Goal: Information Seeking & Learning: Check status

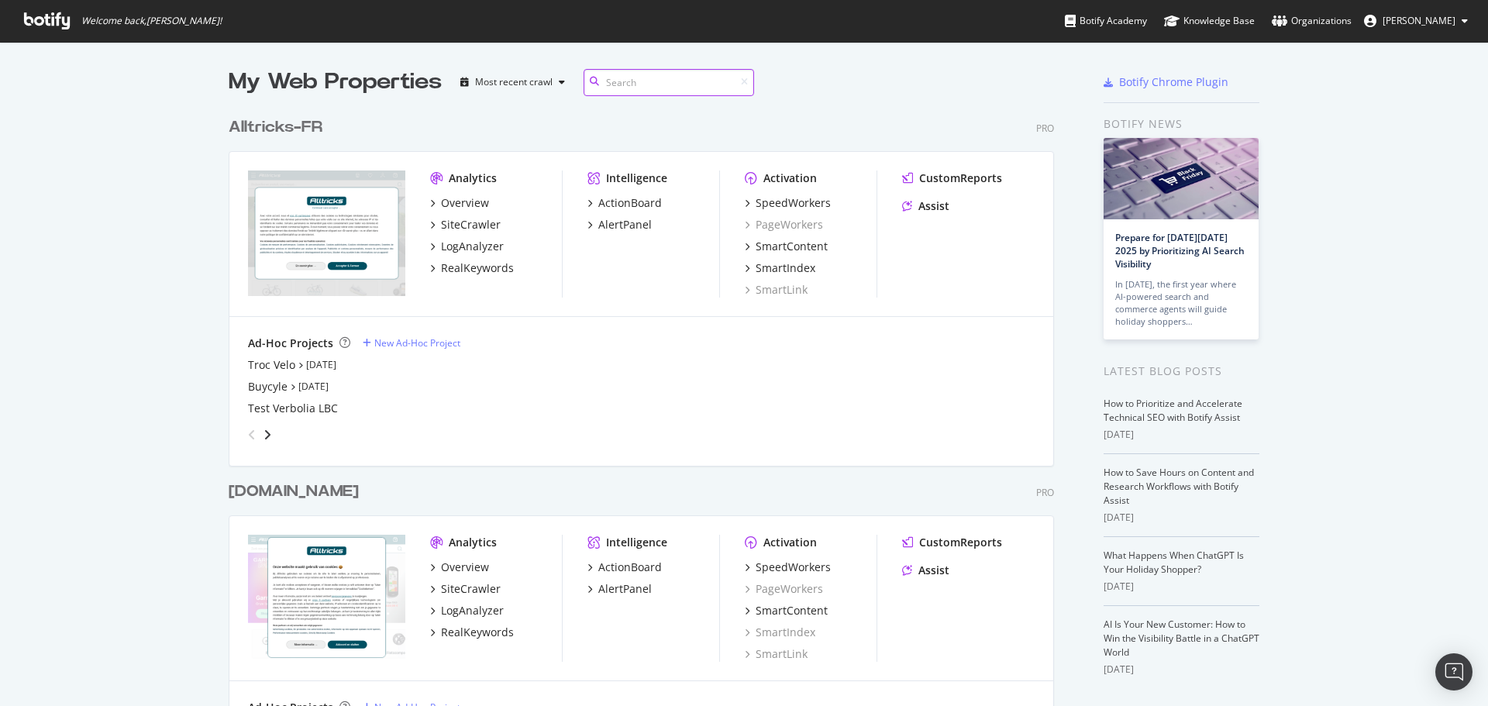
scroll to position [1726, 826]
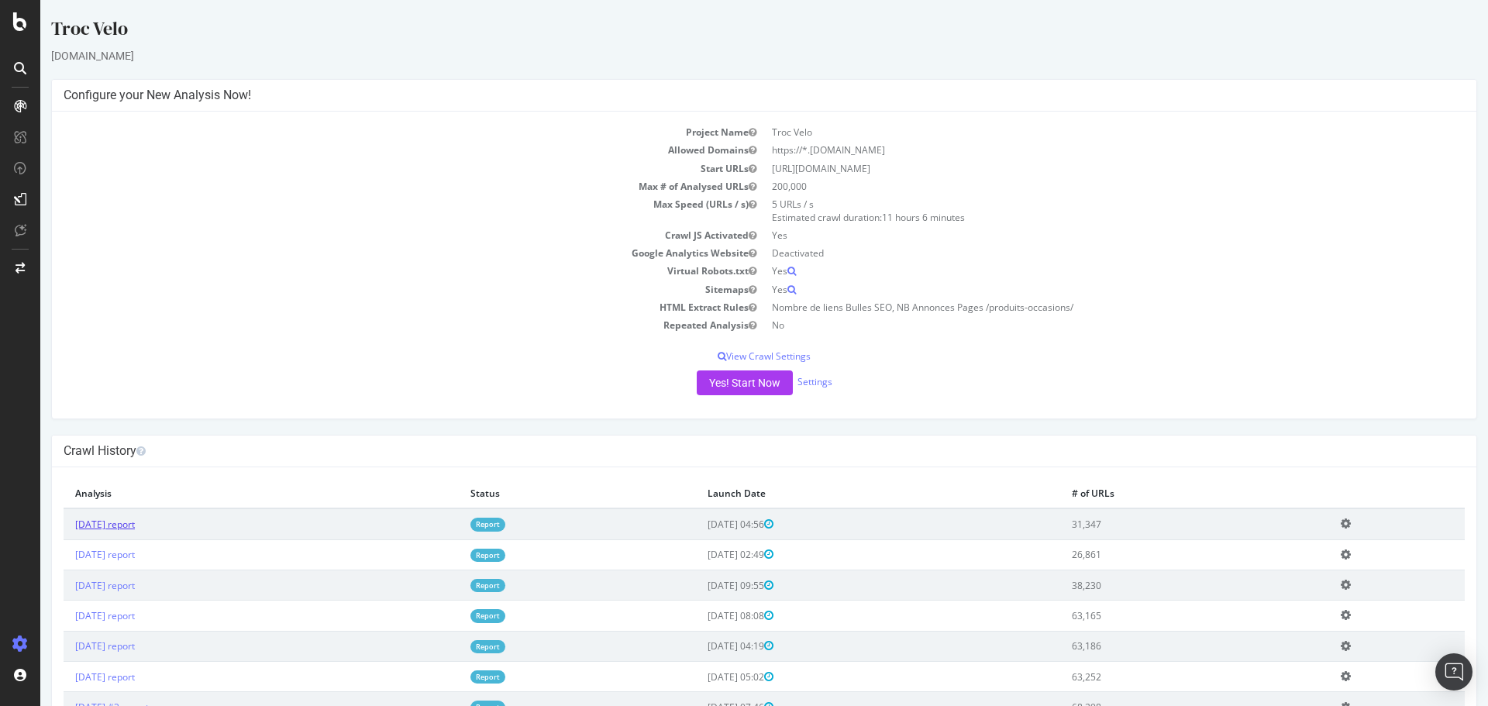
click at [135, 522] on link "2025 Sep. 30th report" at bounding box center [105, 524] width 60 height 13
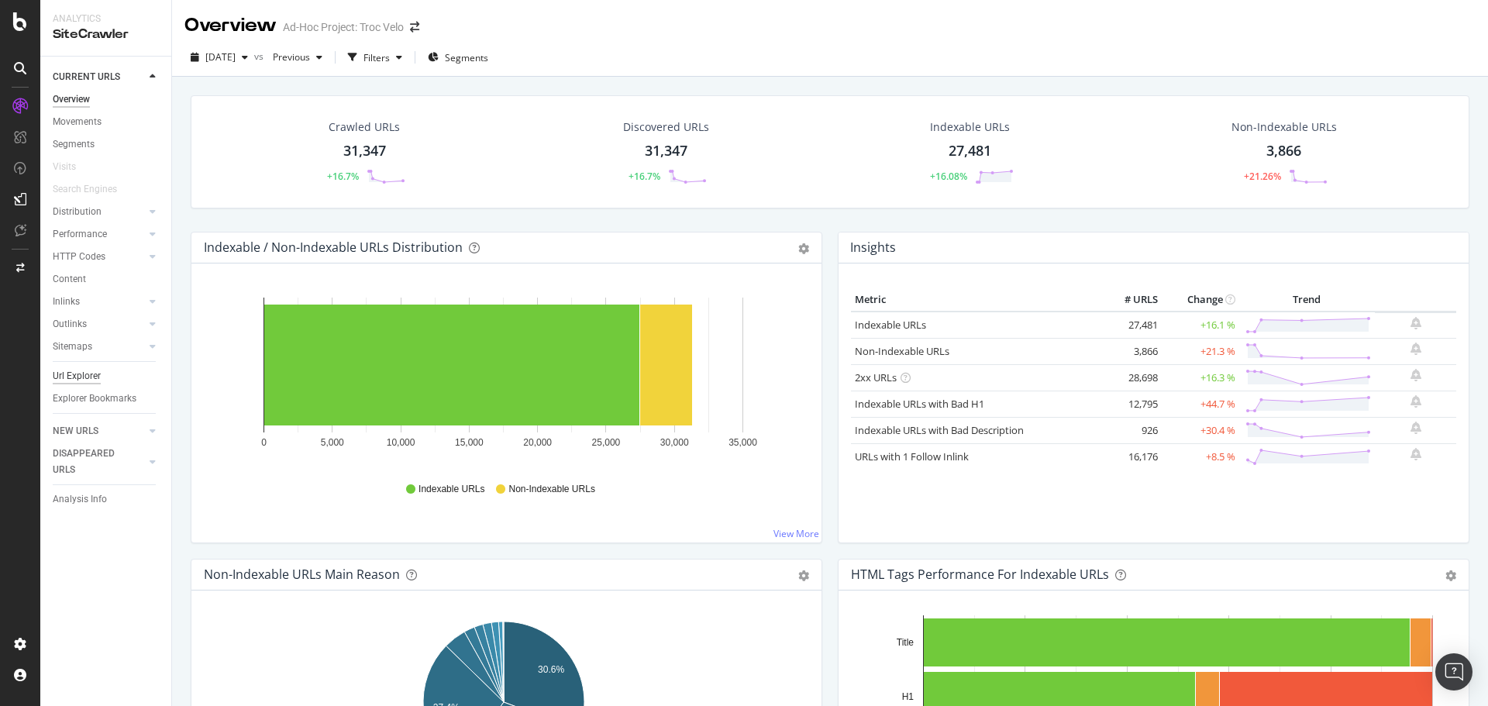
drag, startPoint x: 107, startPoint y: 381, endPoint x: 96, endPoint y: 377, distance: 11.5
click at [107, 381] on link "Url Explorer" at bounding box center [107, 376] width 108 height 16
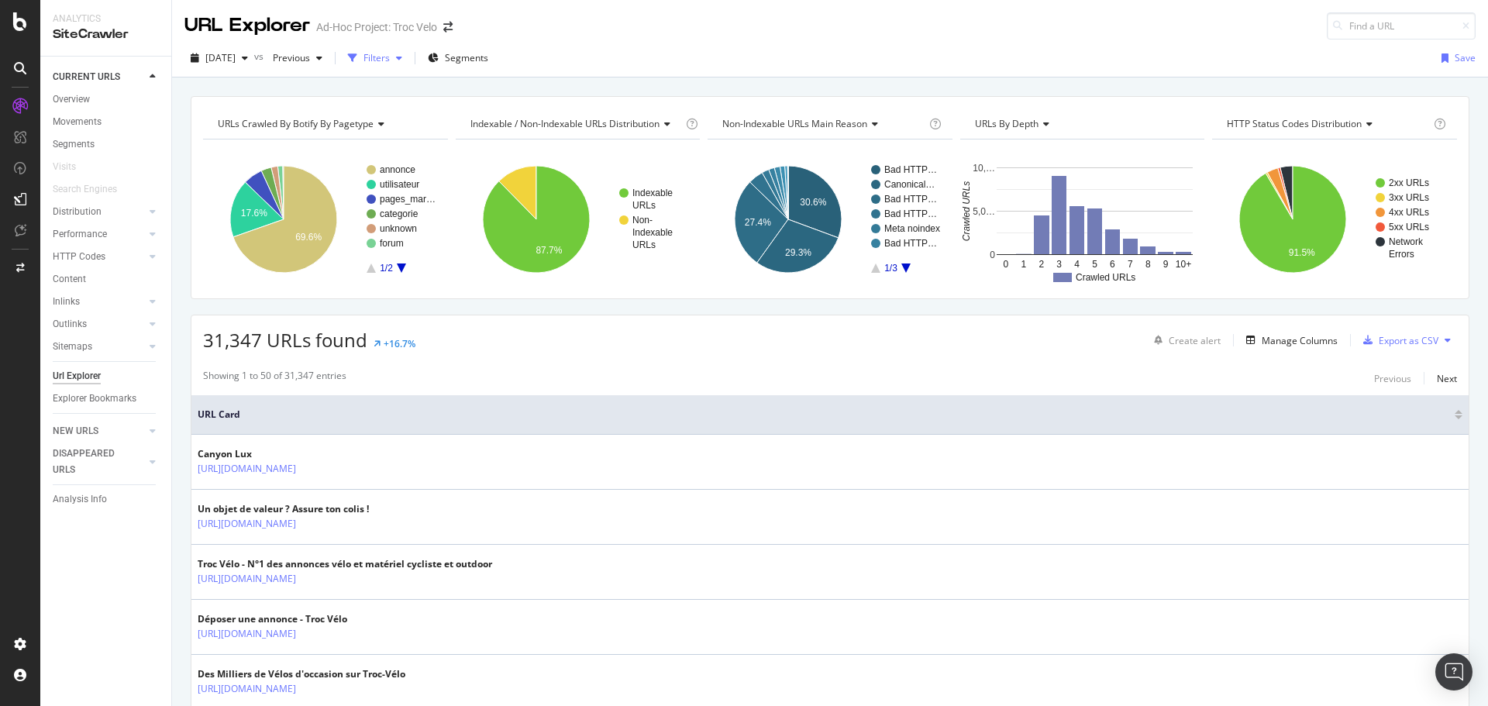
click at [405, 66] on div "Filters" at bounding box center [375, 58] width 67 height 23
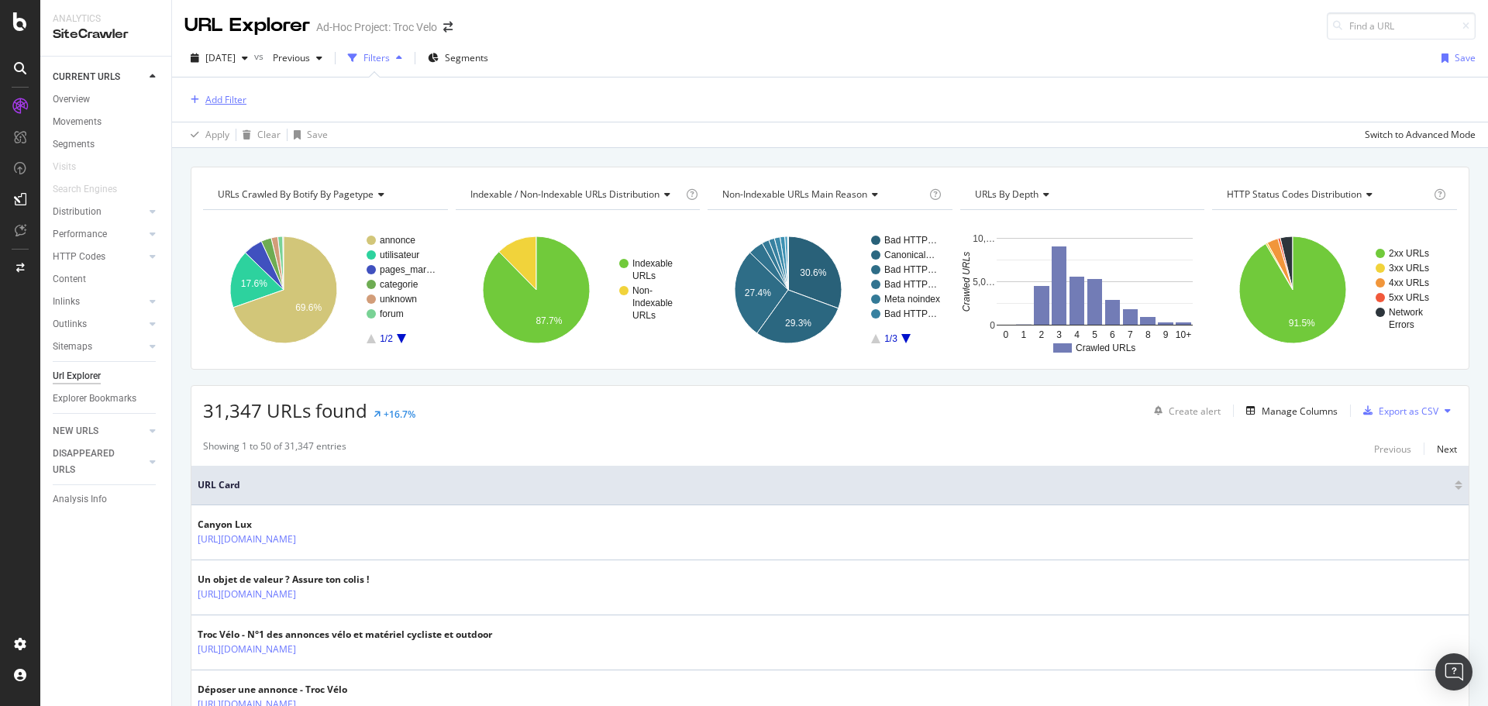
click at [208, 105] on div "Add Filter" at bounding box center [225, 99] width 41 height 13
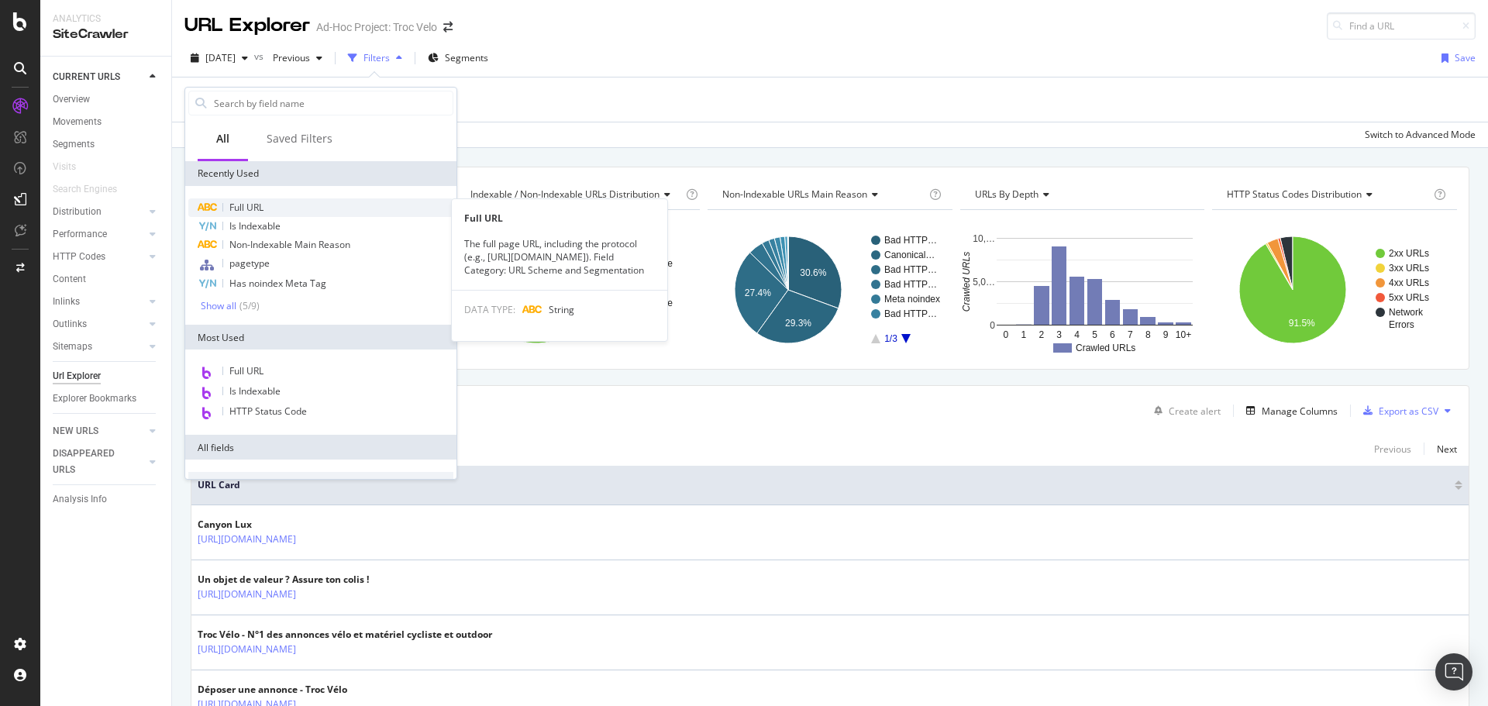
click at [261, 203] on span "Full URL" at bounding box center [246, 207] width 34 height 13
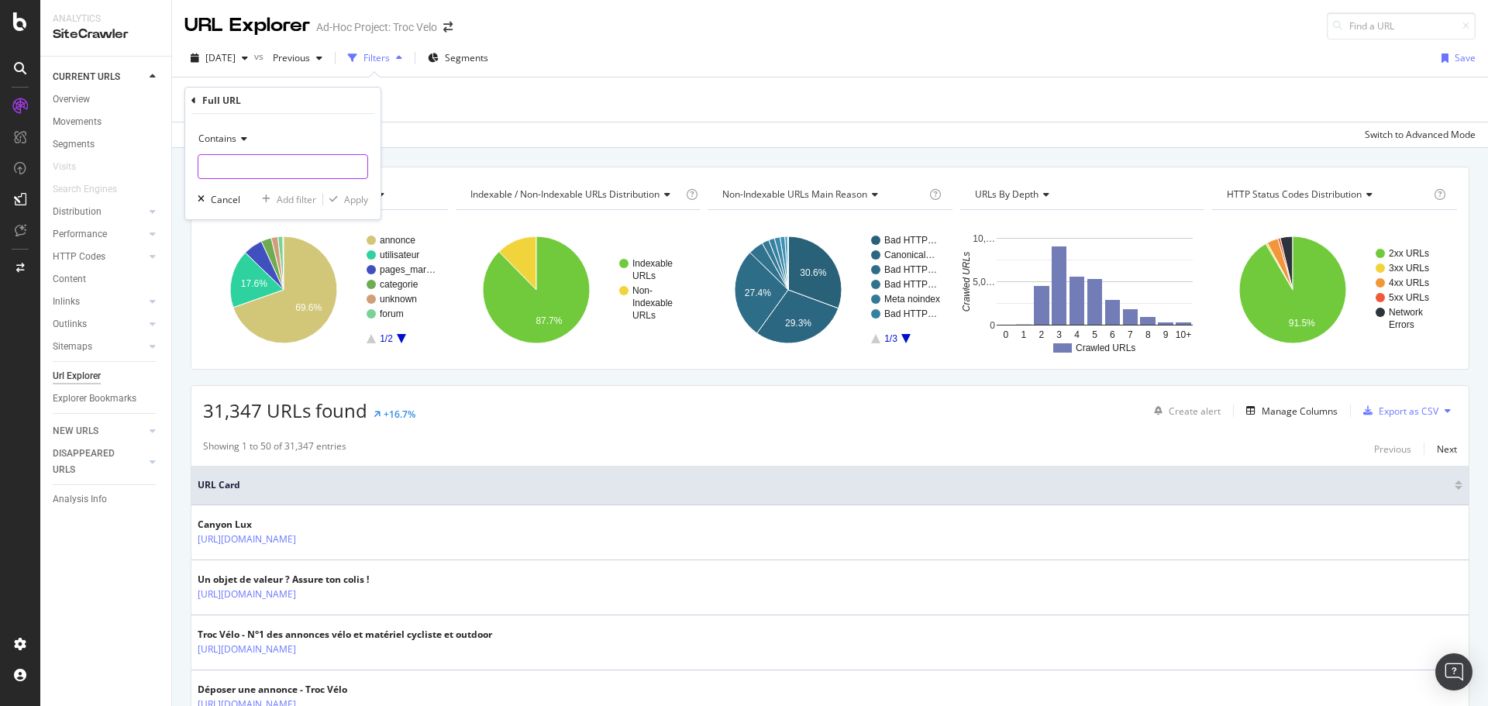
click at [264, 164] on input "text" at bounding box center [282, 166] width 169 height 25
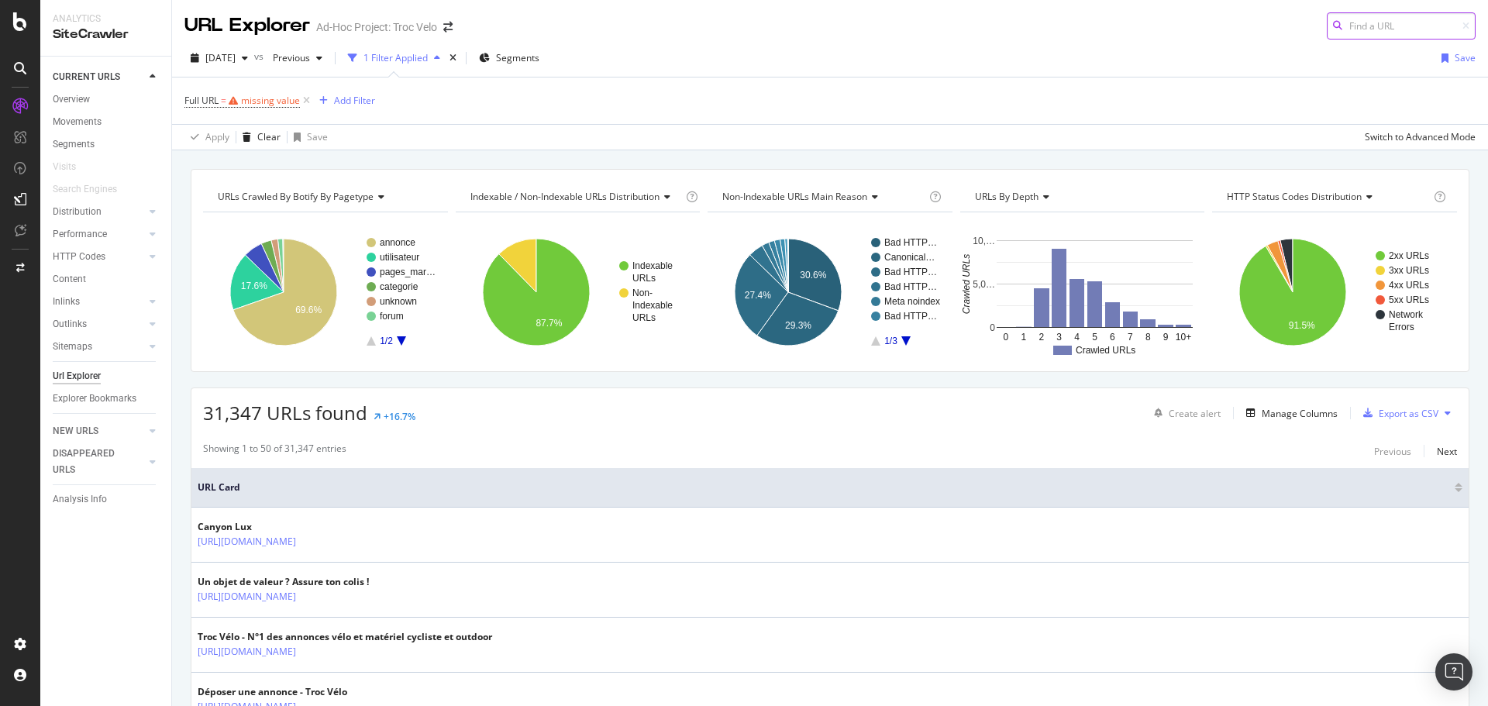
click at [1343, 25] on input at bounding box center [1401, 25] width 149 height 27
drag, startPoint x: 284, startPoint y: 116, endPoint x: 271, endPoint y: 104, distance: 18.1
click at [274, 107] on div "Full URL = missing value Add Filter" at bounding box center [829, 101] width 1291 height 47
click at [271, 104] on div "missing value" at bounding box center [270, 100] width 59 height 13
click at [277, 165] on input "text" at bounding box center [282, 165] width 169 height 25
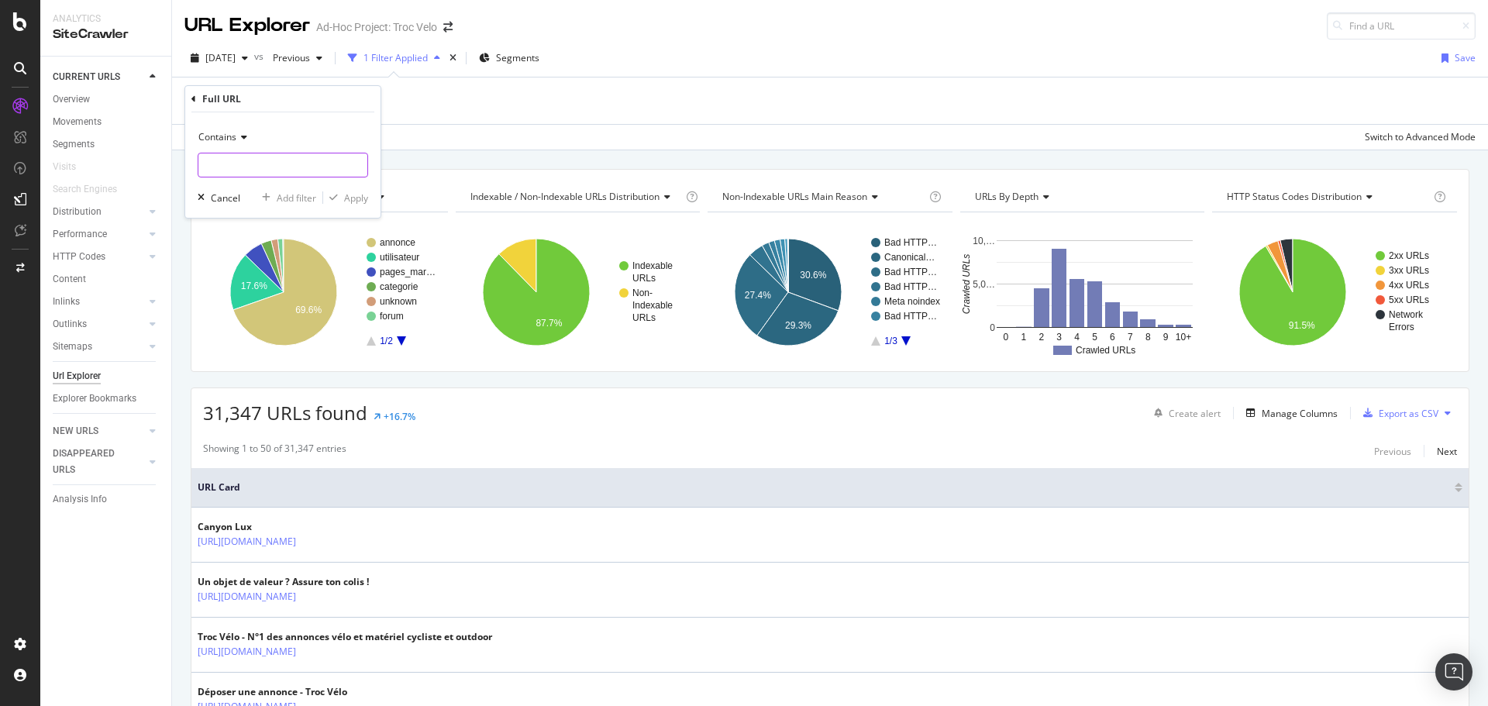
paste input "[URL][DOMAIN_NAME]"
type input "[URL][DOMAIN_NAME]"
click at [362, 200] on div "Apply" at bounding box center [356, 197] width 24 height 13
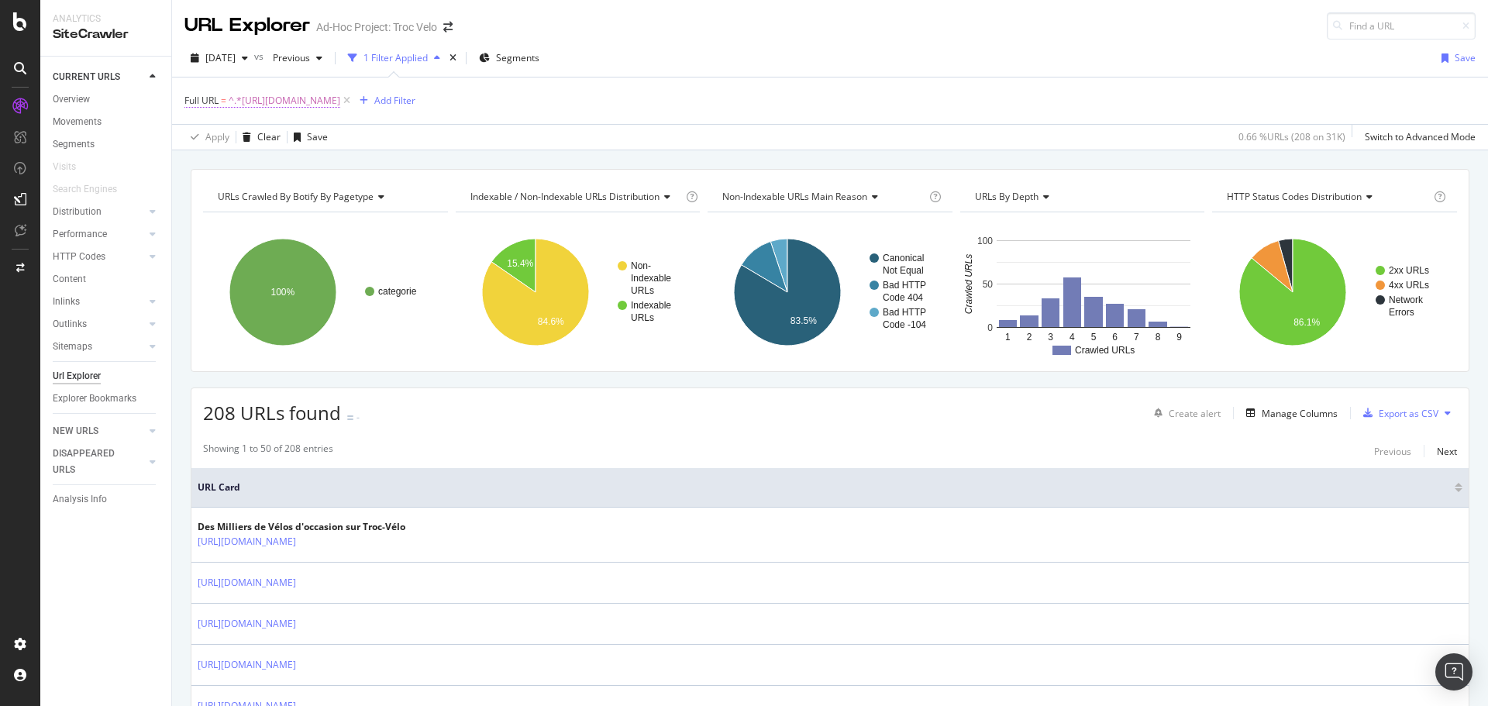
click at [340, 101] on span "^.*https://www.troc-velo.com/fr-fr/categorie/velos-complets.*$" at bounding box center [285, 101] width 112 height 22
click at [305, 164] on input "[URL][DOMAIN_NAME]" at bounding box center [271, 165] width 147 height 25
type input "https://www.troc-velo.com/fr-fr/categorie/velos-complets?"
click at [355, 197] on div "Apply" at bounding box center [356, 197] width 24 height 13
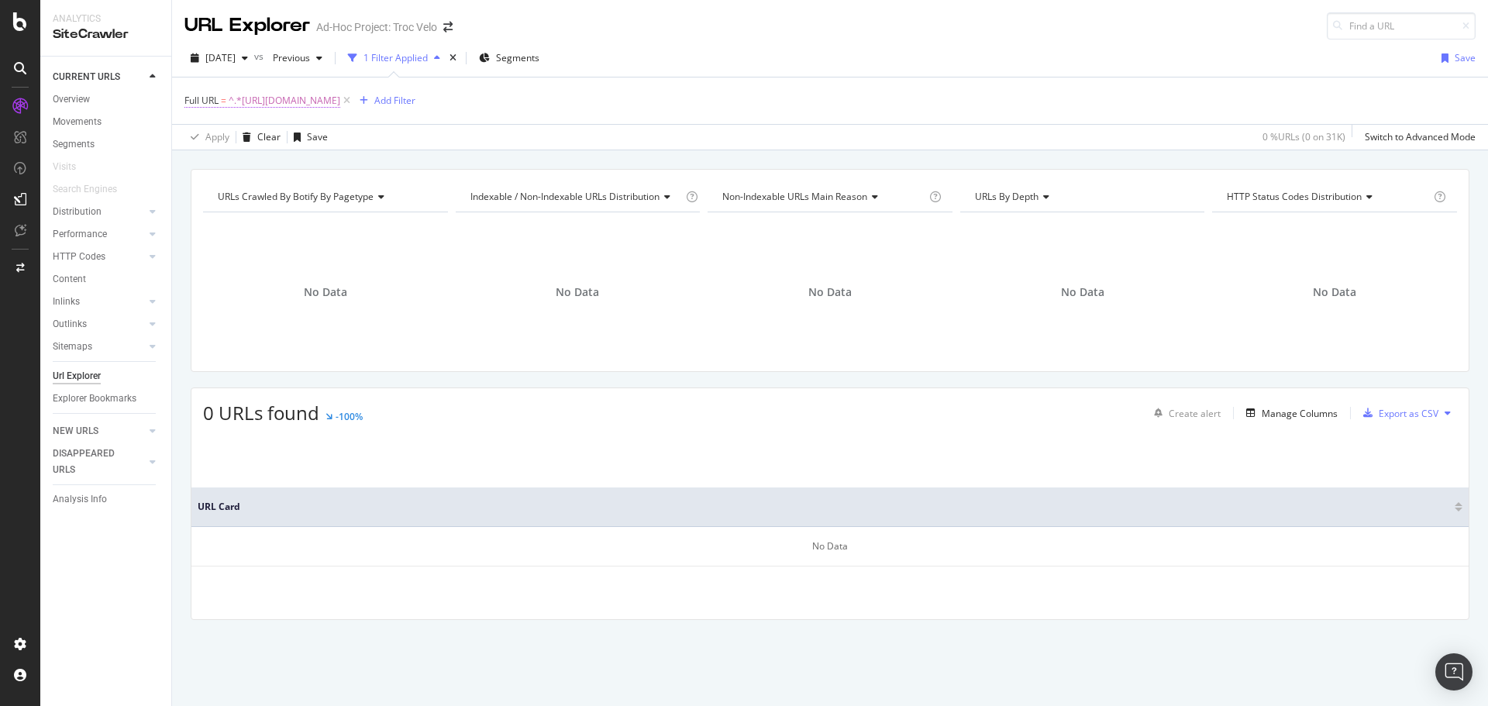
click at [340, 104] on span "^.*https://www.troc-velo.com/fr-fr/categorie/velos-complets?.*$" at bounding box center [285, 101] width 112 height 22
click at [317, 163] on input "https://www.troc-velo.com/fr-fr/categorie/velos-complets?" at bounding box center [271, 165] width 147 height 25
type input "https://www.troc-velo.com/fr-fr/categorie/velos-complet"
click at [337, 196] on icon "button" at bounding box center [333, 197] width 9 height 9
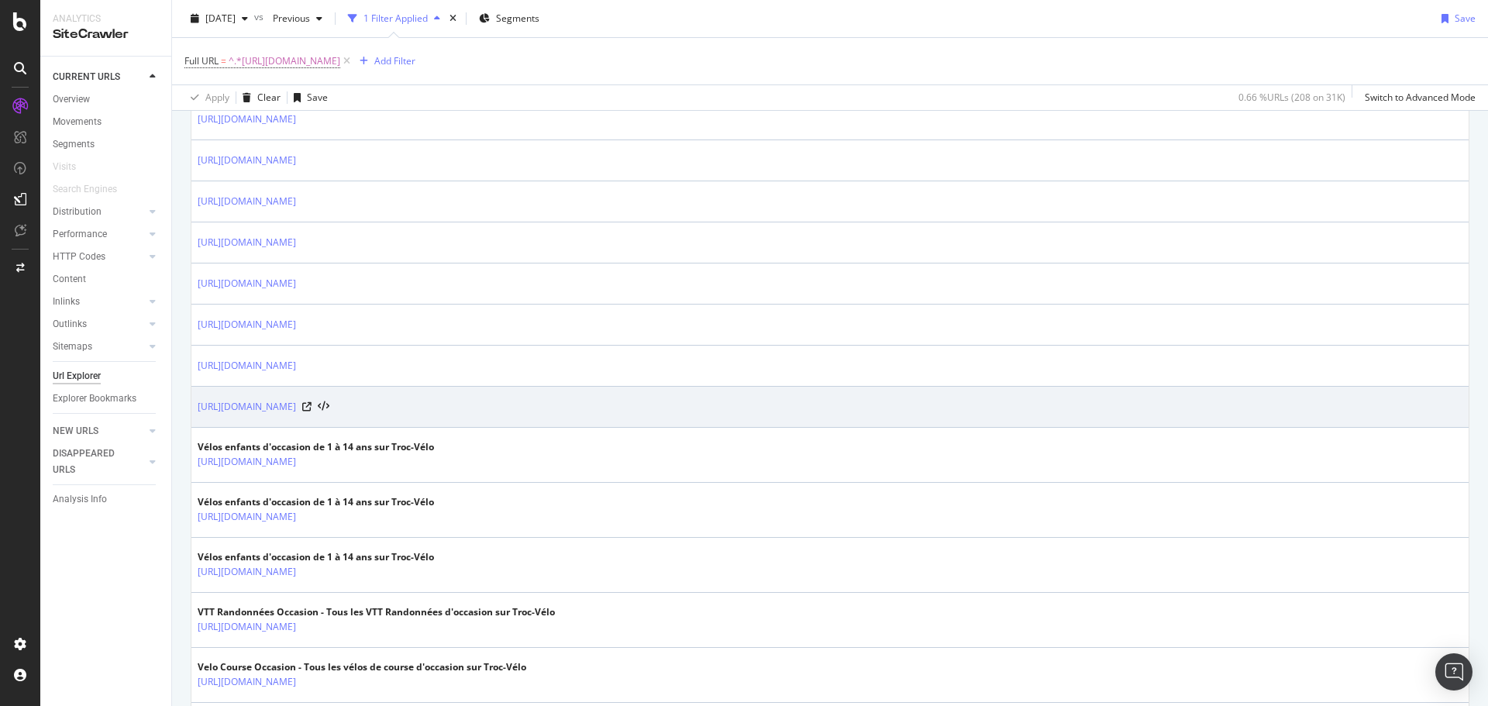
scroll to position [1008, 0]
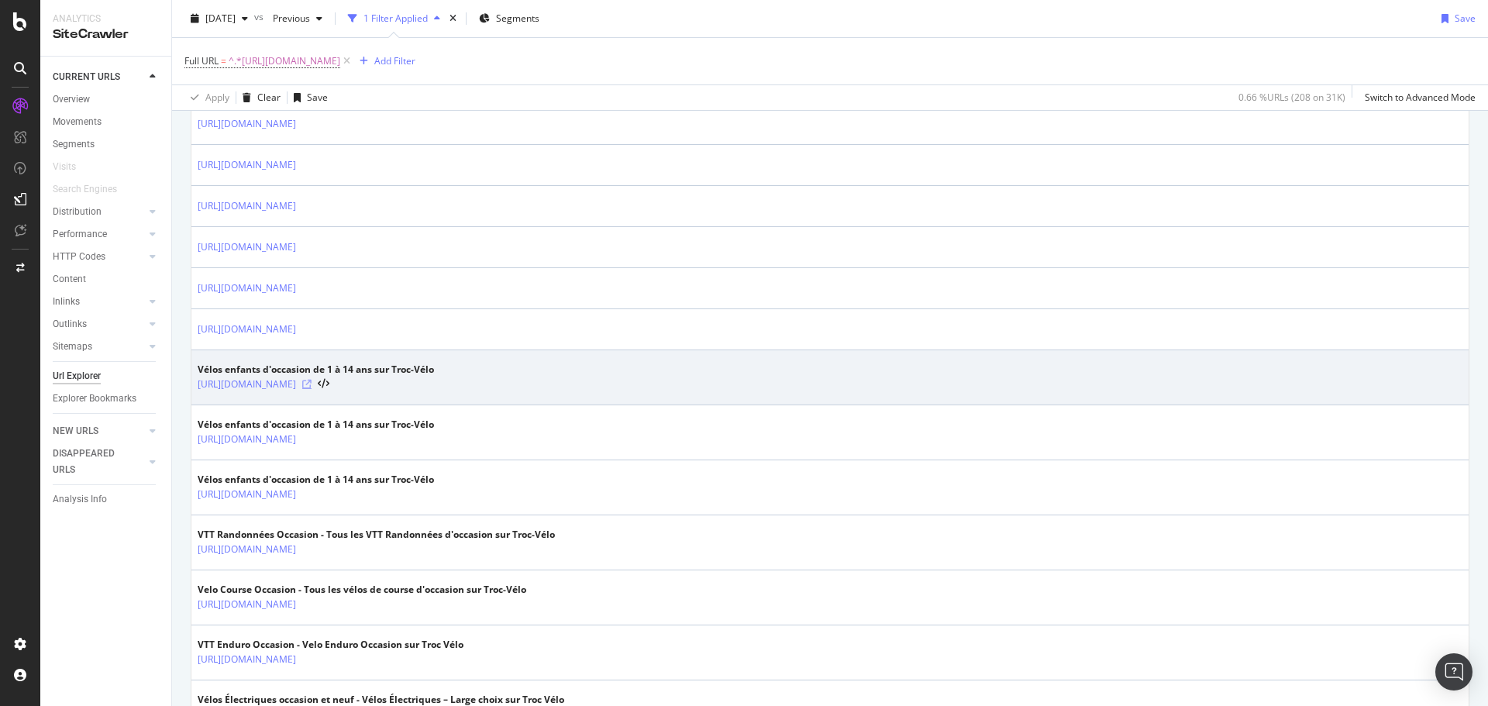
click at [312, 386] on icon at bounding box center [306, 384] width 9 height 9
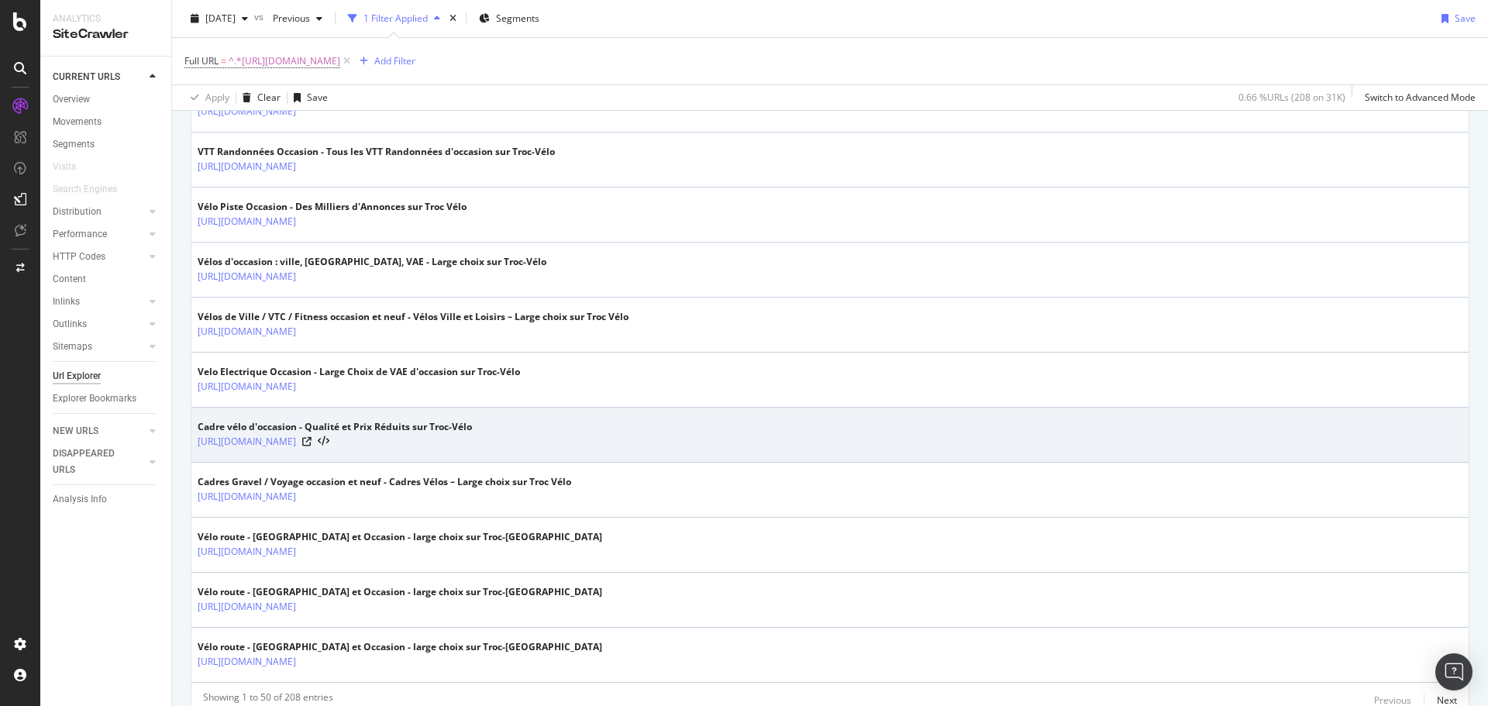
scroll to position [2391, 0]
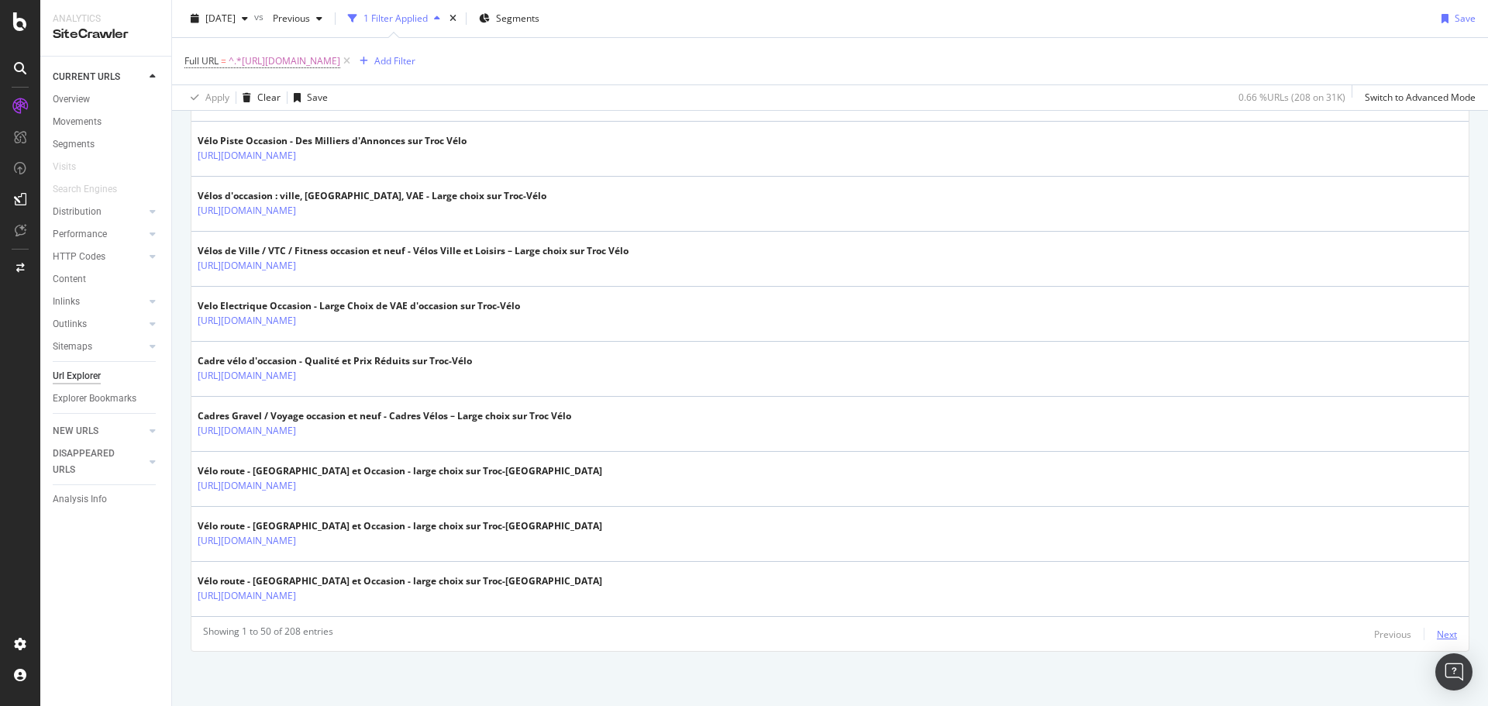
click at [1437, 631] on div "Next" at bounding box center [1447, 634] width 20 height 13
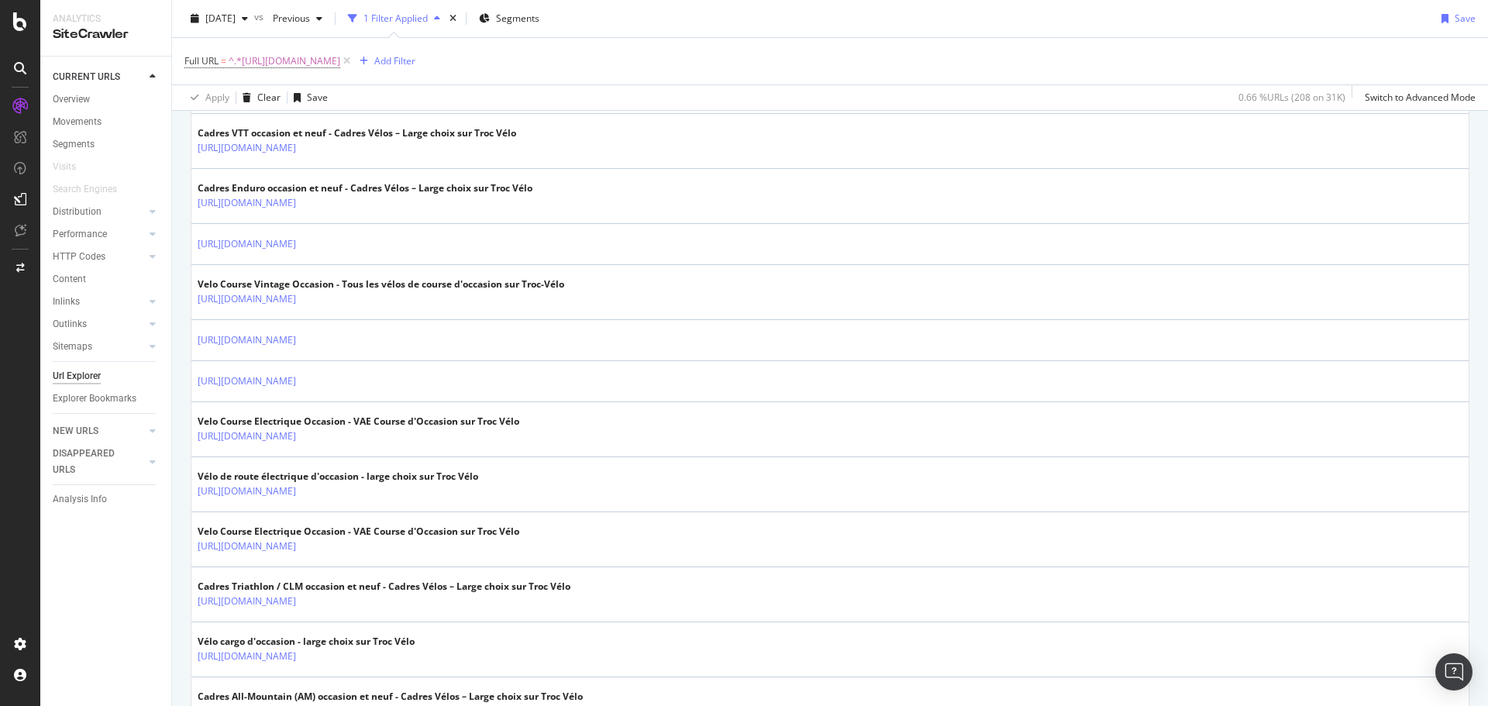
scroll to position [620, 0]
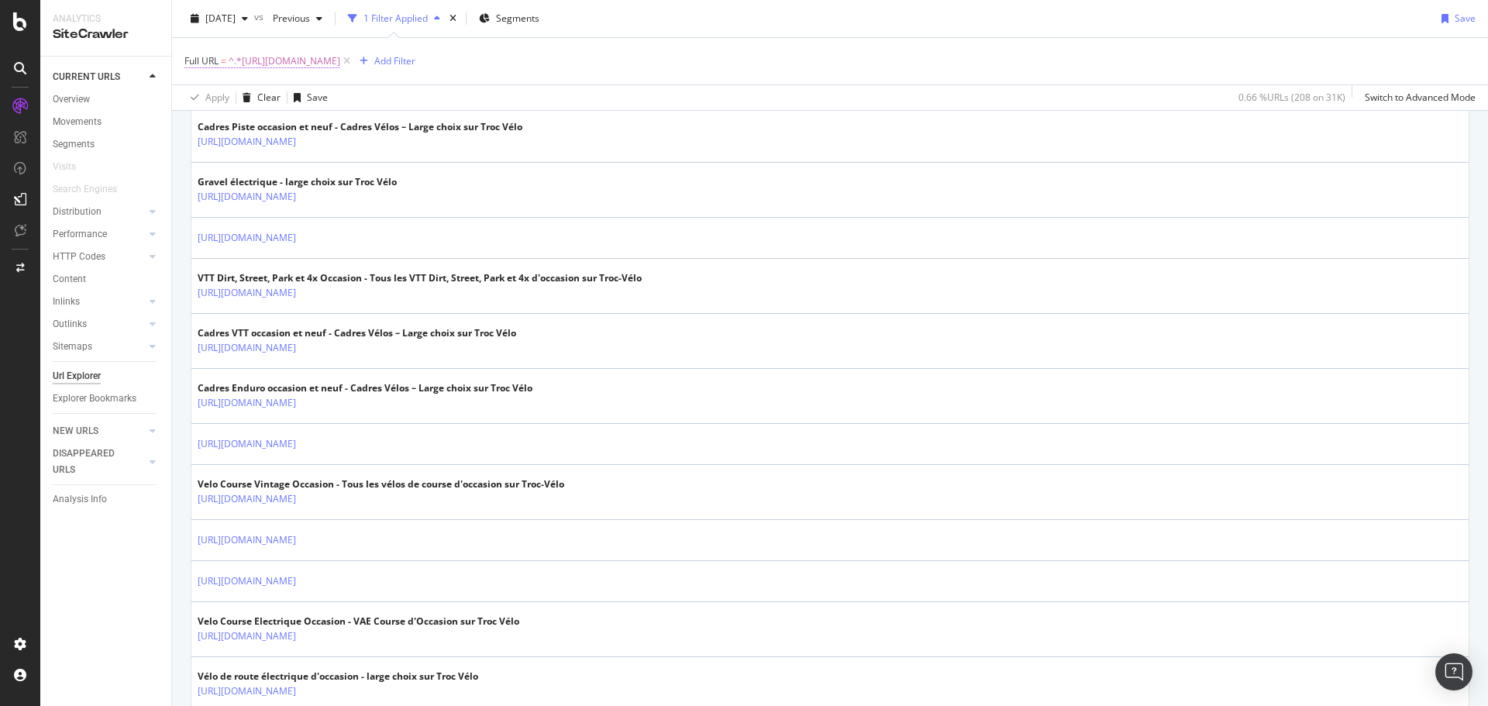
click at [340, 62] on span "^.*https://www.troc-velo.com/fr-fr/categorie/velos-complet.*$" at bounding box center [285, 61] width 112 height 22
click at [298, 121] on input "https://www.troc-velo.com/fr-fr/categorie/velos-complet" at bounding box center [271, 125] width 147 height 25
paste input "s/route"
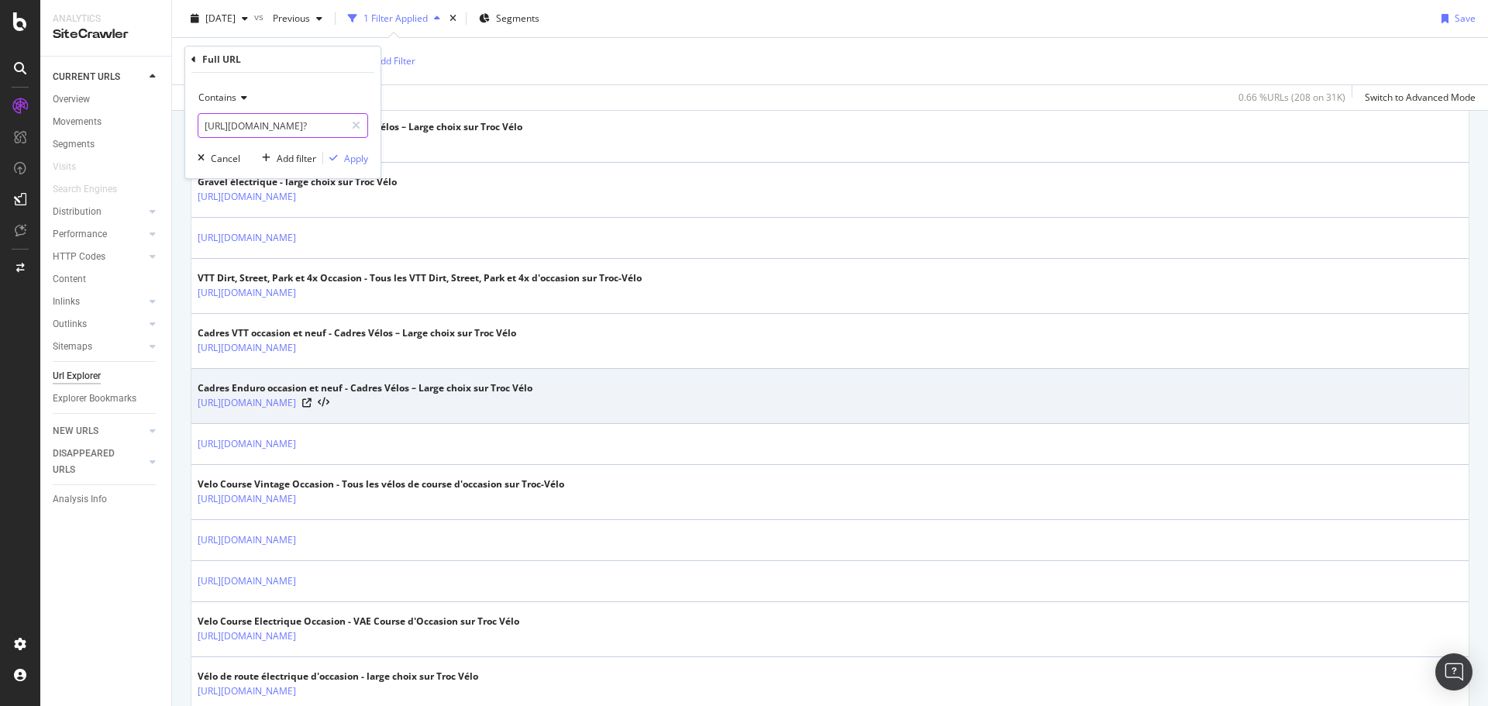
scroll to position [0, 143]
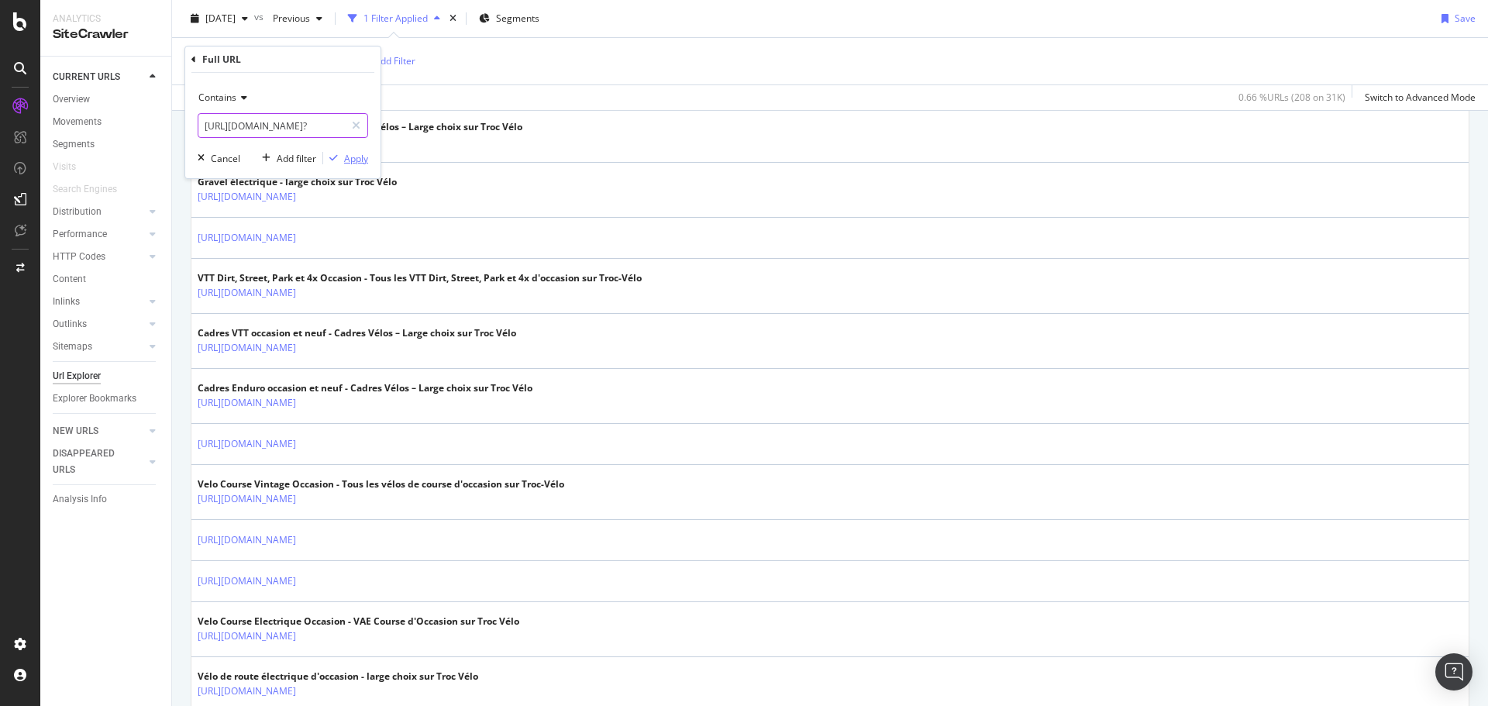
type input "https://www.troc-velo.com/fr-fr/categorie/velos-complets/route?"
click at [355, 158] on div "Apply" at bounding box center [356, 158] width 24 height 13
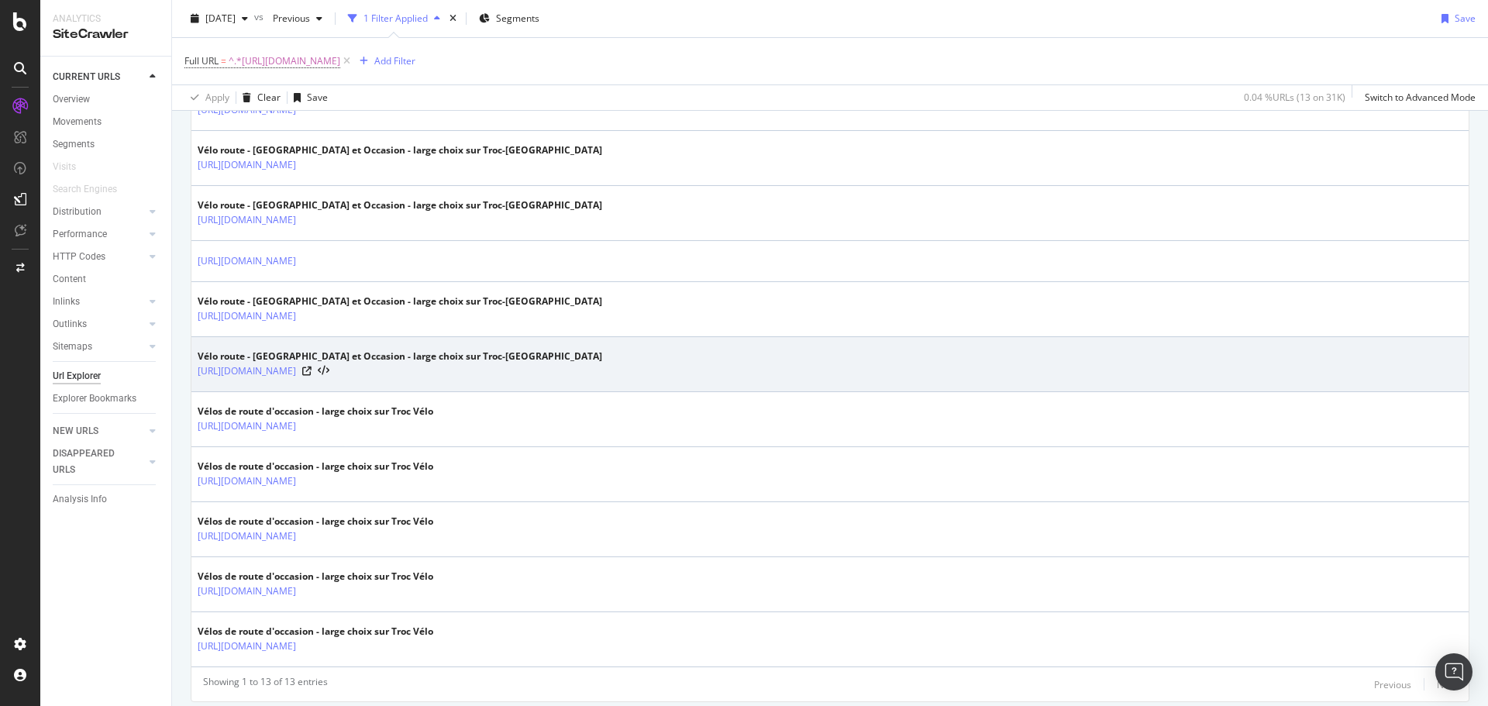
scroll to position [515, 0]
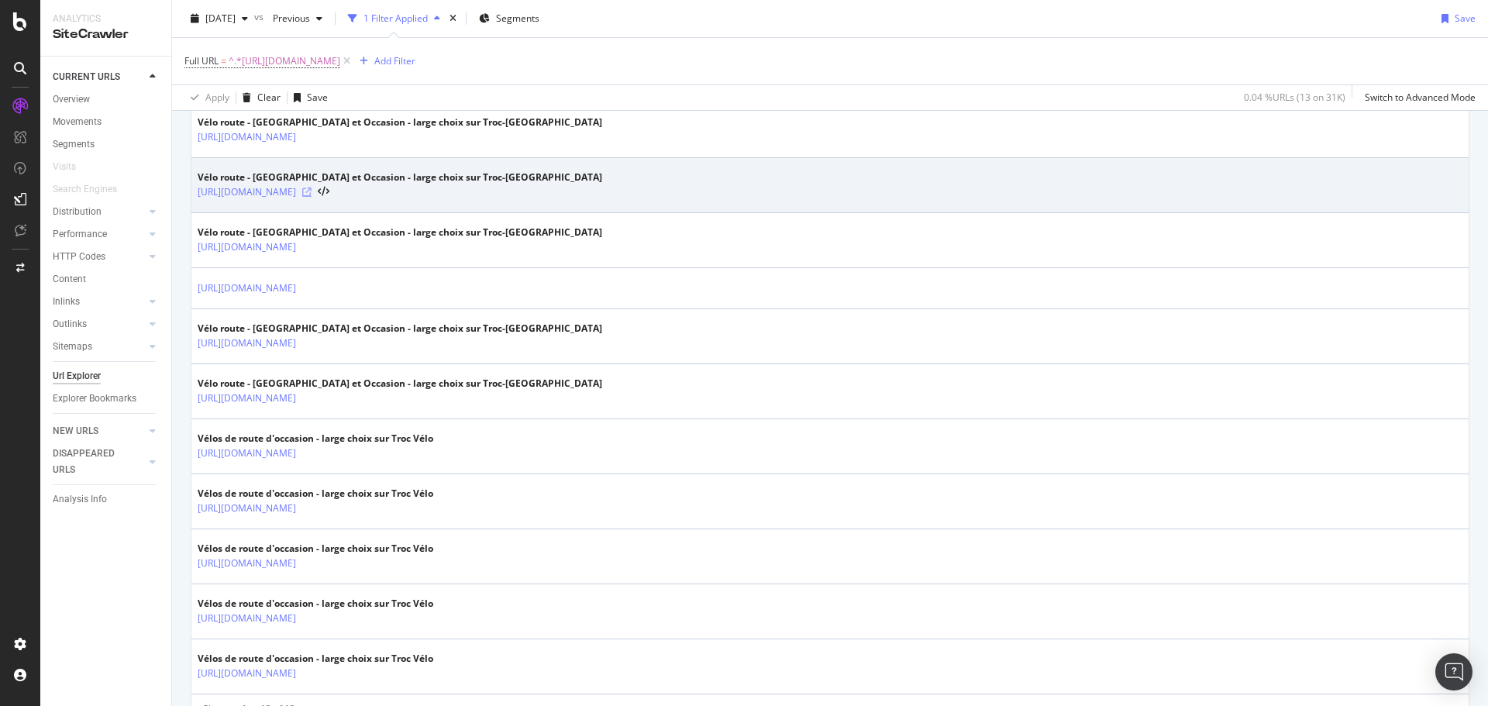
click at [312, 191] on icon at bounding box center [306, 192] width 9 height 9
drag, startPoint x: 416, startPoint y: 192, endPoint x: 444, endPoint y: 209, distance: 33.4
click at [444, 209] on td "Vélo route - Neuf et Occasion - large choix sur Troc-Vélo https://www.troc-velo…" at bounding box center [830, 185] width 1278 height 55
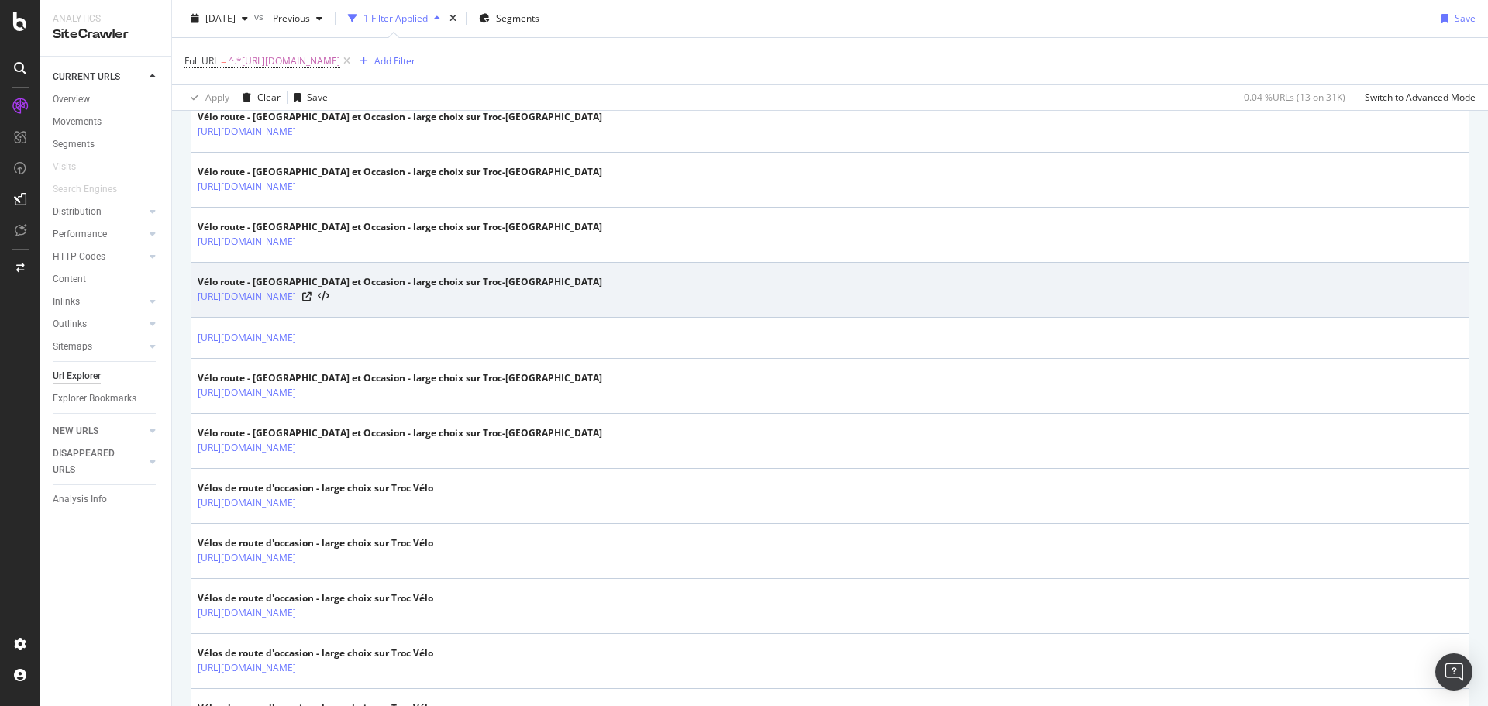
scroll to position [437, 0]
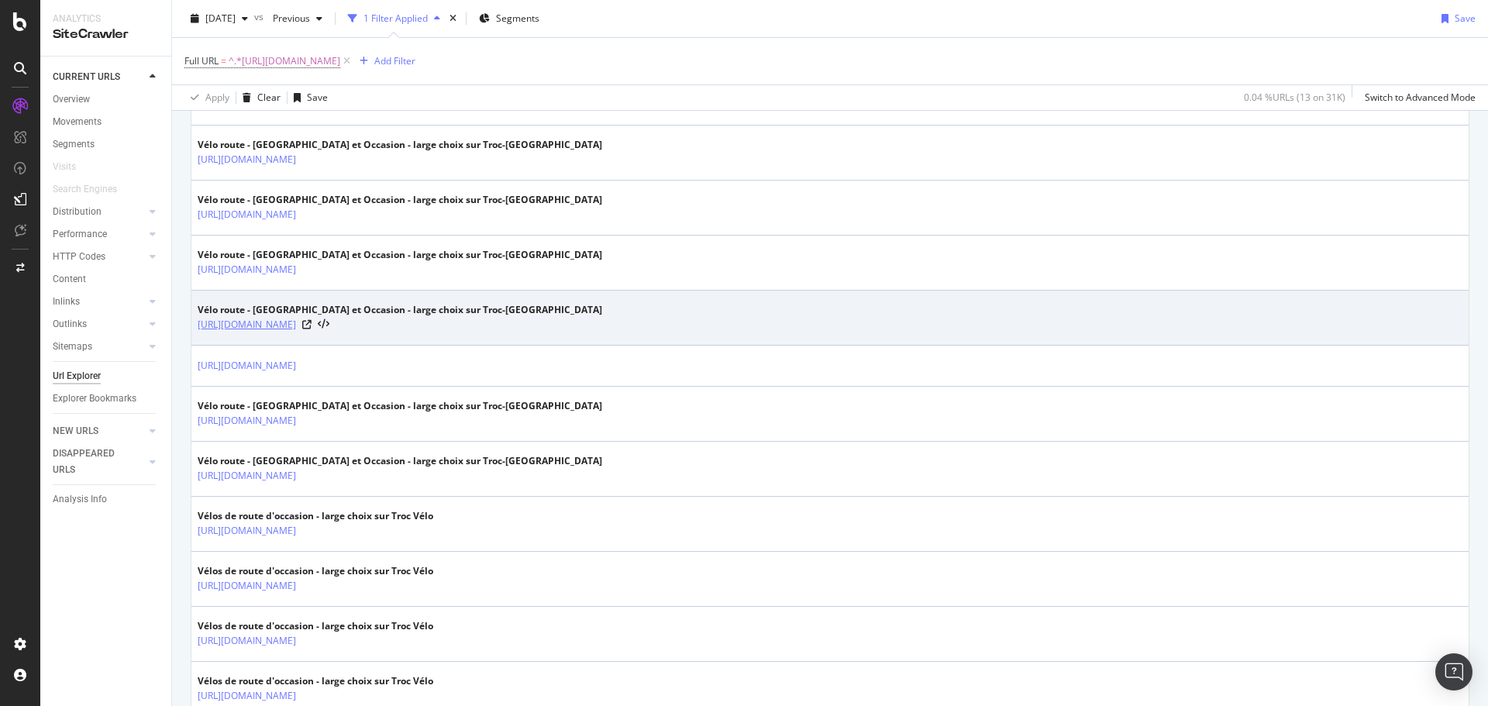
click at [296, 322] on link "https://www.troc-velo.com/fr-fr/categorie/velos-complets/route?p=128" at bounding box center [247, 325] width 98 height 16
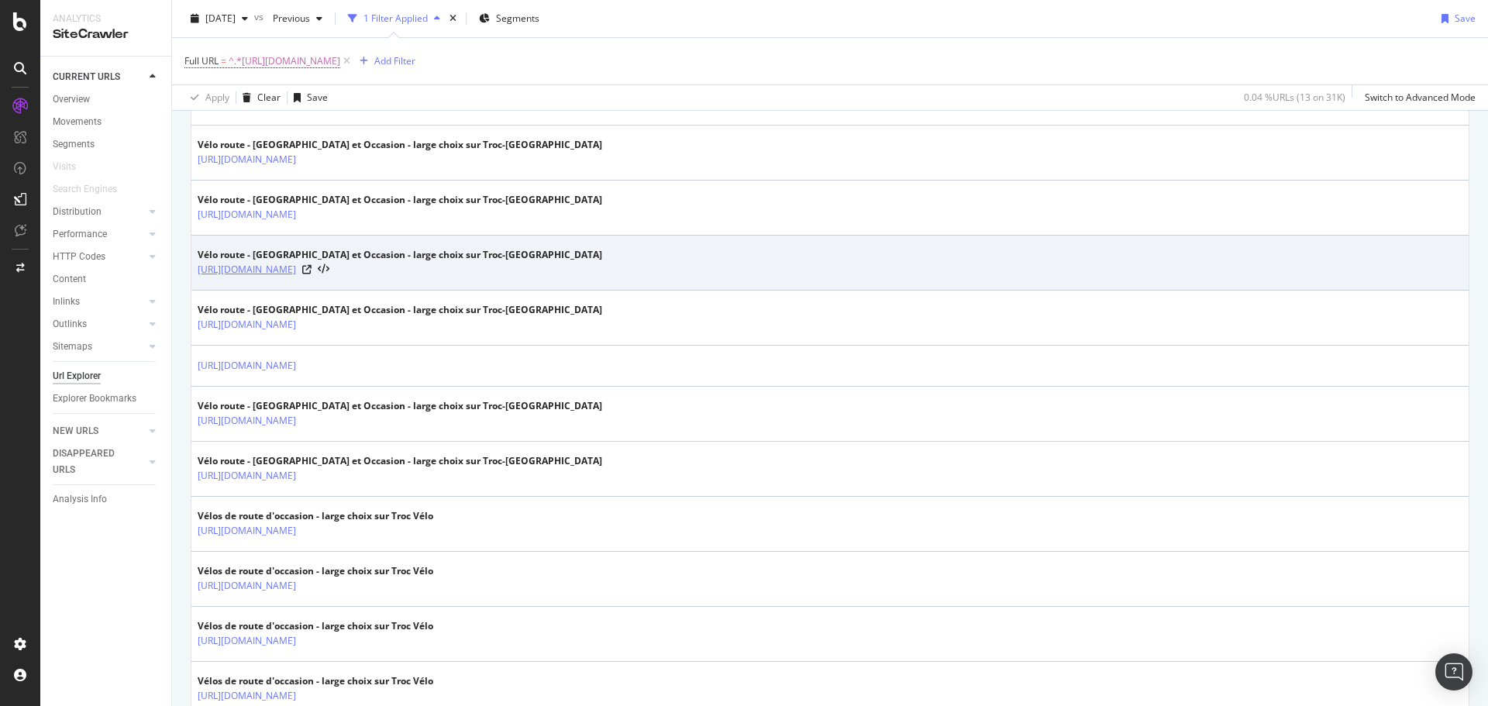
click at [296, 271] on link "[URL][DOMAIN_NAME]" at bounding box center [247, 270] width 98 height 16
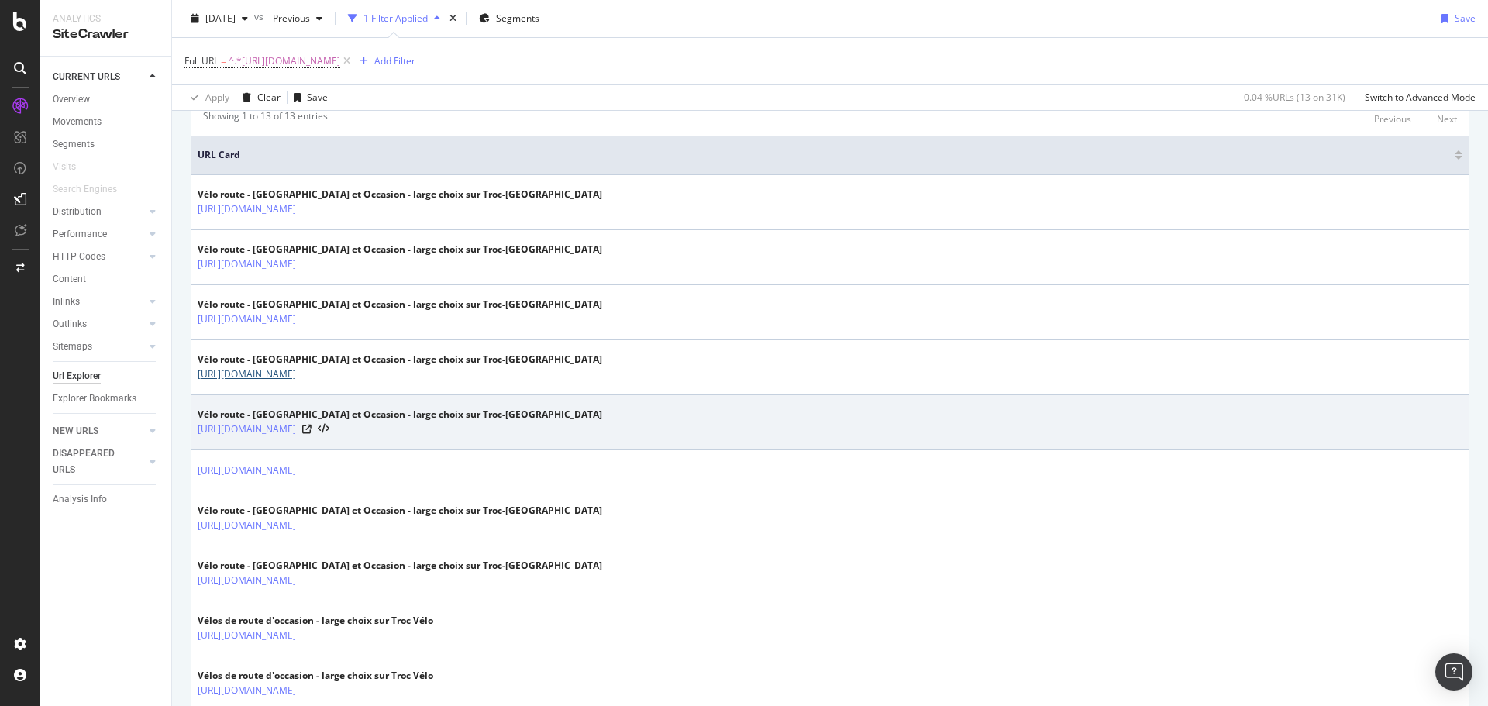
scroll to position [360, 0]
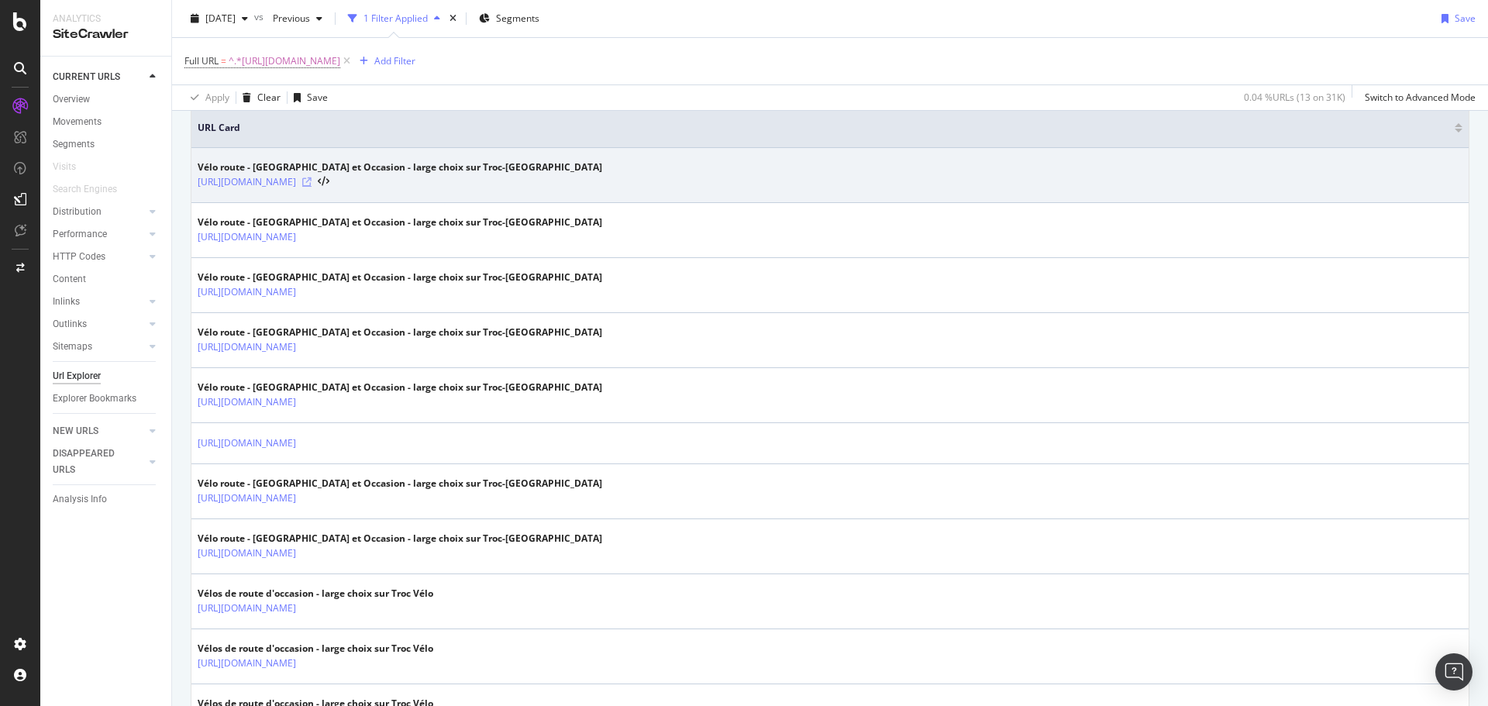
click at [312, 178] on icon at bounding box center [306, 182] width 9 height 9
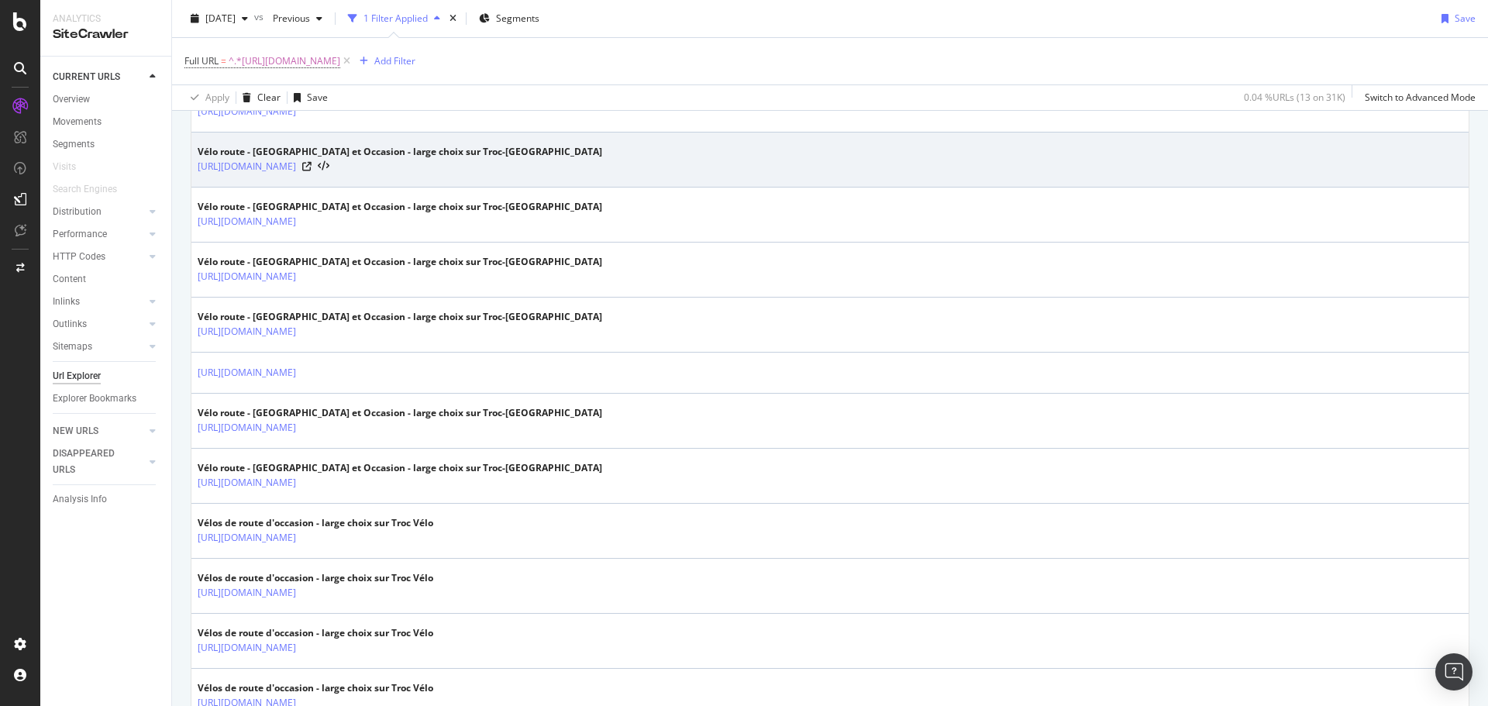
scroll to position [465, 0]
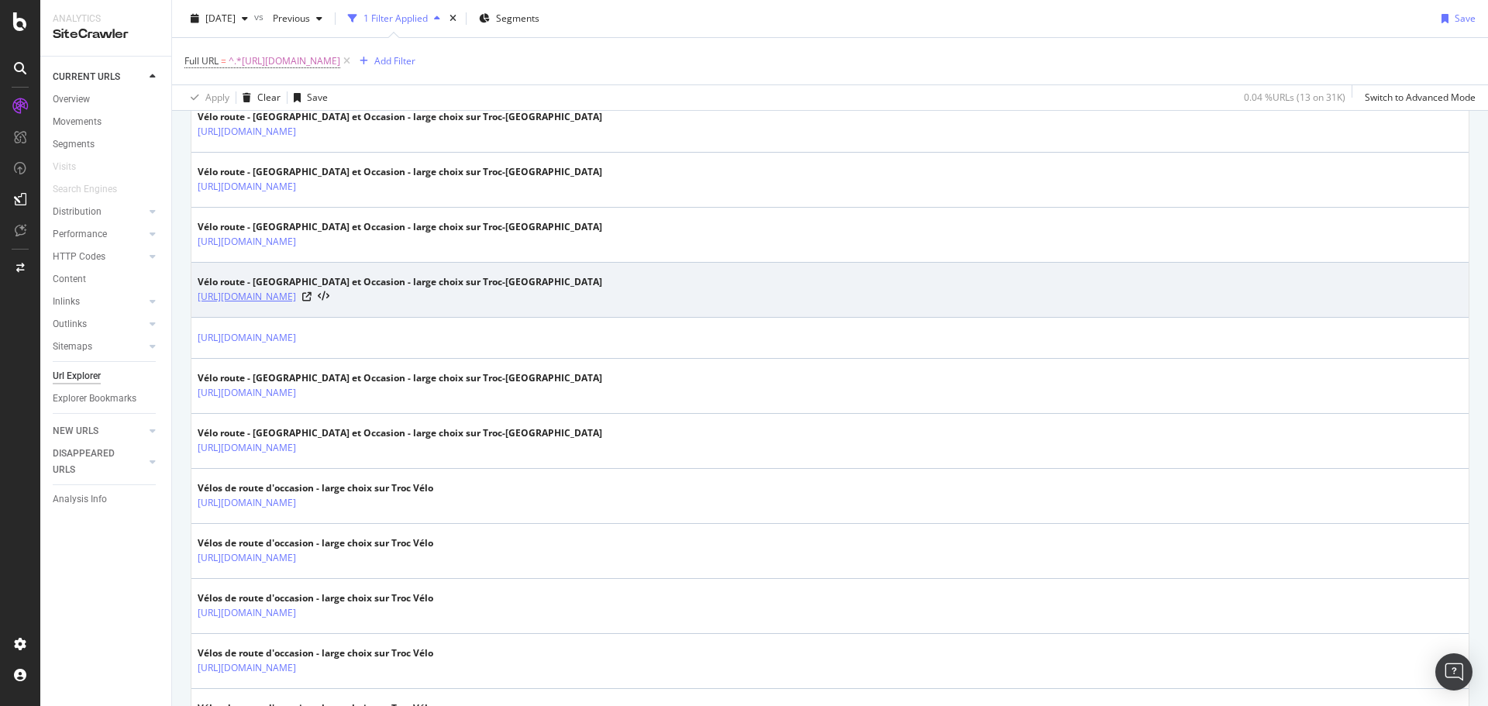
click at [296, 297] on link "https://www.troc-velo.com/fr-fr/categorie/velos-complets/route?p=128" at bounding box center [247, 297] width 98 height 16
click at [312, 295] on icon at bounding box center [306, 296] width 9 height 9
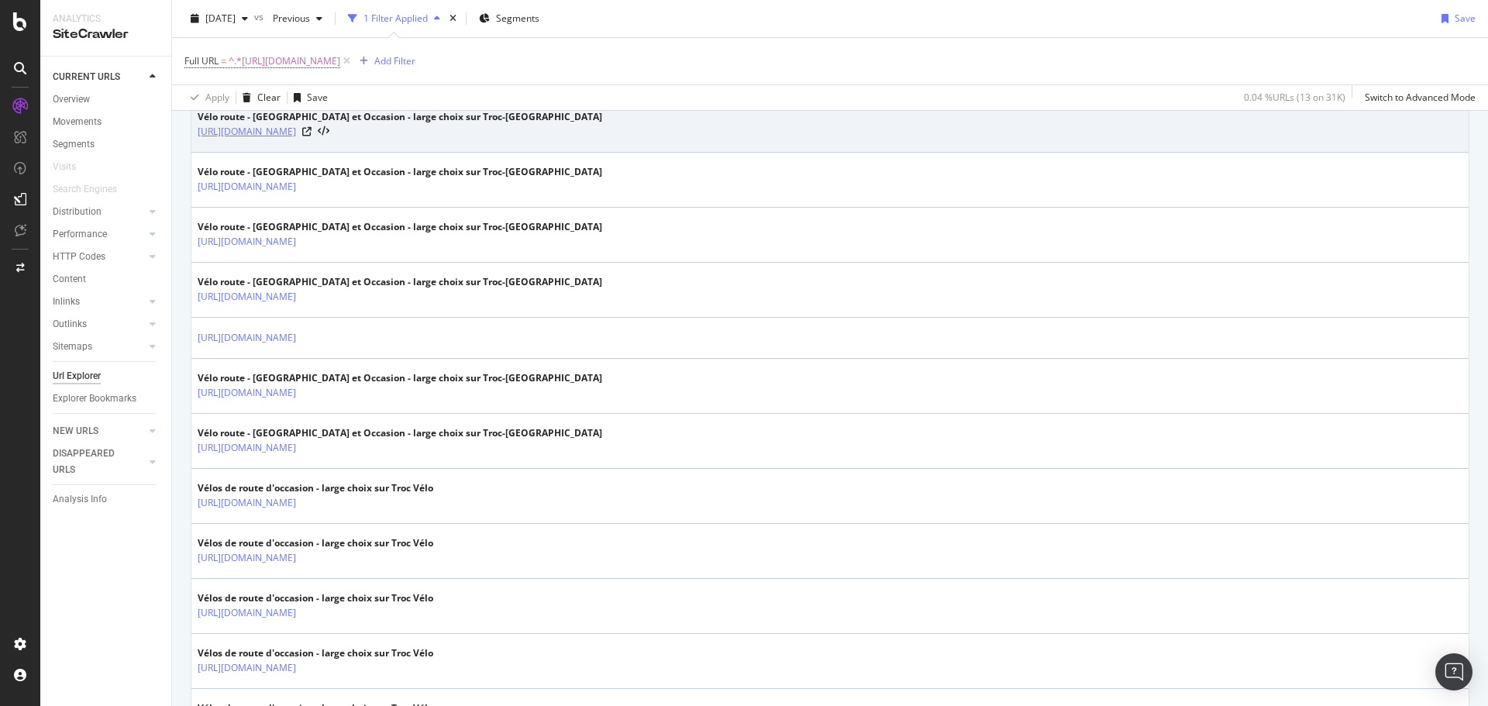
drag, startPoint x: 195, startPoint y: 130, endPoint x: 491, endPoint y: 138, distance: 296.2
click at [491, 138] on td "Vélo route - Neuf et Occasion - large choix sur Troc-Vélo https://www.troc-velo…" at bounding box center [830, 125] width 1278 height 55
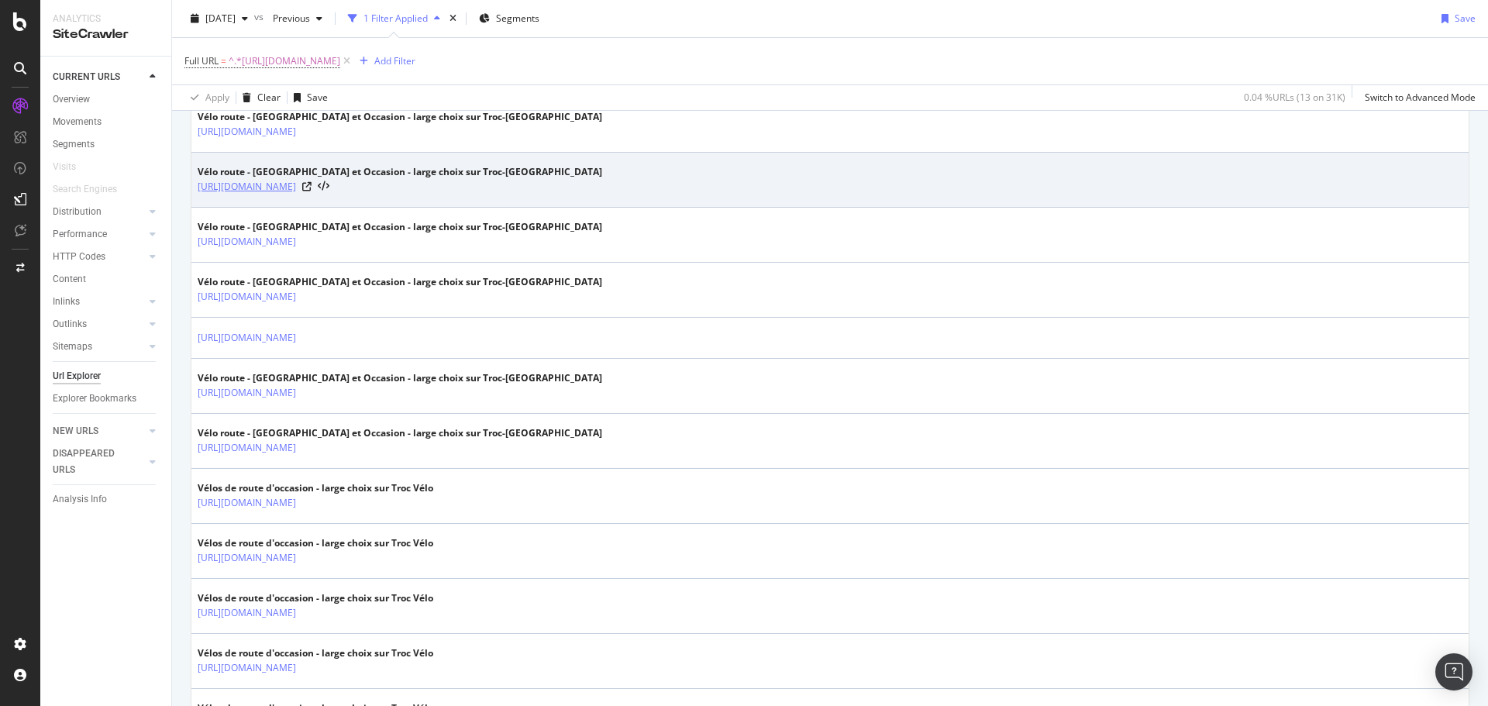
copy link "https://www.troc-velo.com/fr-fr/categorie/velos-complets/route?p=2"
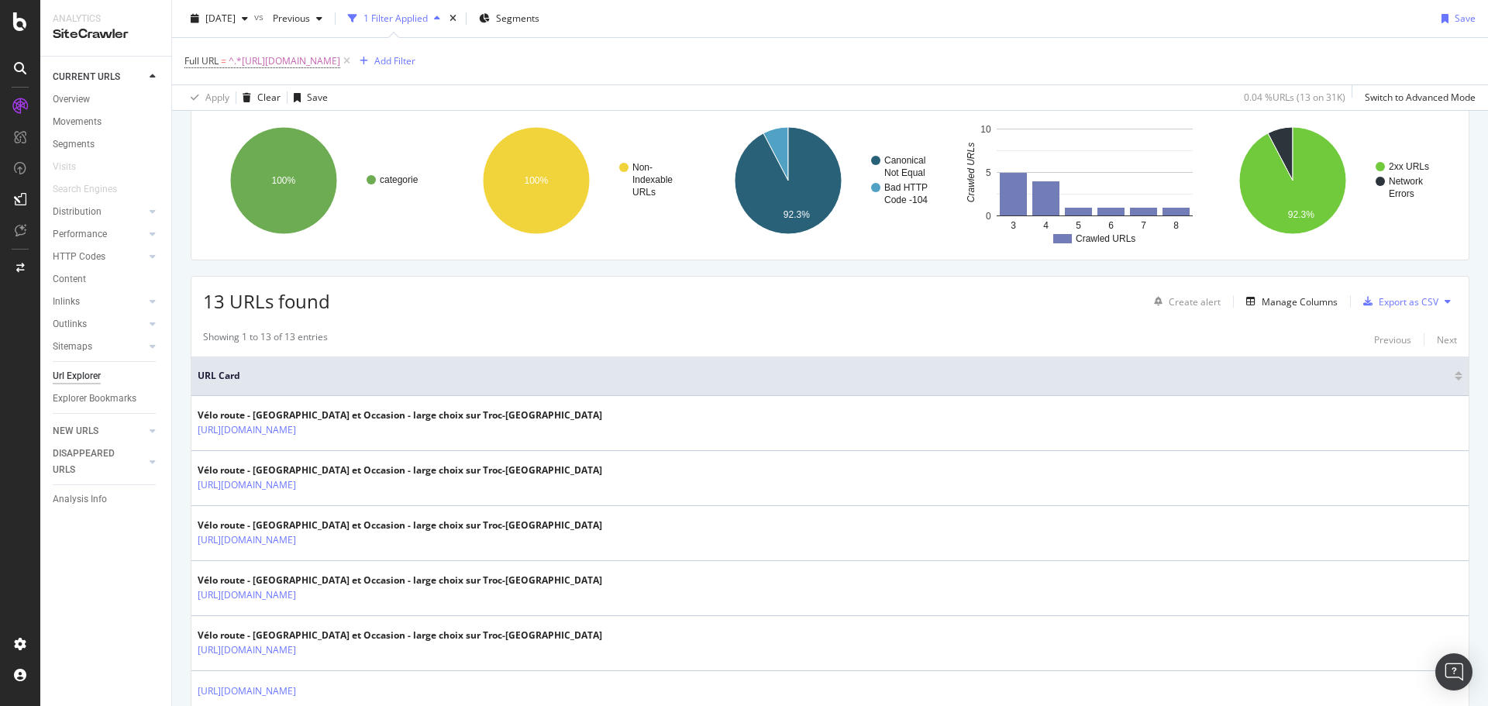
scroll to position [0, 0]
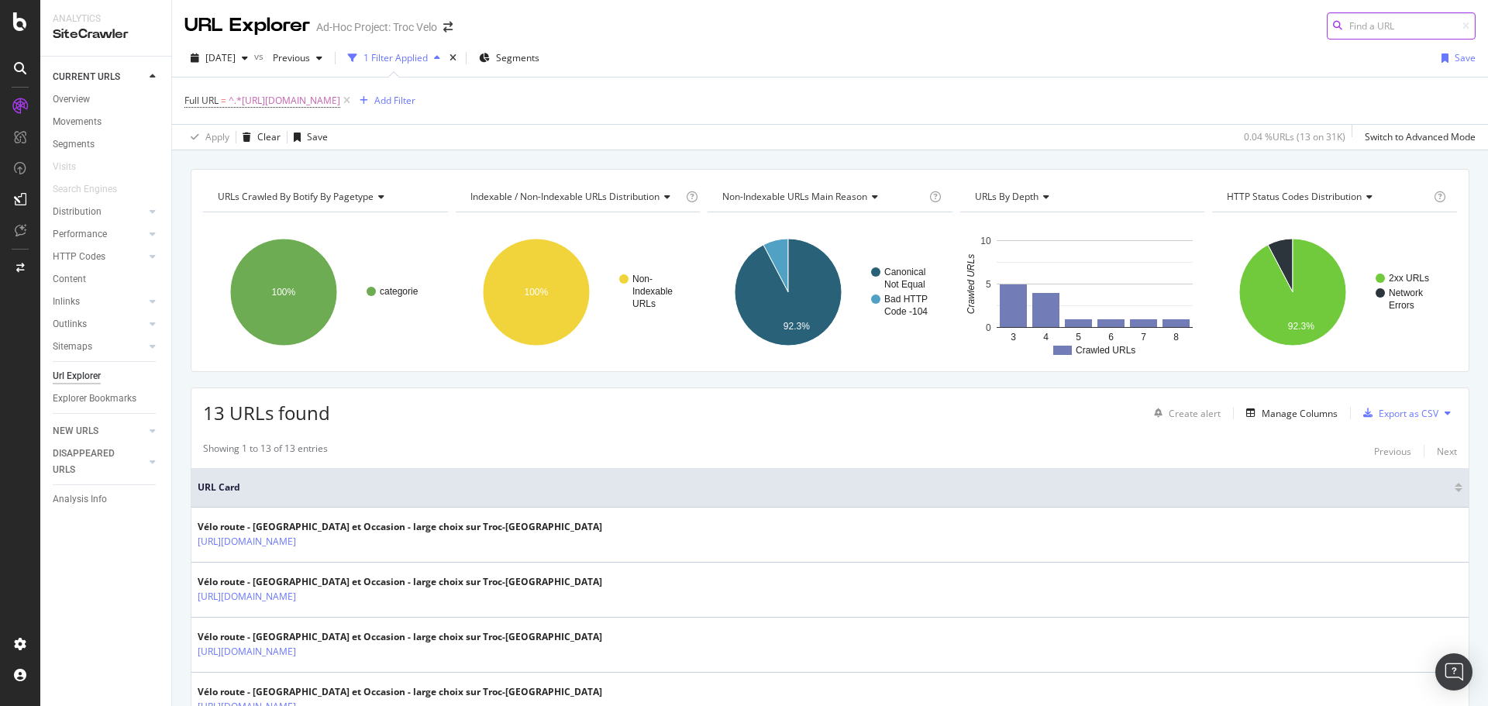
click at [1357, 27] on input at bounding box center [1401, 25] width 149 height 27
paste input "https://www.troc-velo.com/fr-fr/categorie/velos-complets/route?p=2"
click at [903, 77] on div "Full URL = ^.*https://www.troc-velo.com/fr-fr/categorie/velos-complets/route?.*…" at bounding box center [830, 113] width 1316 height 73
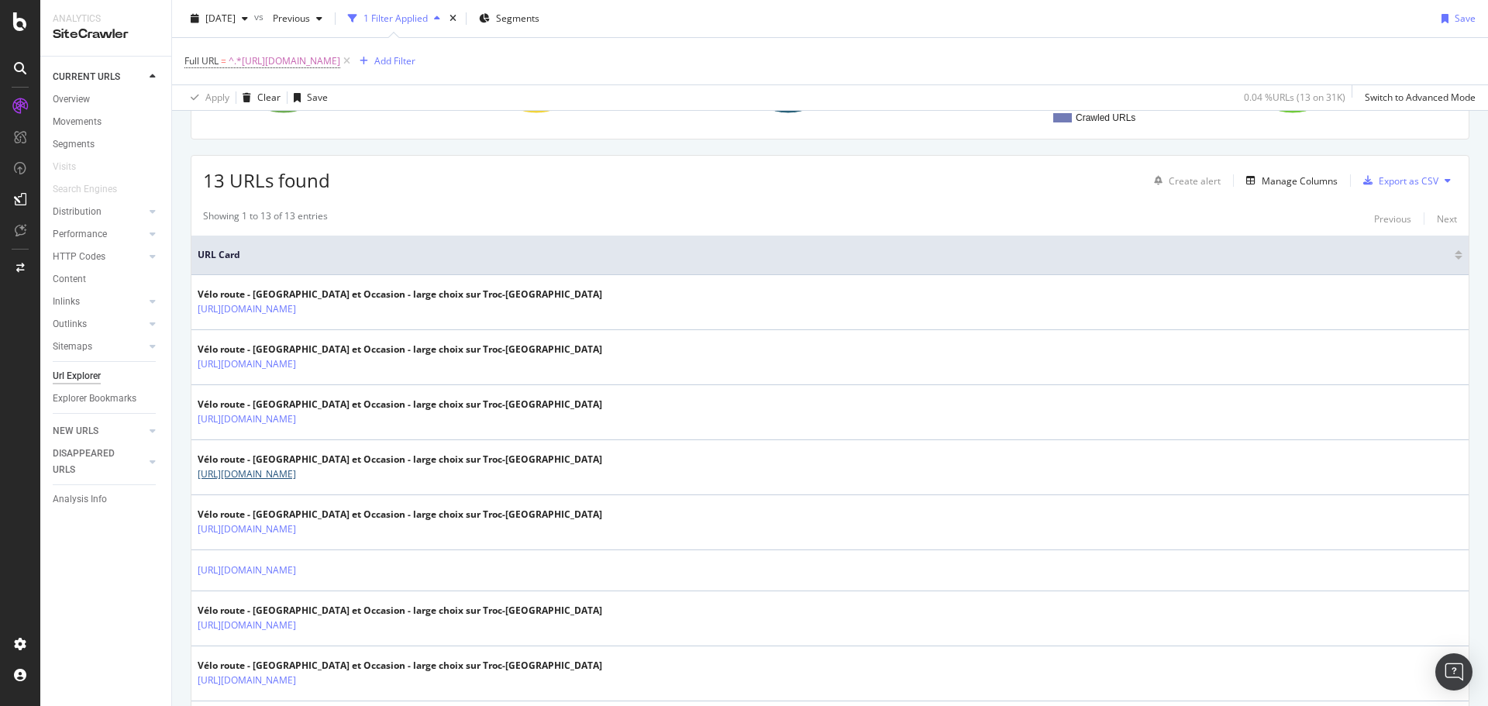
scroll to position [0, 0]
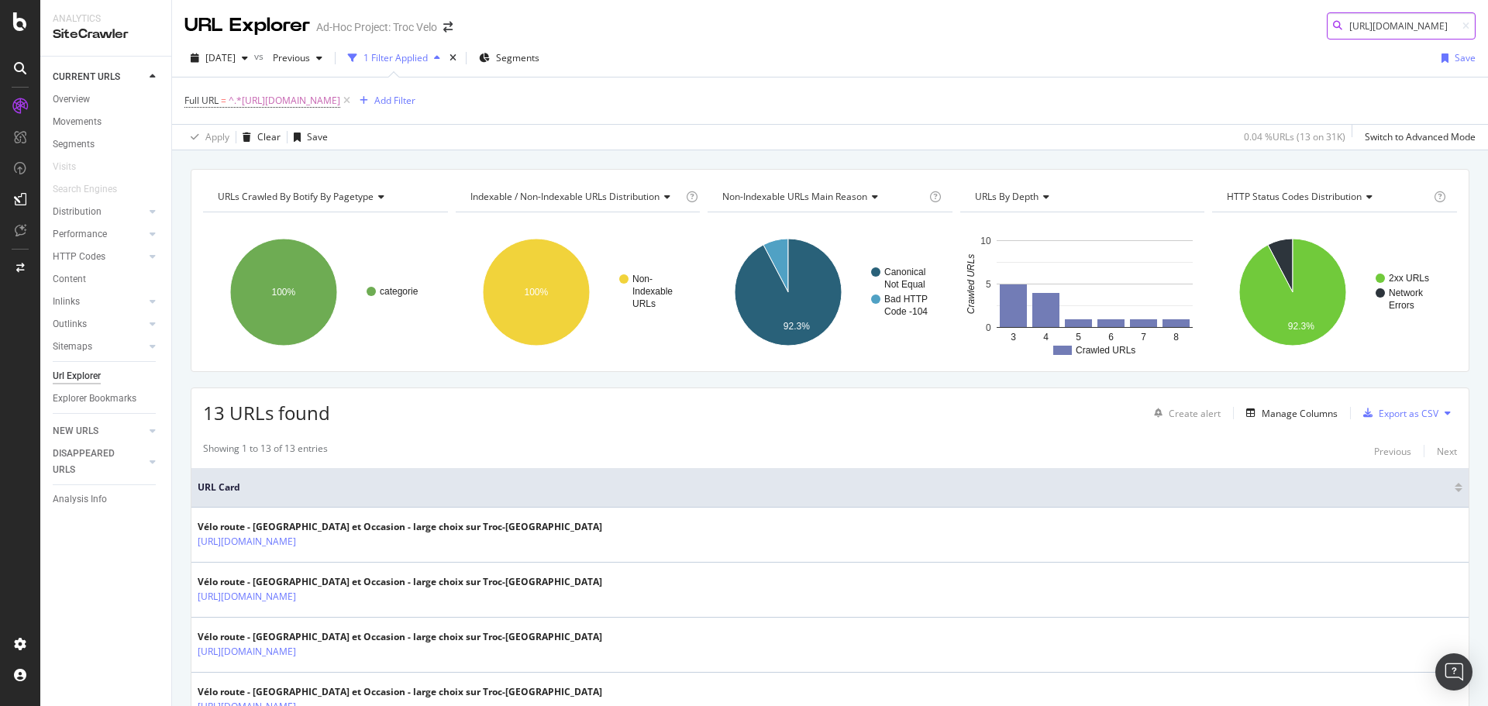
click at [1375, 33] on body "Analytics SiteCrawler CURRENT URLS Overview Movements Segments Visits Search En…" at bounding box center [744, 353] width 1488 height 706
paste input "128"
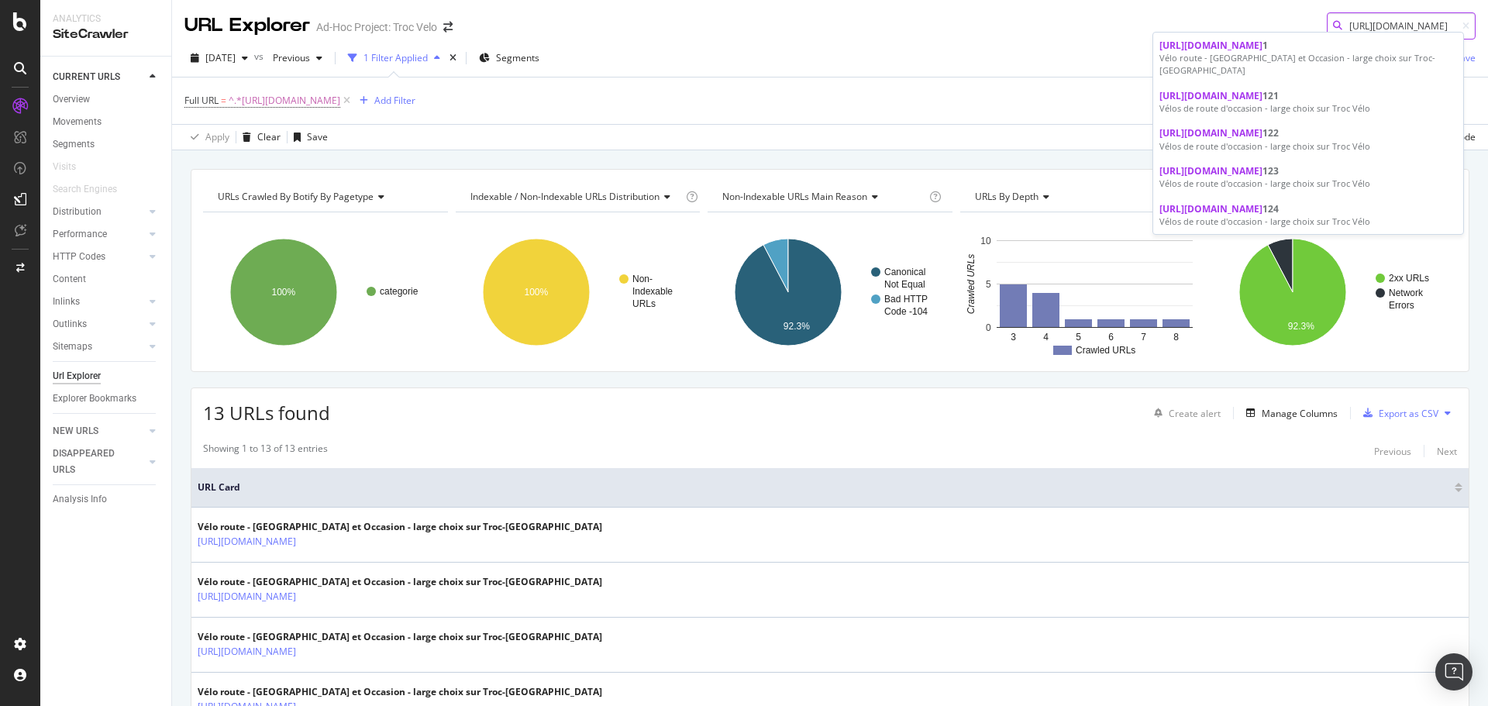
type input "[URL][DOMAIN_NAME]"
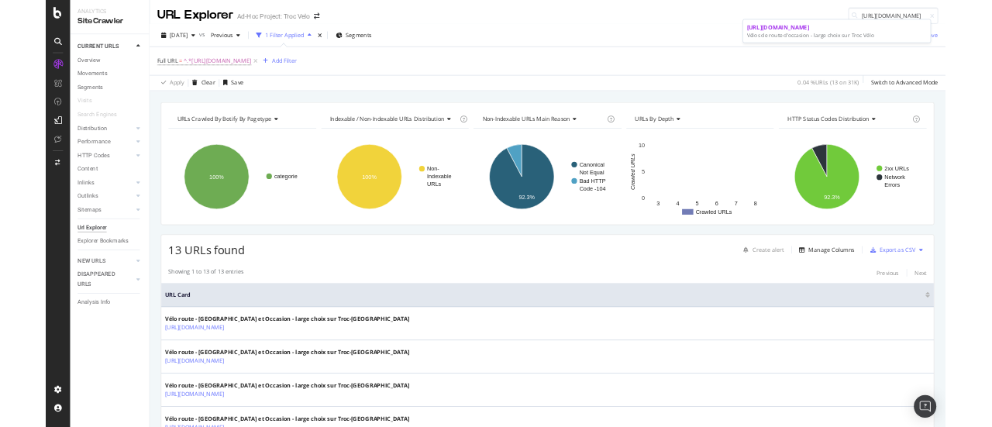
scroll to position [0, 0]
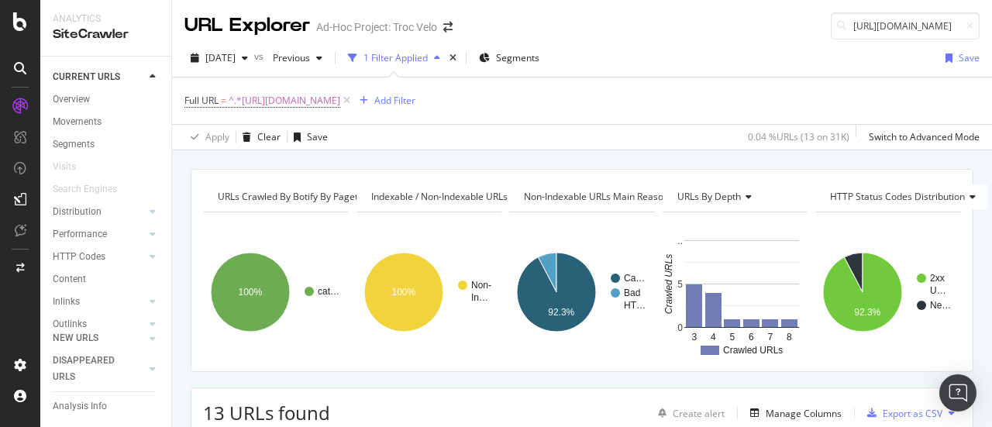
click at [780, 105] on div "Full URL = ^.*https://www.troc-velo.com/fr-fr/categorie/velos-complets/route?.*…" at bounding box center [581, 101] width 795 height 47
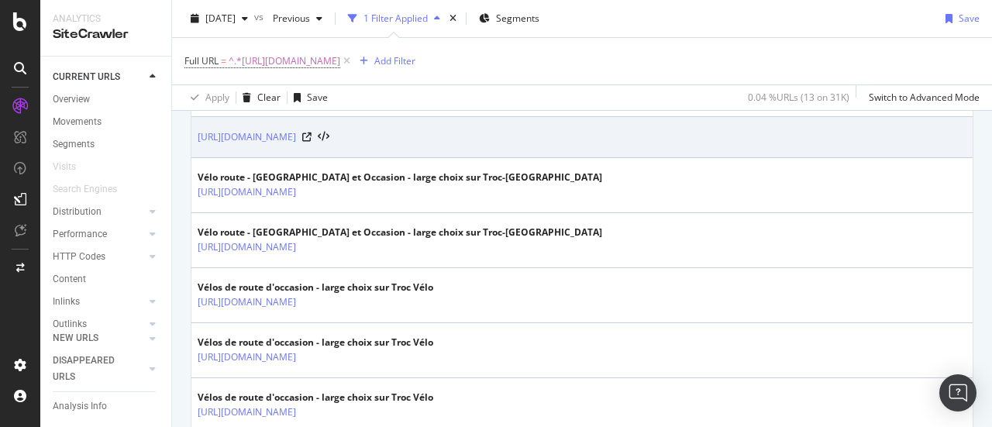
scroll to position [667, 0]
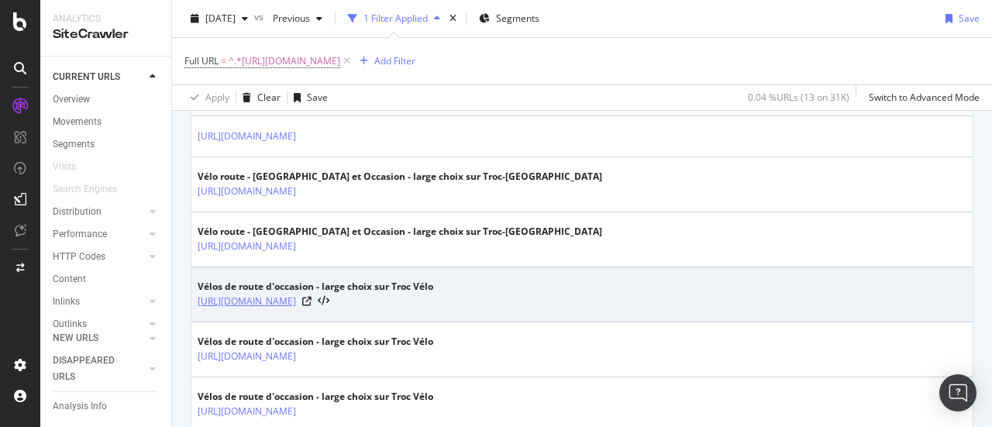
click at [296, 296] on link "[URL][DOMAIN_NAME]" at bounding box center [247, 302] width 98 height 16
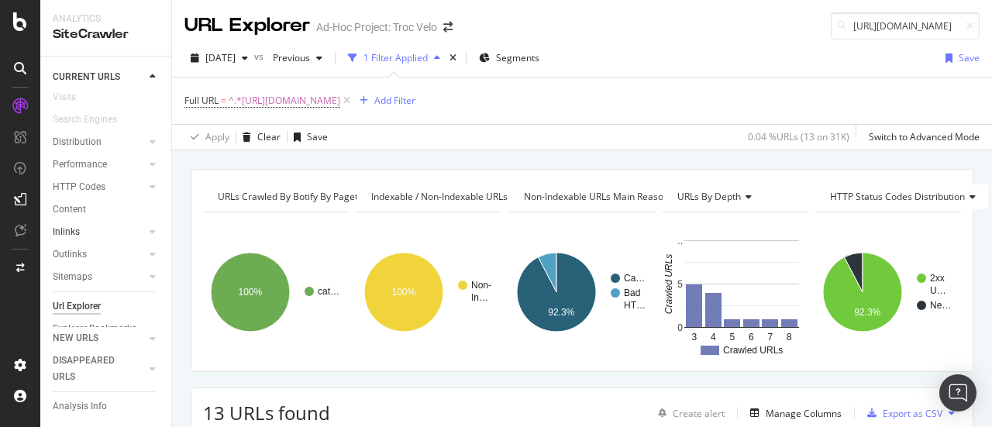
scroll to position [109, 0]
click at [74, 276] on div "Url Explorer" at bounding box center [77, 284] width 48 height 16
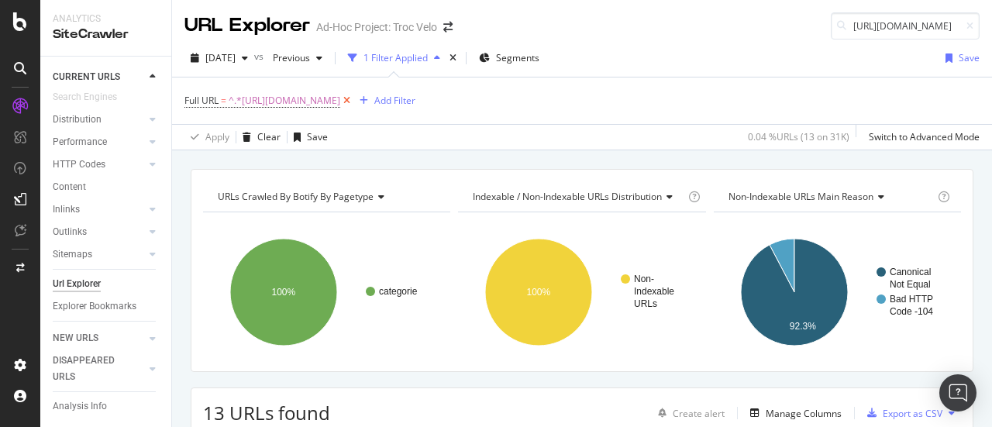
click at [353, 101] on icon at bounding box center [346, 101] width 13 height 16
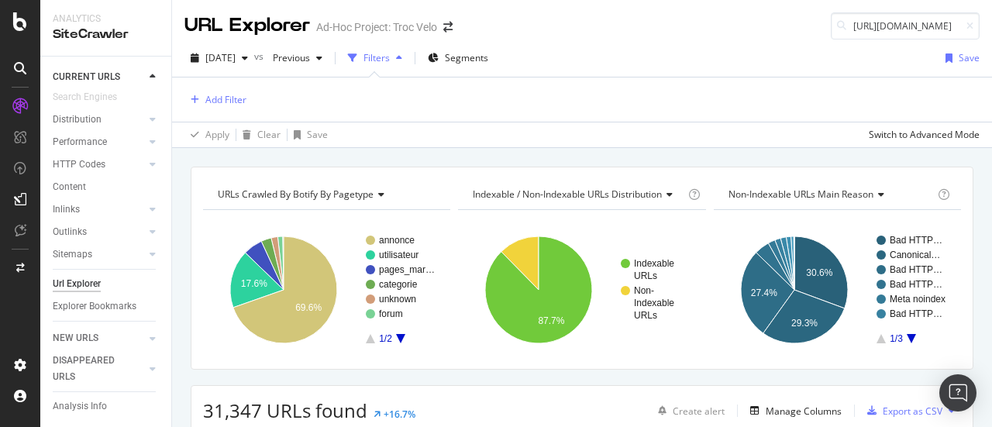
click at [233, 71] on div "2025 Sep. 30th vs Previous Filters Segments Save" at bounding box center [582, 61] width 820 height 31
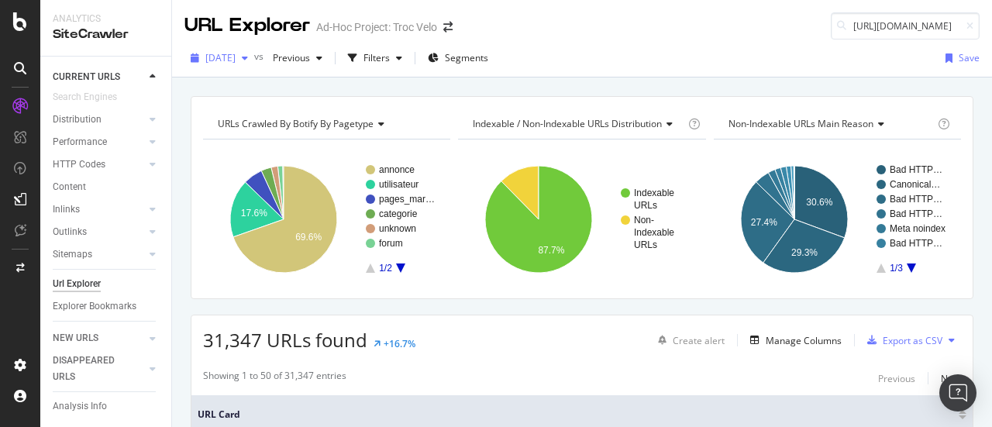
click at [236, 58] on span "[DATE]" at bounding box center [220, 57] width 30 height 13
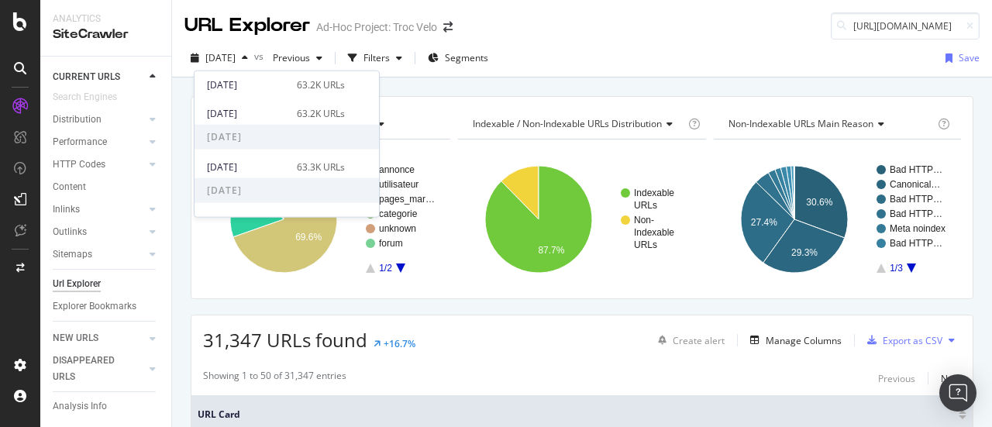
scroll to position [139, 0]
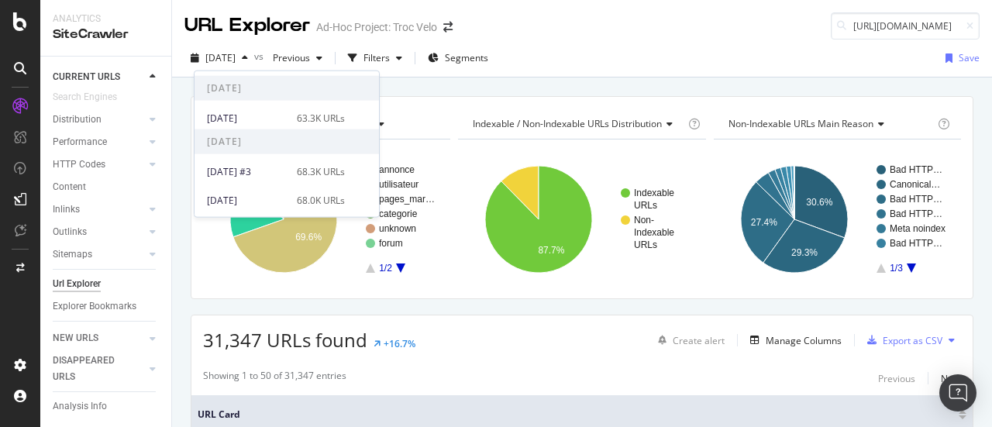
click at [581, 18] on div "URL Explorer Ad-Hoc Project: Troc Velo https://www.troc-velo.com/fr-fr/categori…" at bounding box center [582, 20] width 820 height 40
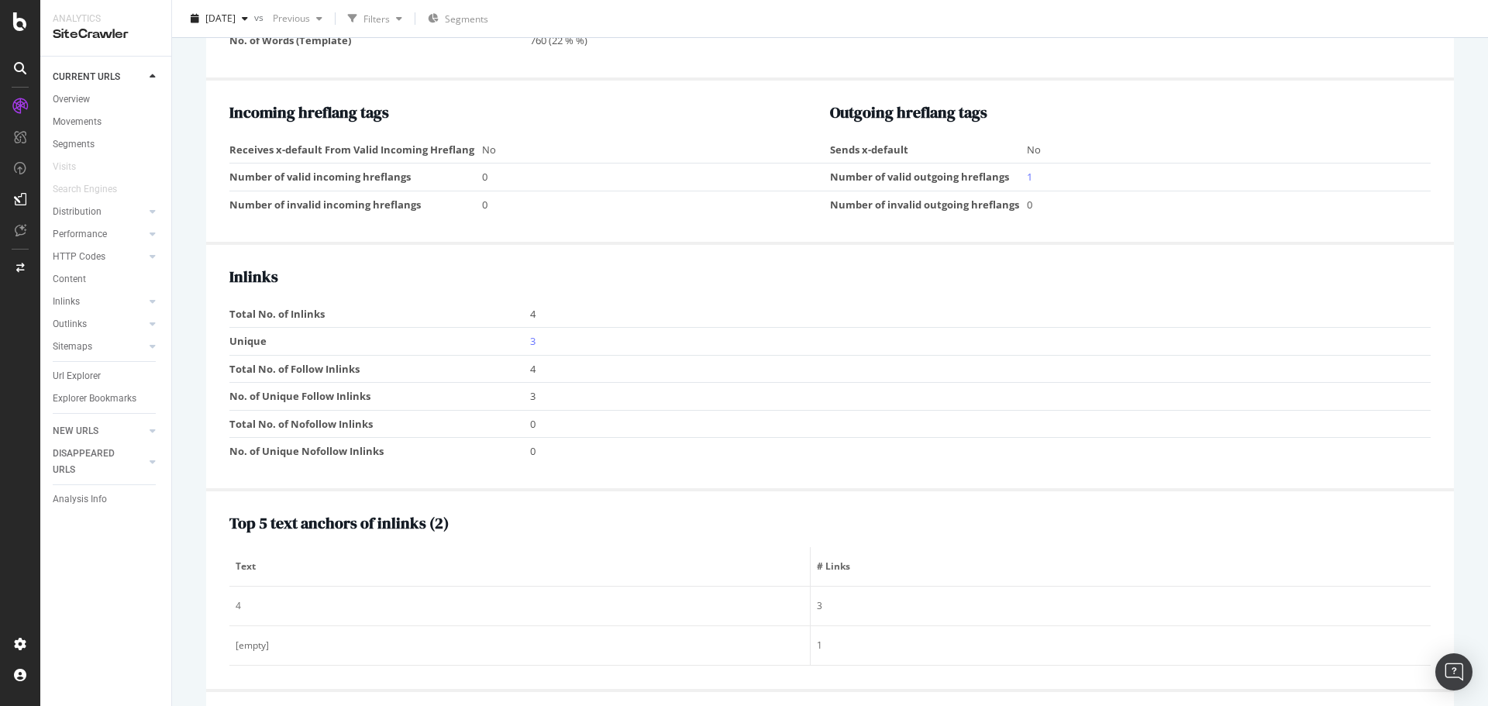
scroll to position [1473, 0]
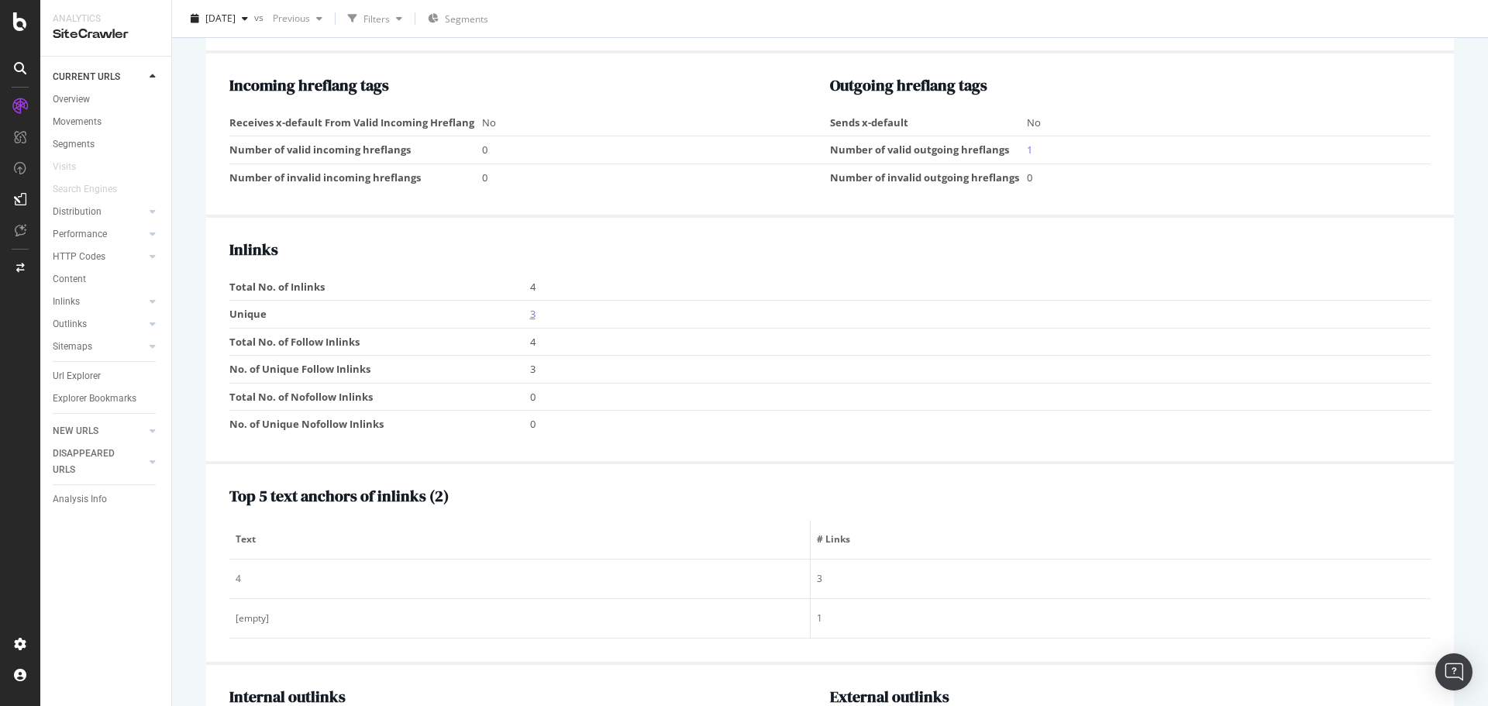
click at [532, 307] on link "3" at bounding box center [532, 314] width 5 height 14
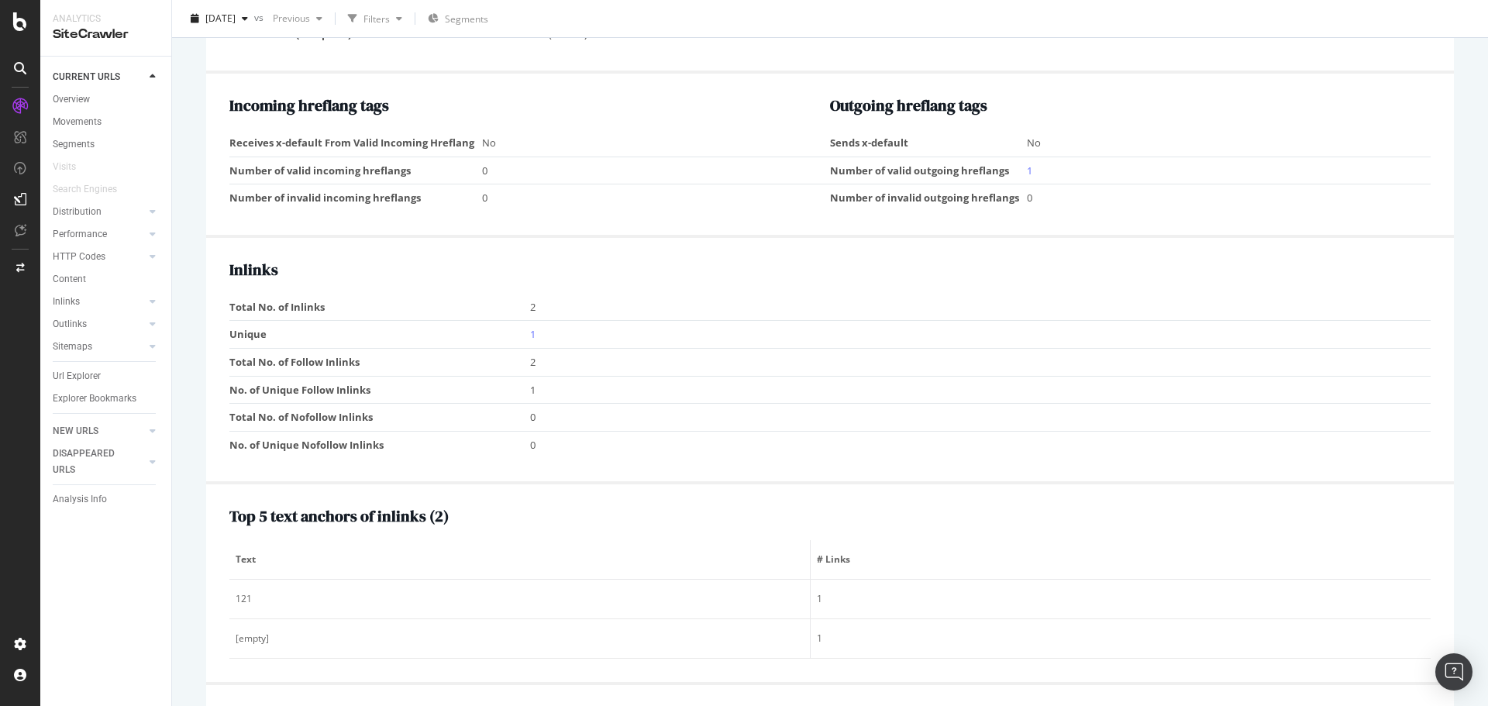
scroll to position [1436, 0]
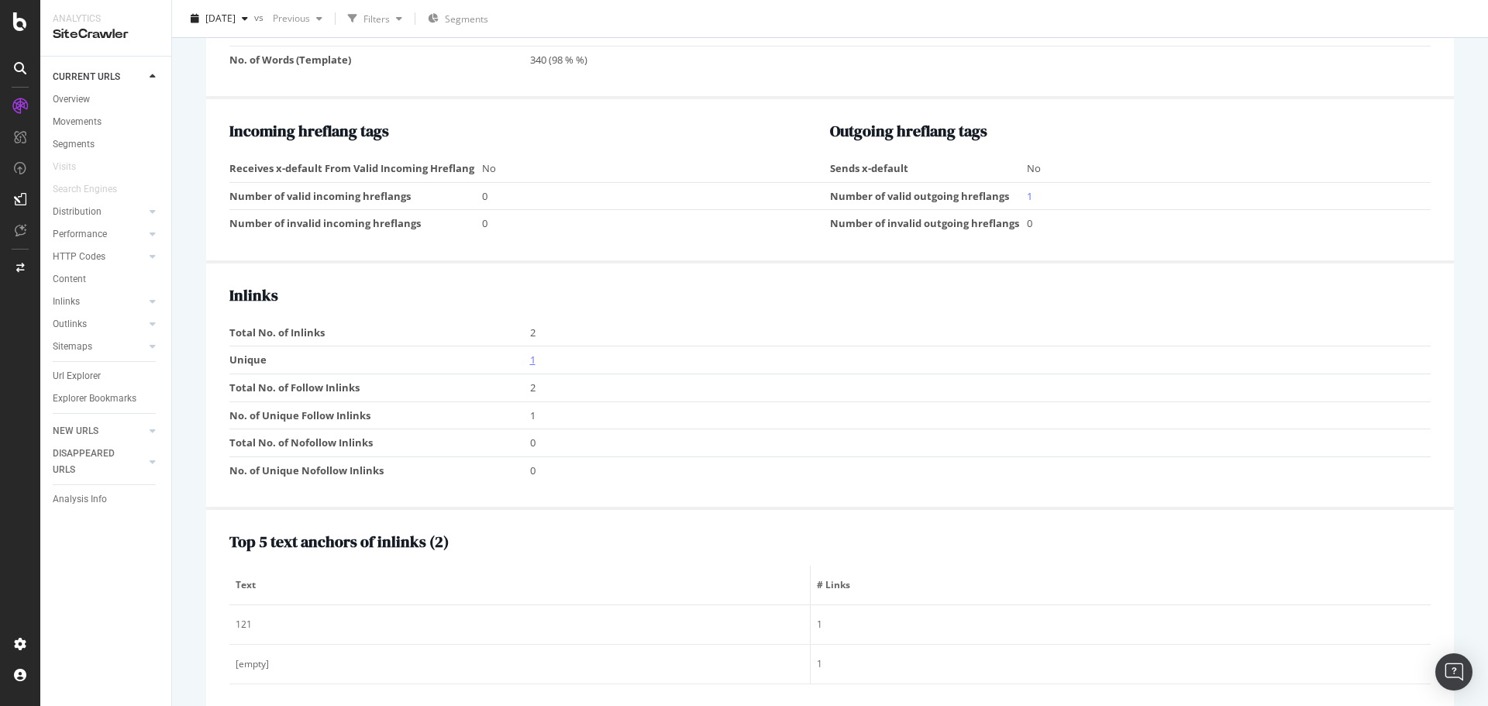
click at [533, 353] on link "1" at bounding box center [532, 360] width 5 height 14
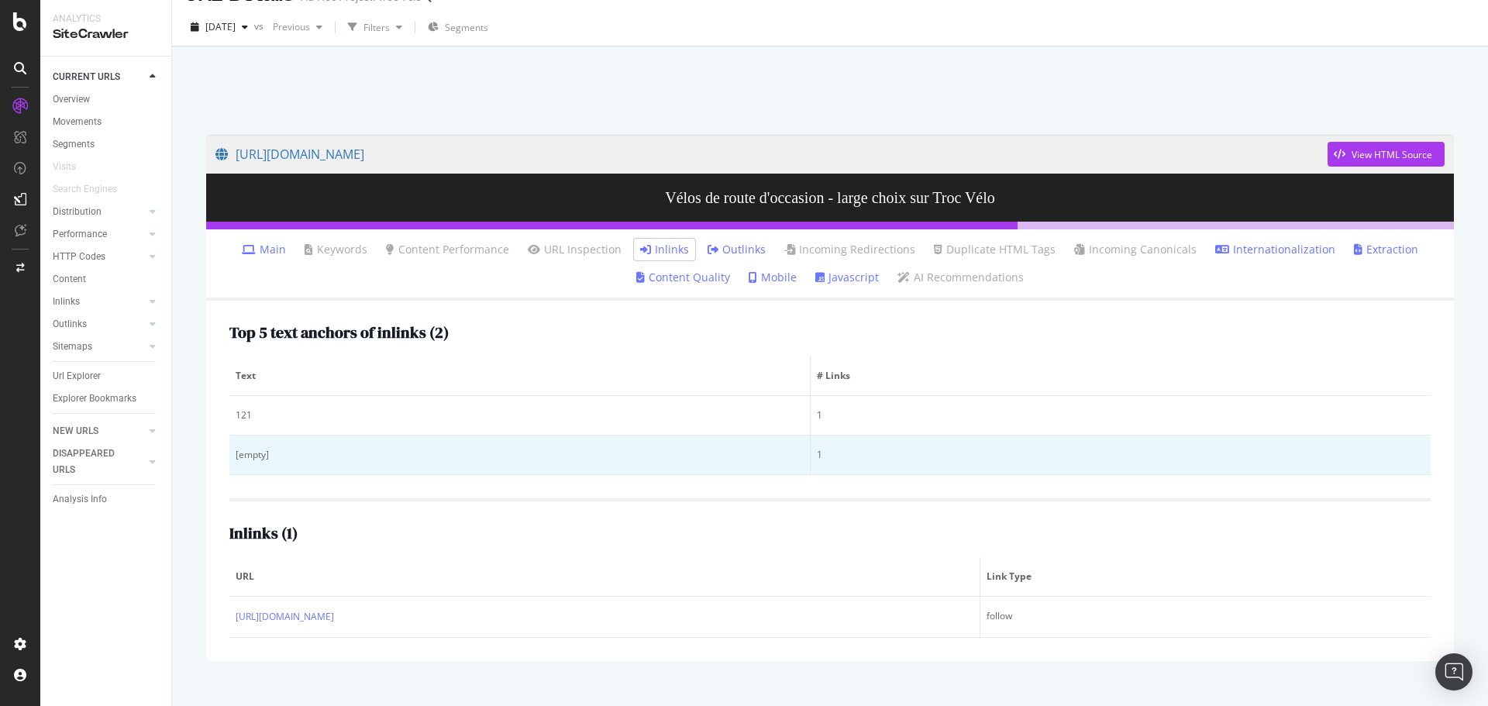
scroll to position [55, 0]
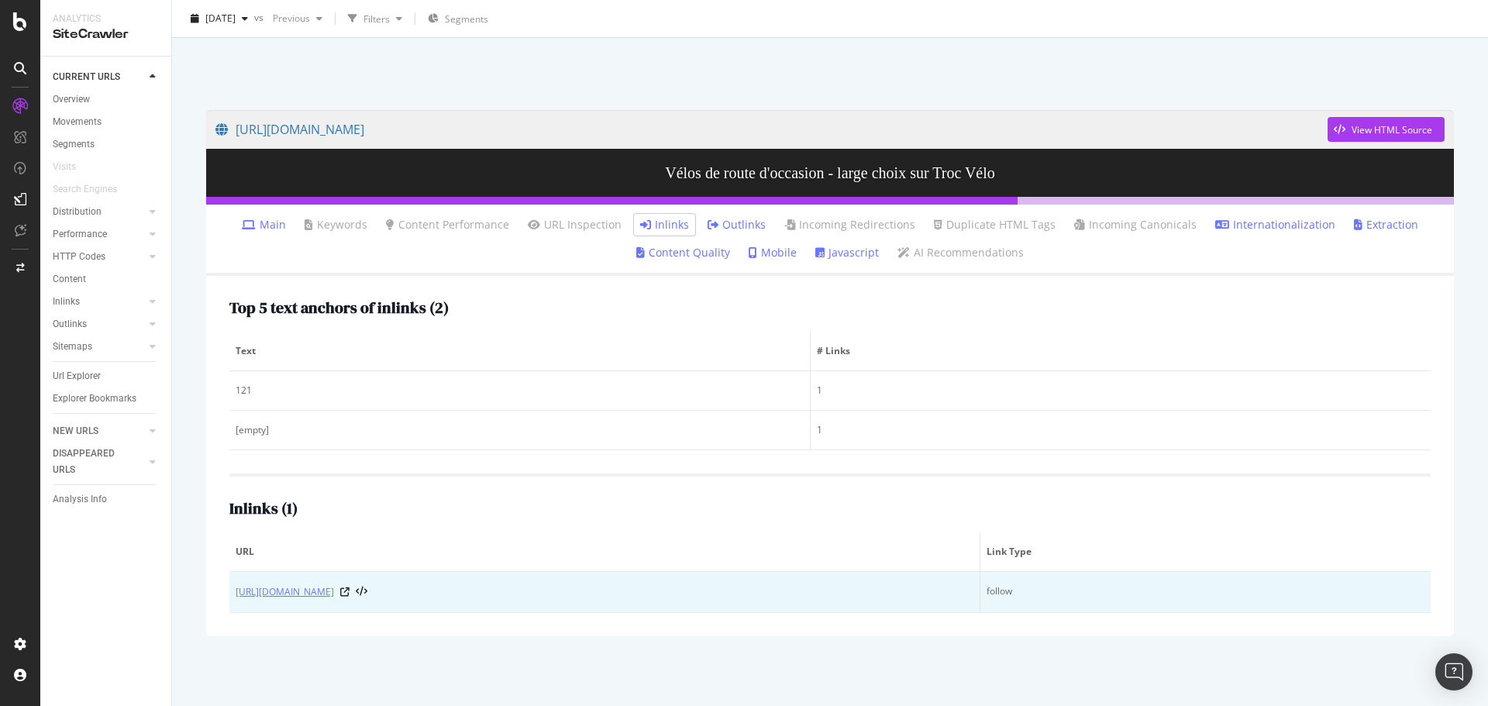
click at [334, 596] on link "https://www.troc-velo.com/fr-fr/categorie/velos-complets/route?p=122" at bounding box center [285, 592] width 98 height 16
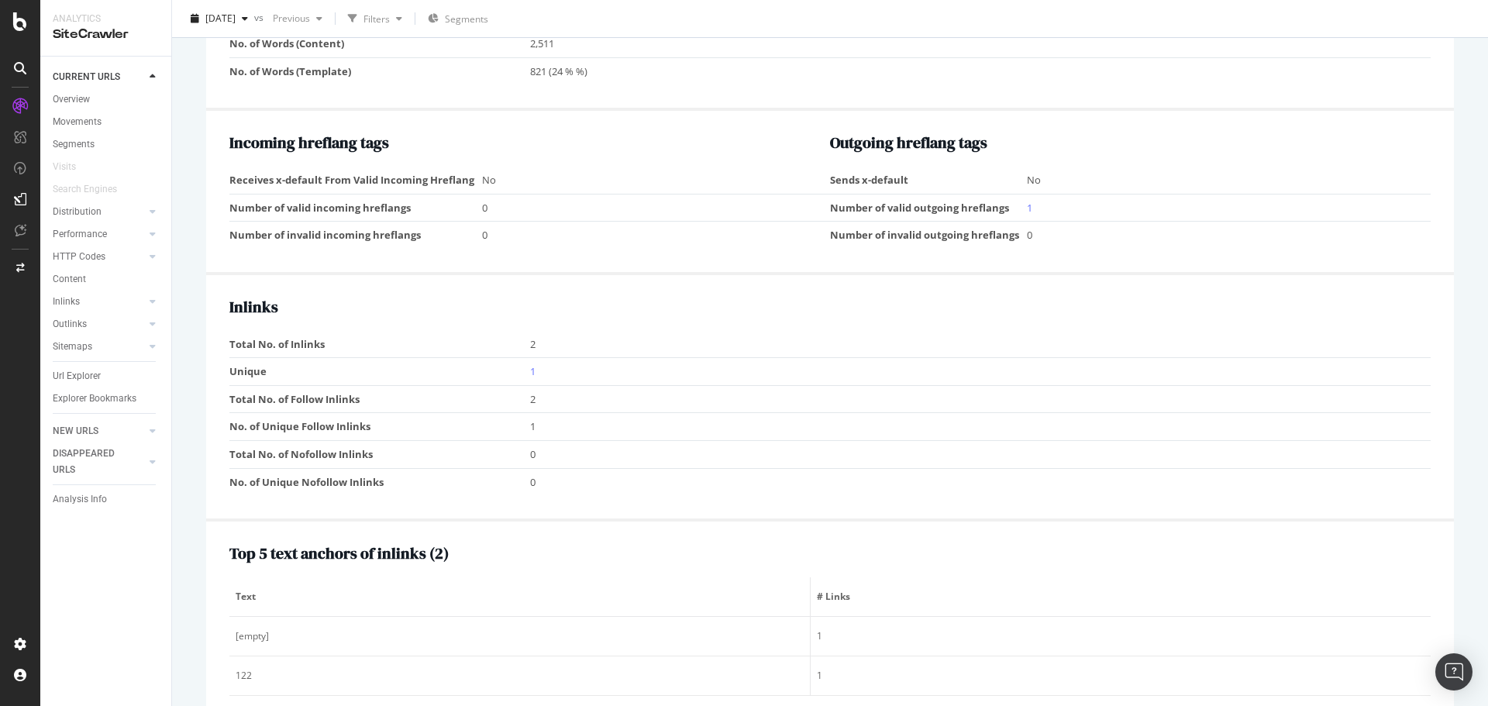
scroll to position [1473, 0]
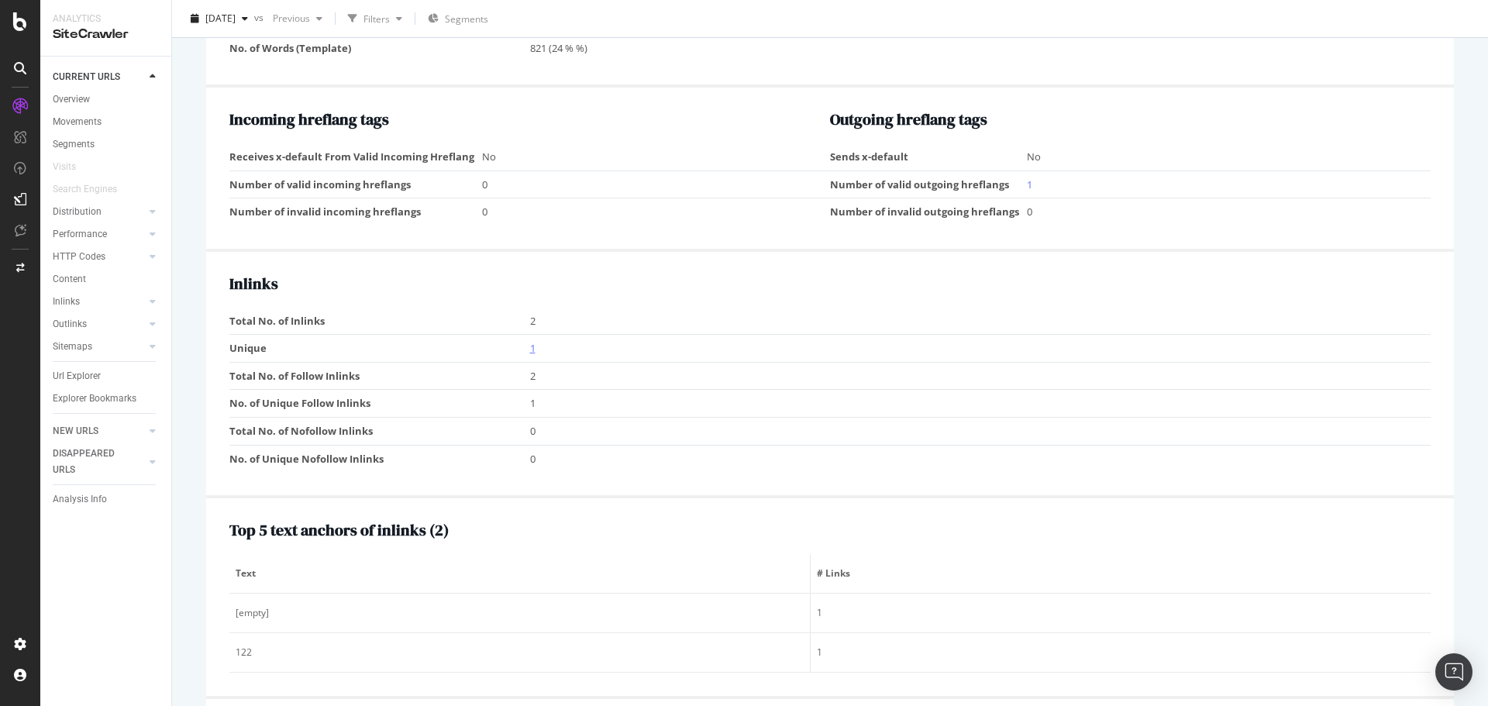
click at [531, 341] on link "1" at bounding box center [532, 348] width 5 height 14
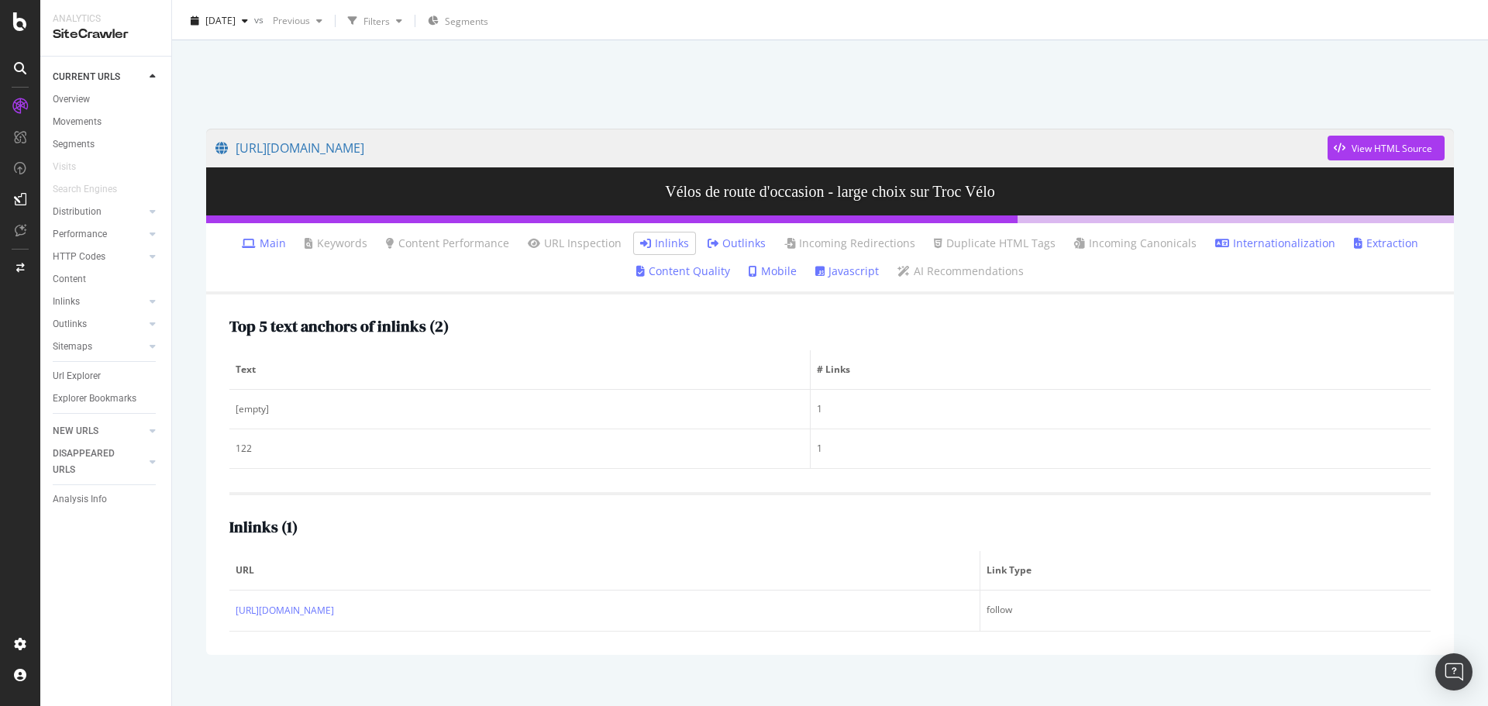
scroll to position [55, 0]
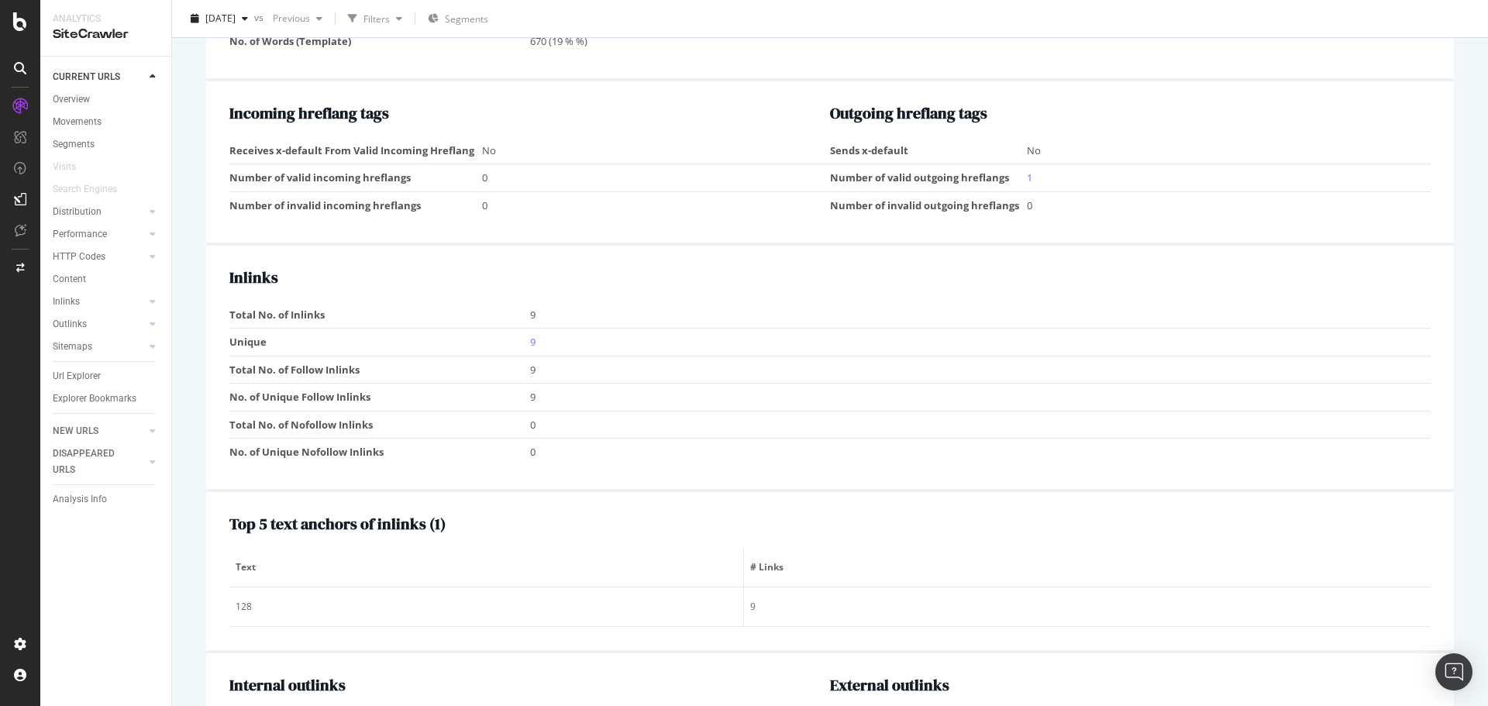
scroll to position [1473, 0]
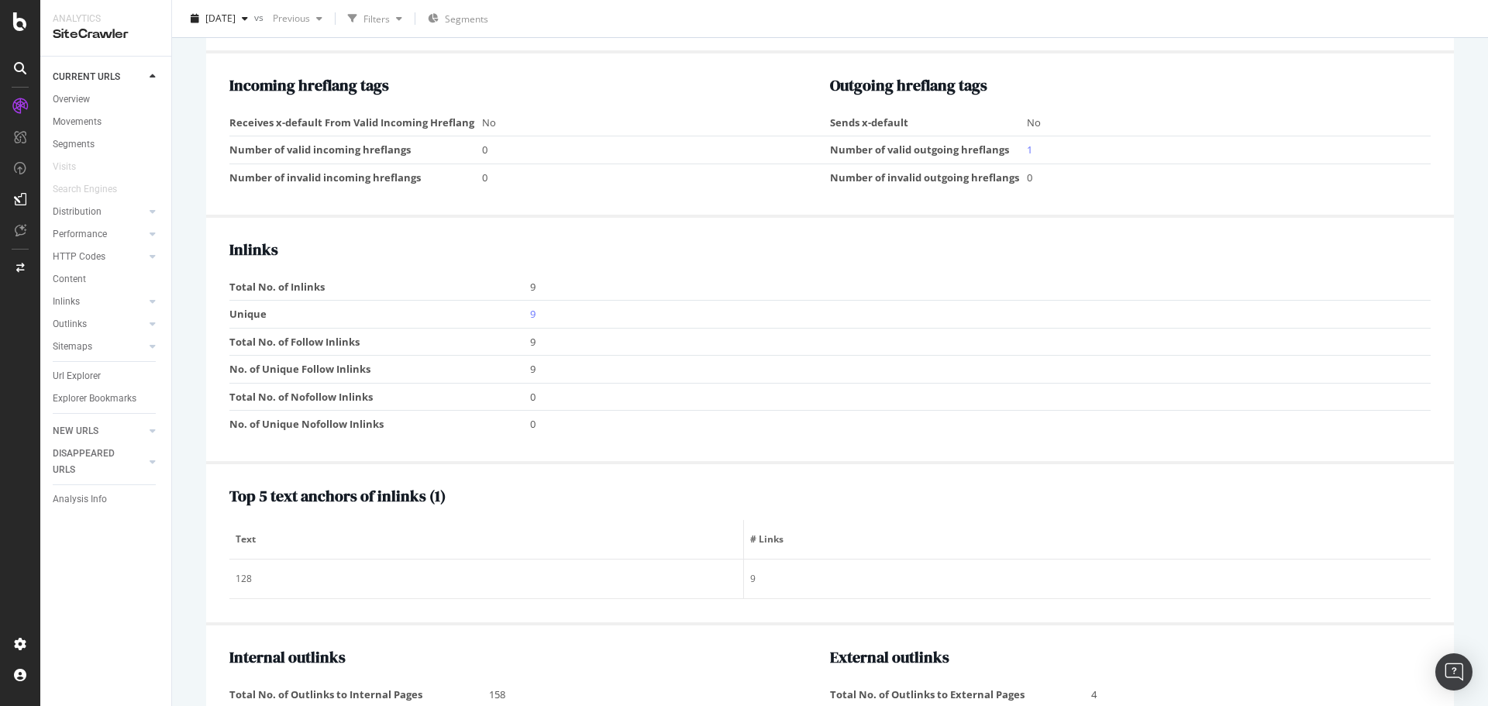
drag, startPoint x: 530, startPoint y: 297, endPoint x: 541, endPoint y: 308, distance: 15.3
click at [530, 307] on link "9" at bounding box center [532, 314] width 5 height 14
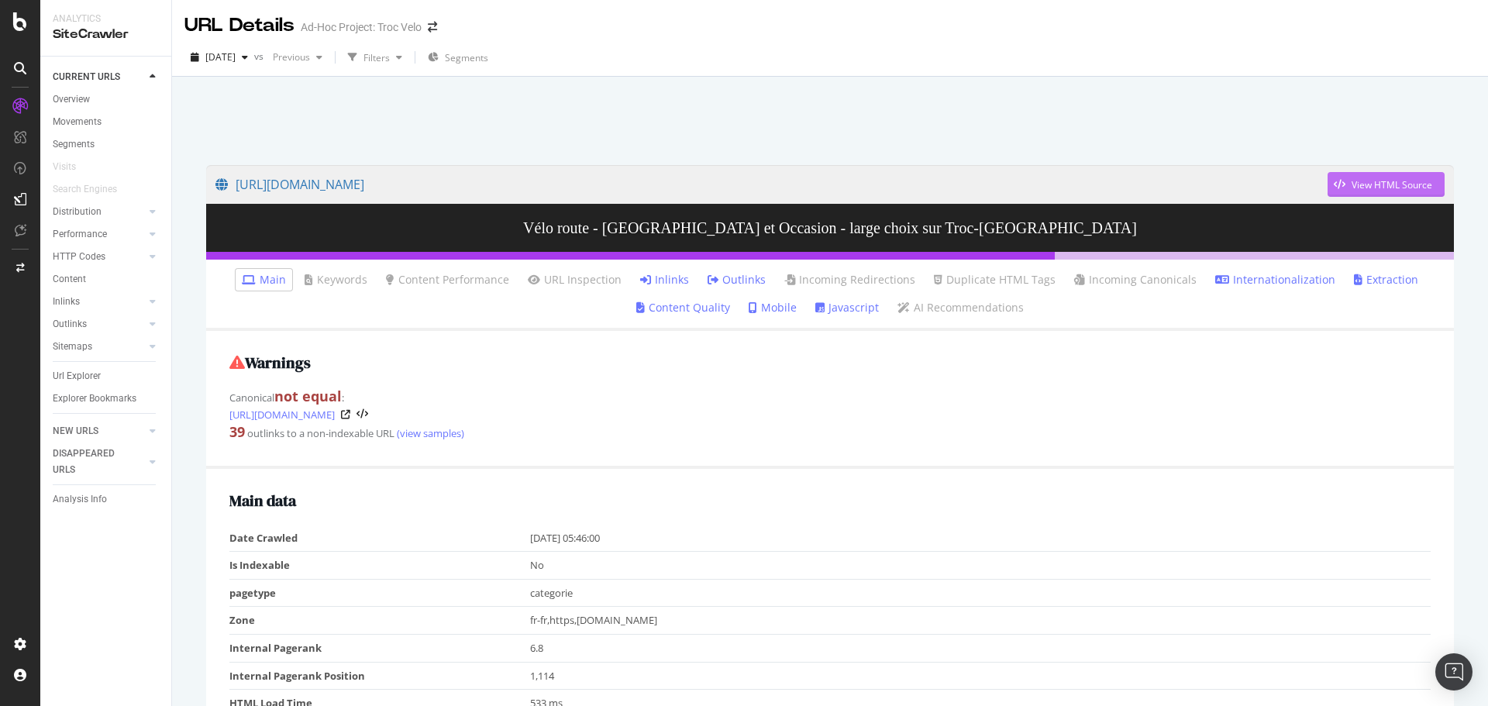
click at [1396, 174] on div "View HTML Source" at bounding box center [1380, 184] width 105 height 23
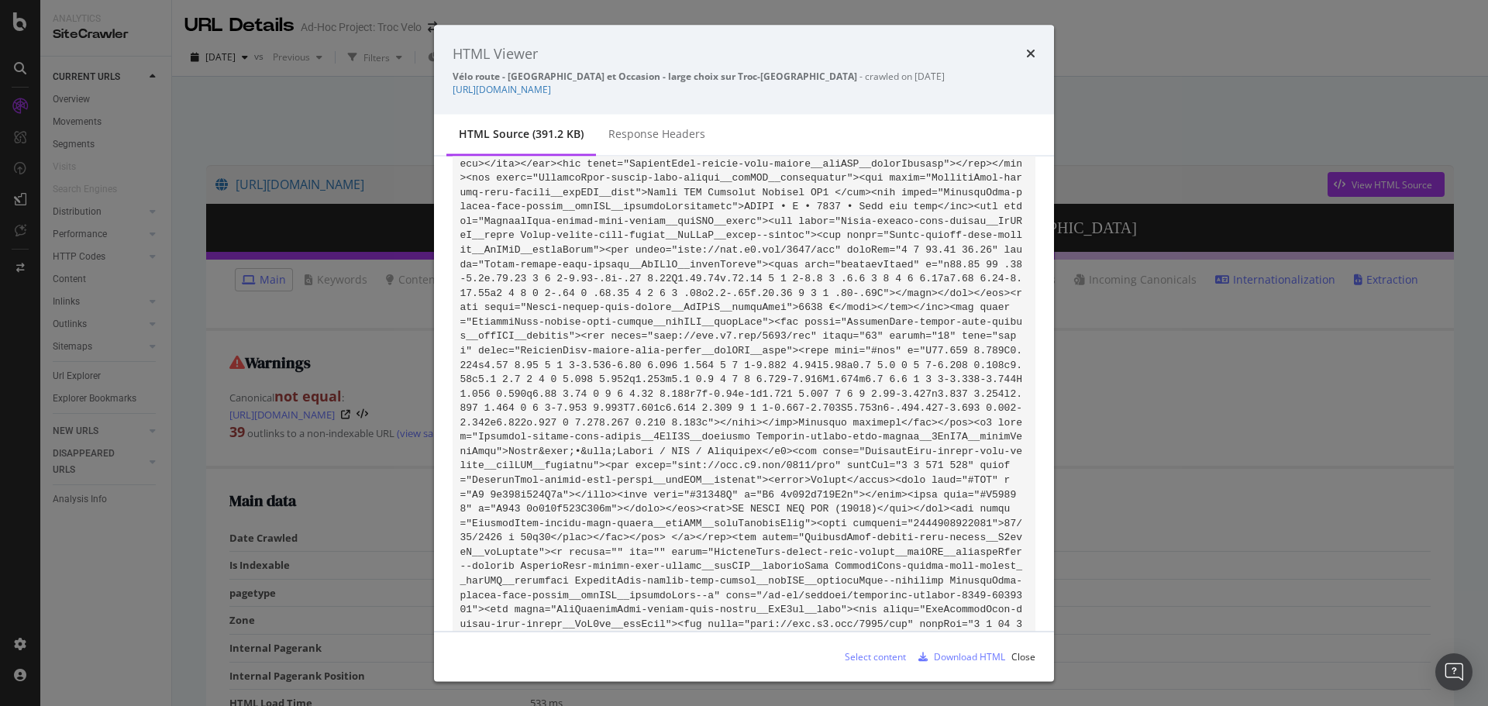
drag, startPoint x: 797, startPoint y: 378, endPoint x: 609, endPoint y: 393, distance: 188.2
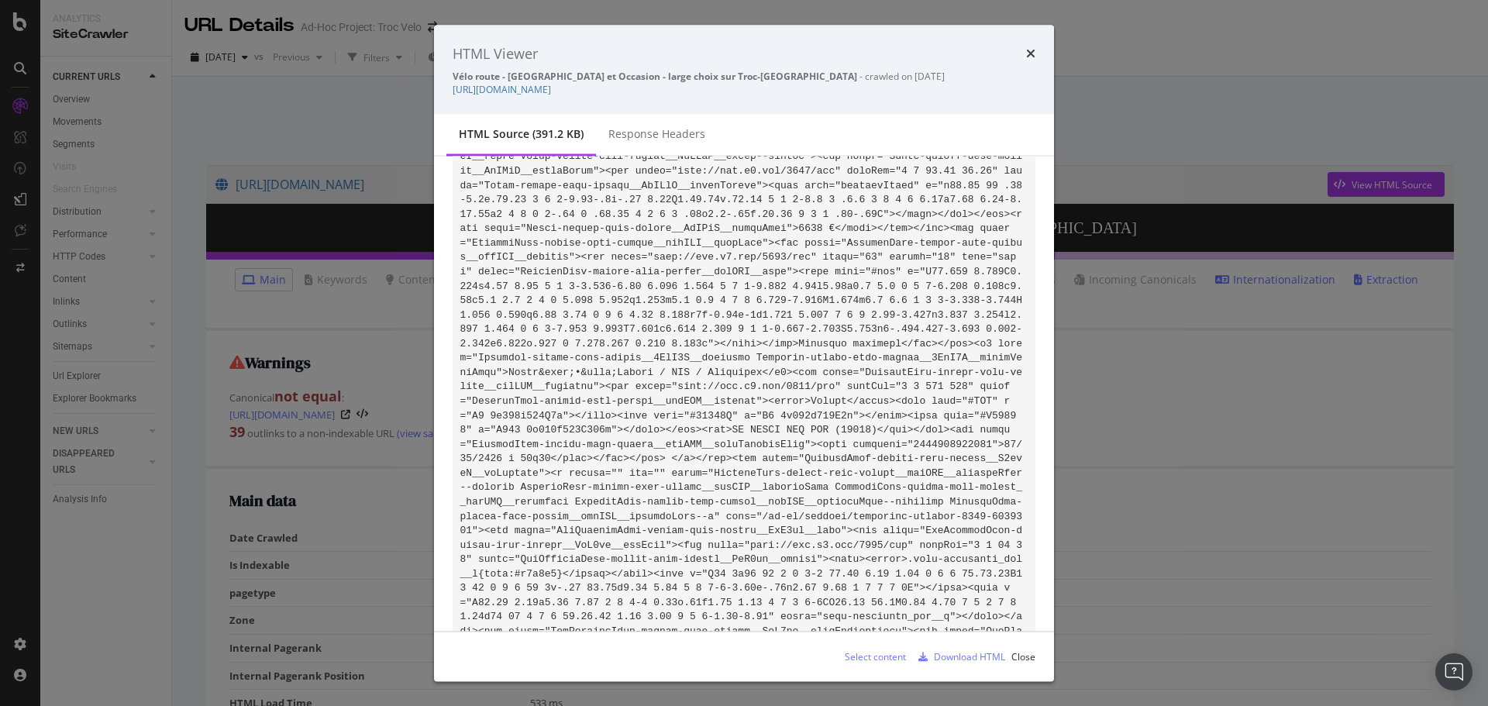
scroll to position [54481, 0]
drag, startPoint x: 610, startPoint y: 316, endPoint x: 798, endPoint y: 308, distance: 187.8
copy code "ww.troc-velo.com/fr-fr/categorie/velos-complets/route?p=5" class=""
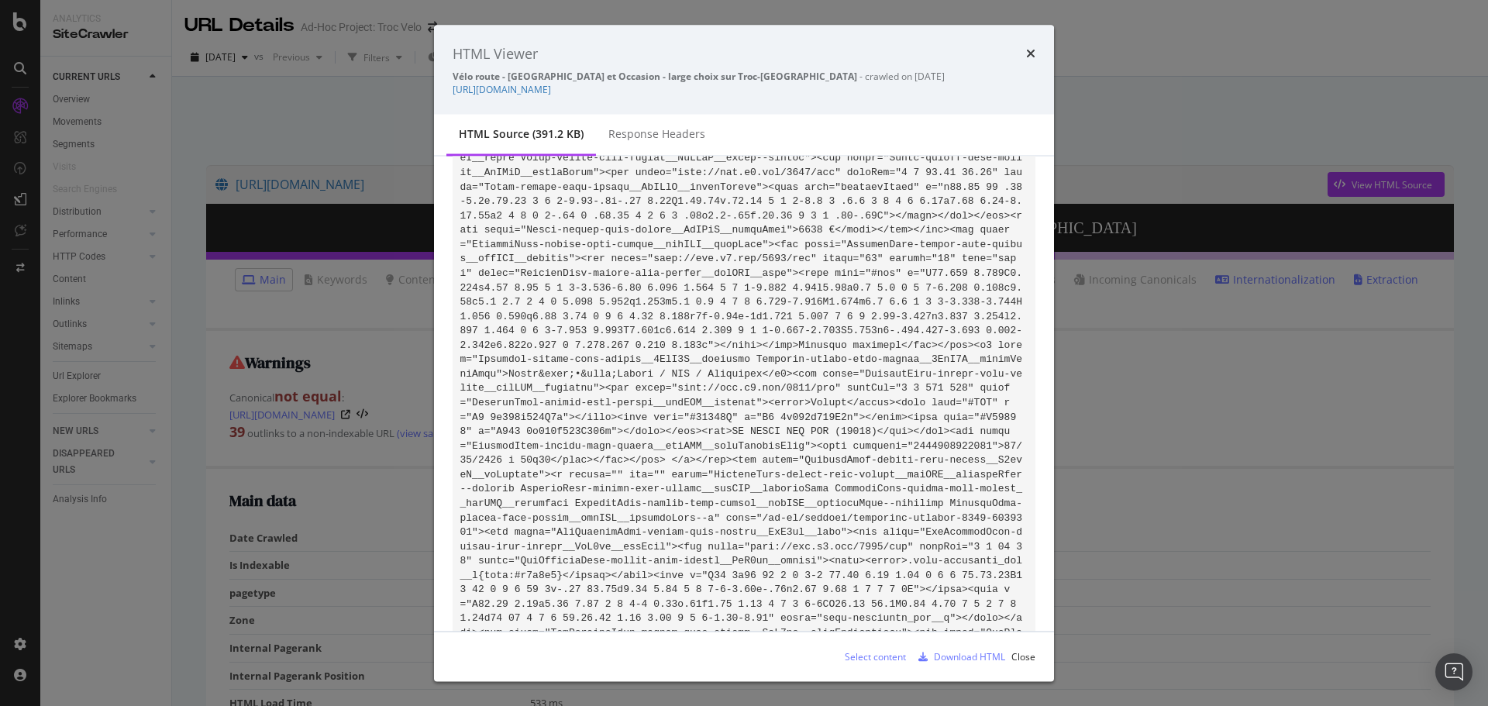
click at [1220, 343] on div "HTML Viewer Vélo route - [GEOGRAPHIC_DATA] et Occasion - large choix sur Troc-[…" at bounding box center [744, 353] width 1488 height 706
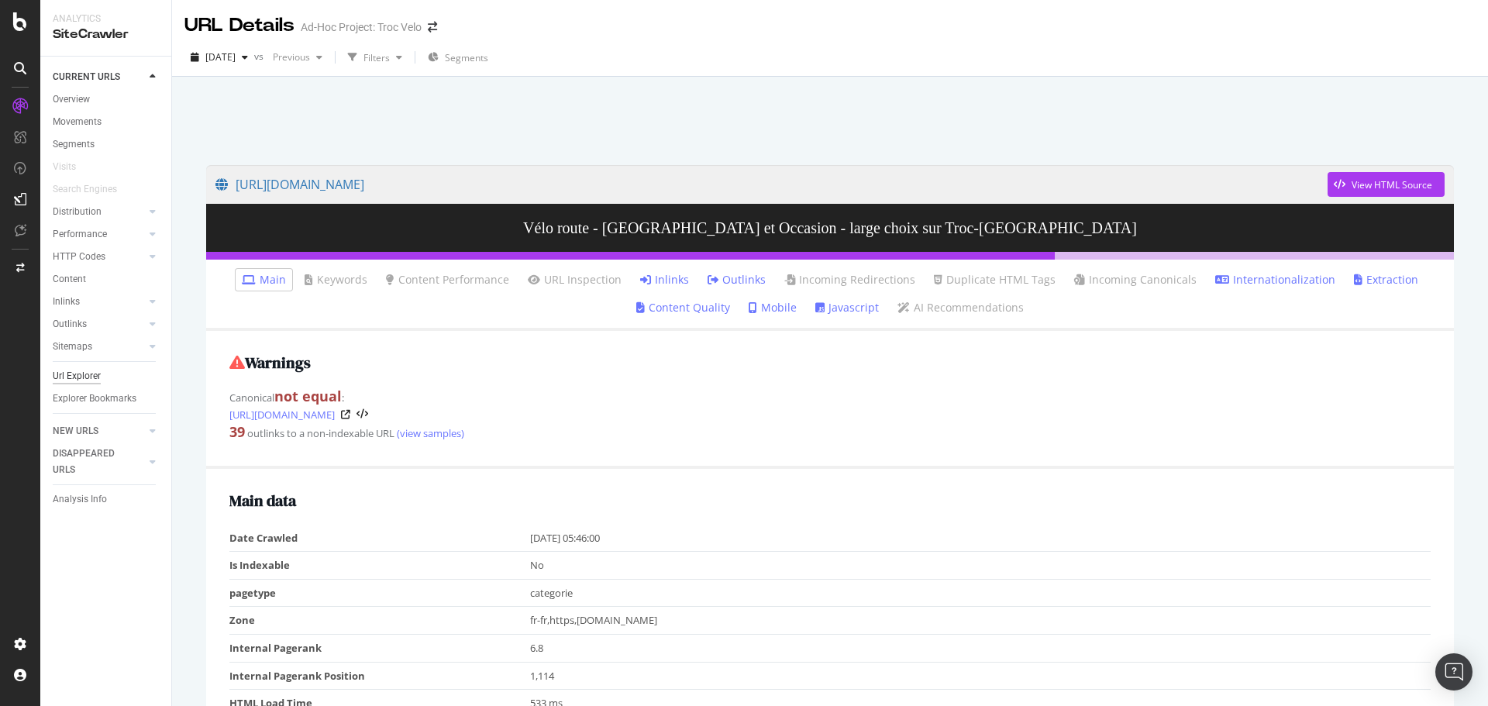
click at [84, 373] on div "Url Explorer" at bounding box center [77, 376] width 48 height 16
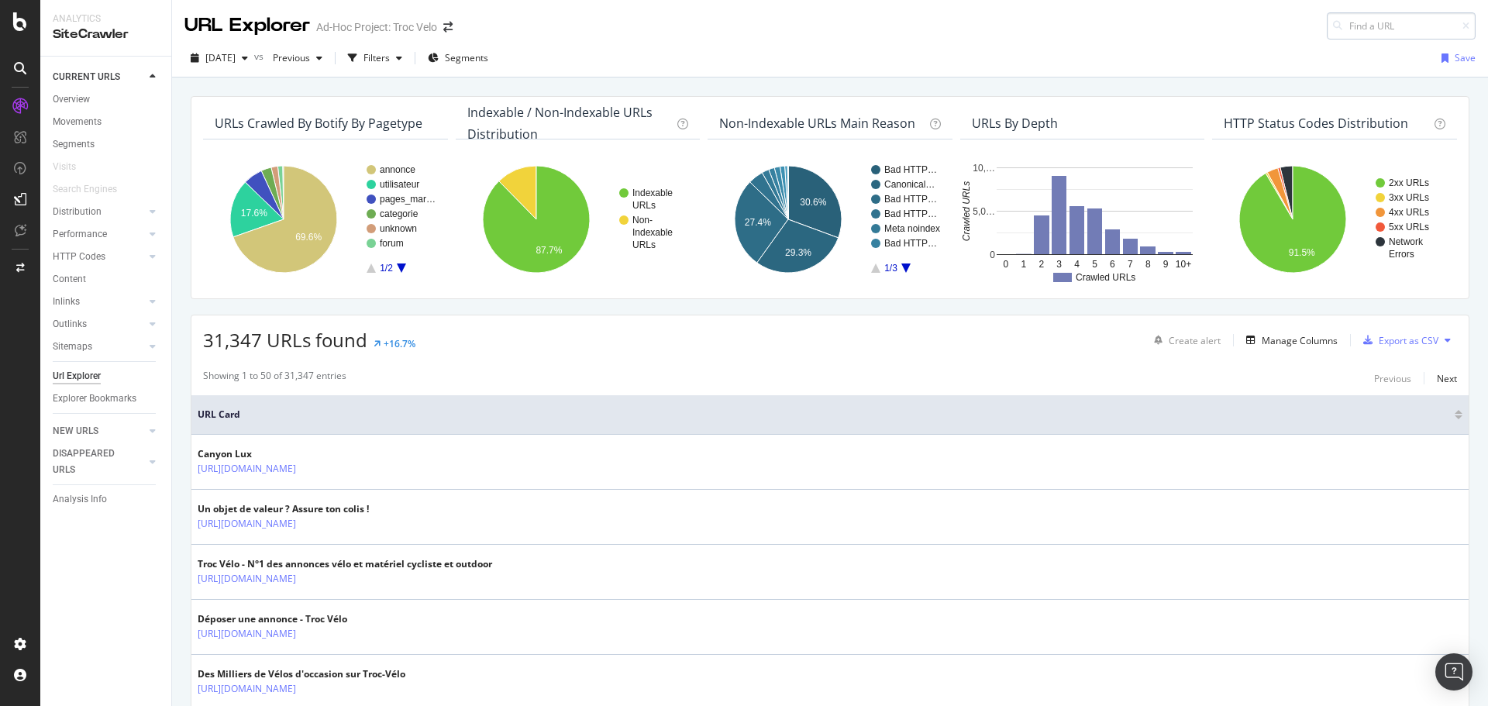
click at [1359, 26] on input at bounding box center [1401, 25] width 149 height 27
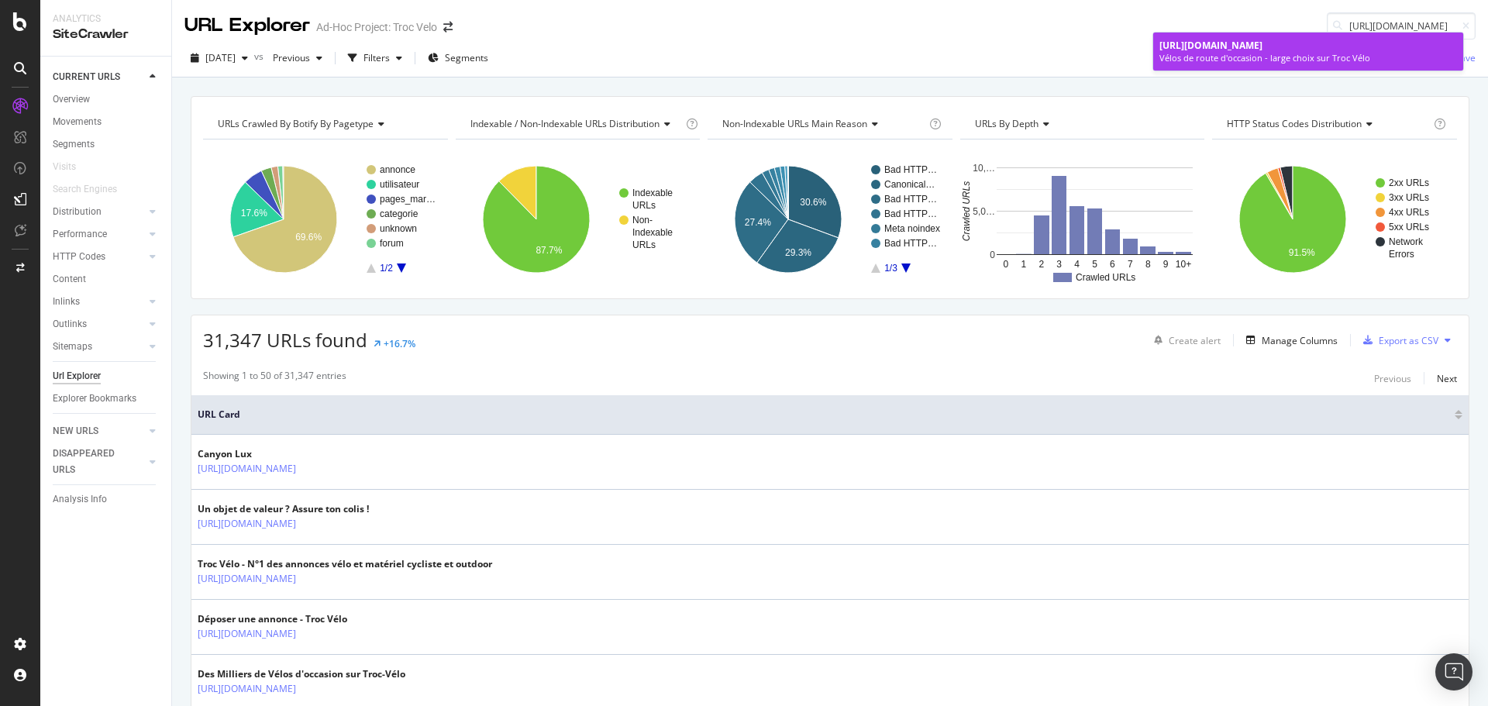
type input "[URL][DOMAIN_NAME]"
click at [1197, 64] on div "Vélos de route d'occasion - large choix sur Troc Vélo" at bounding box center [1309, 58] width 298 height 12
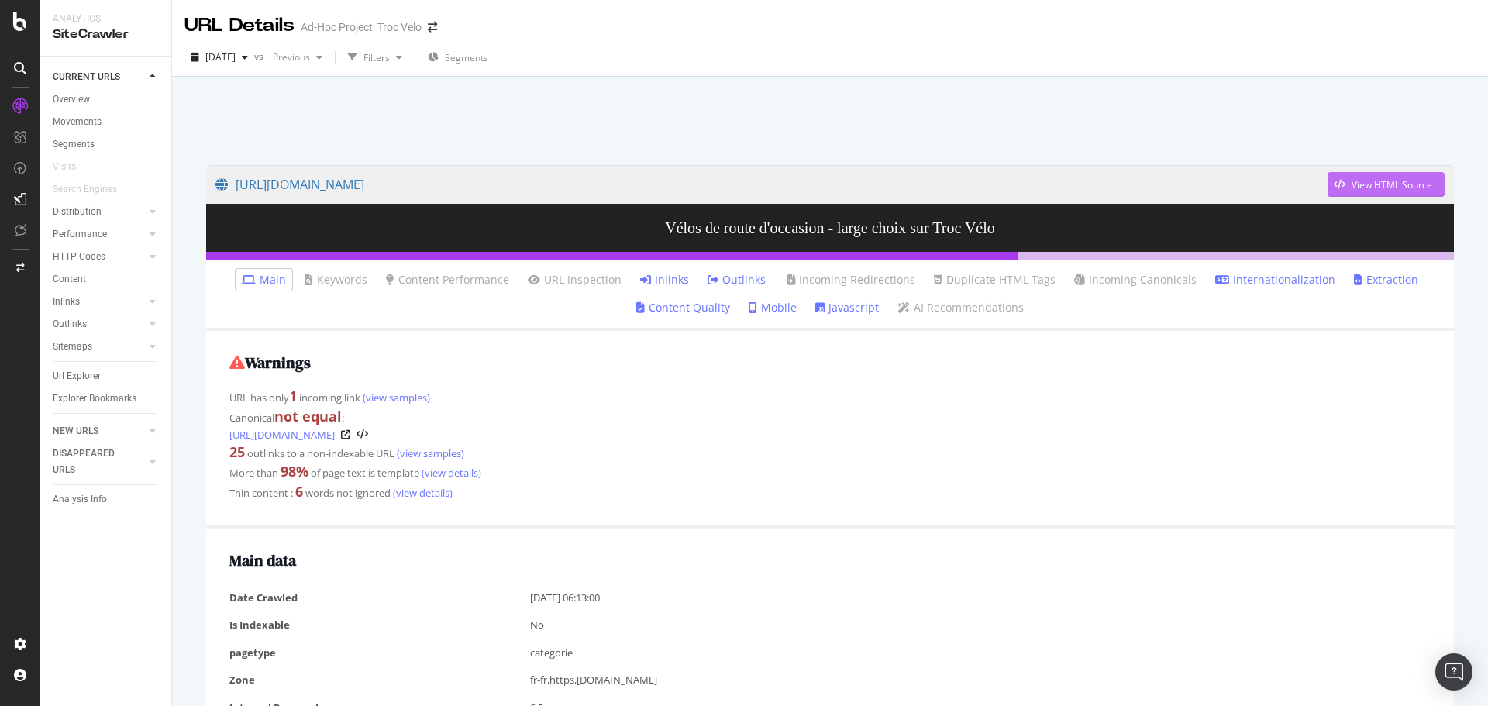
click at [1338, 189] on div "button" at bounding box center [1340, 184] width 24 height 9
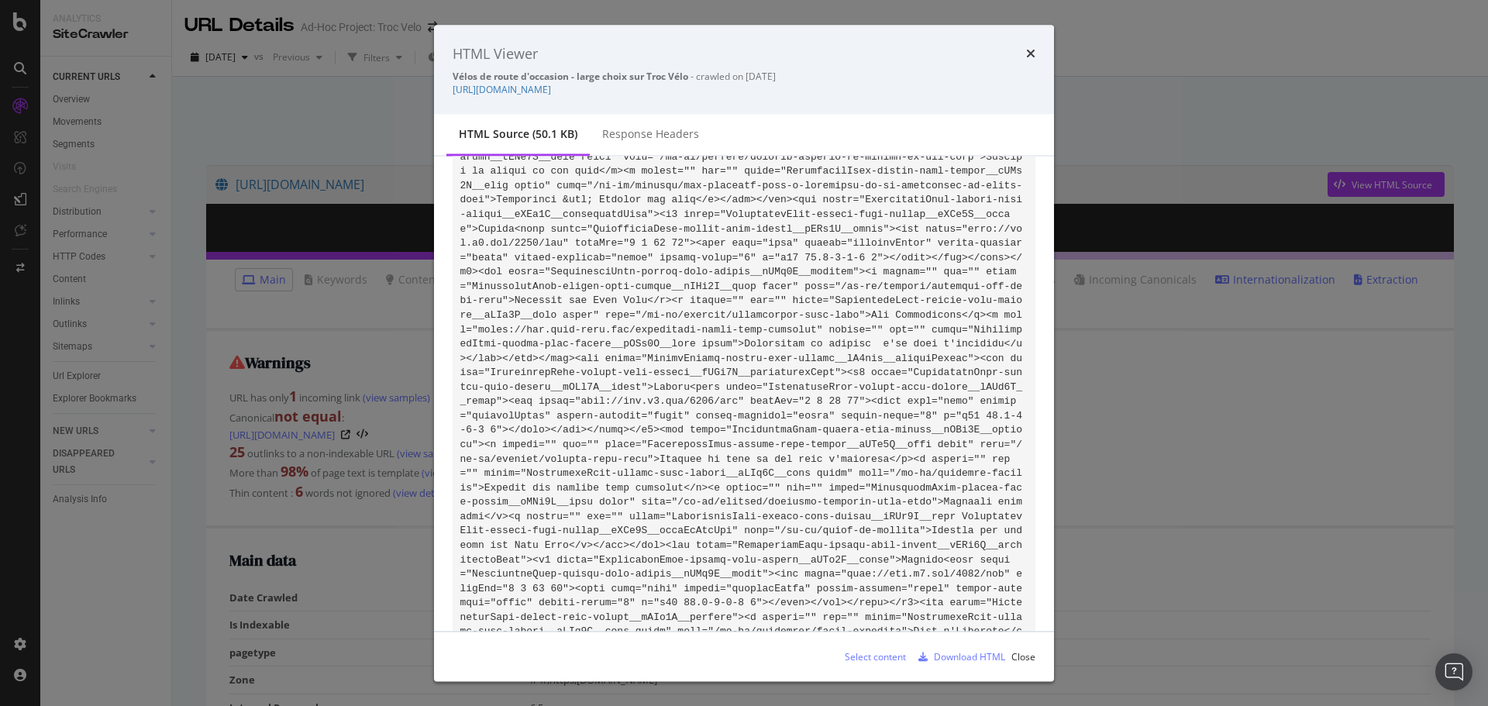
scroll to position [7117, 0]
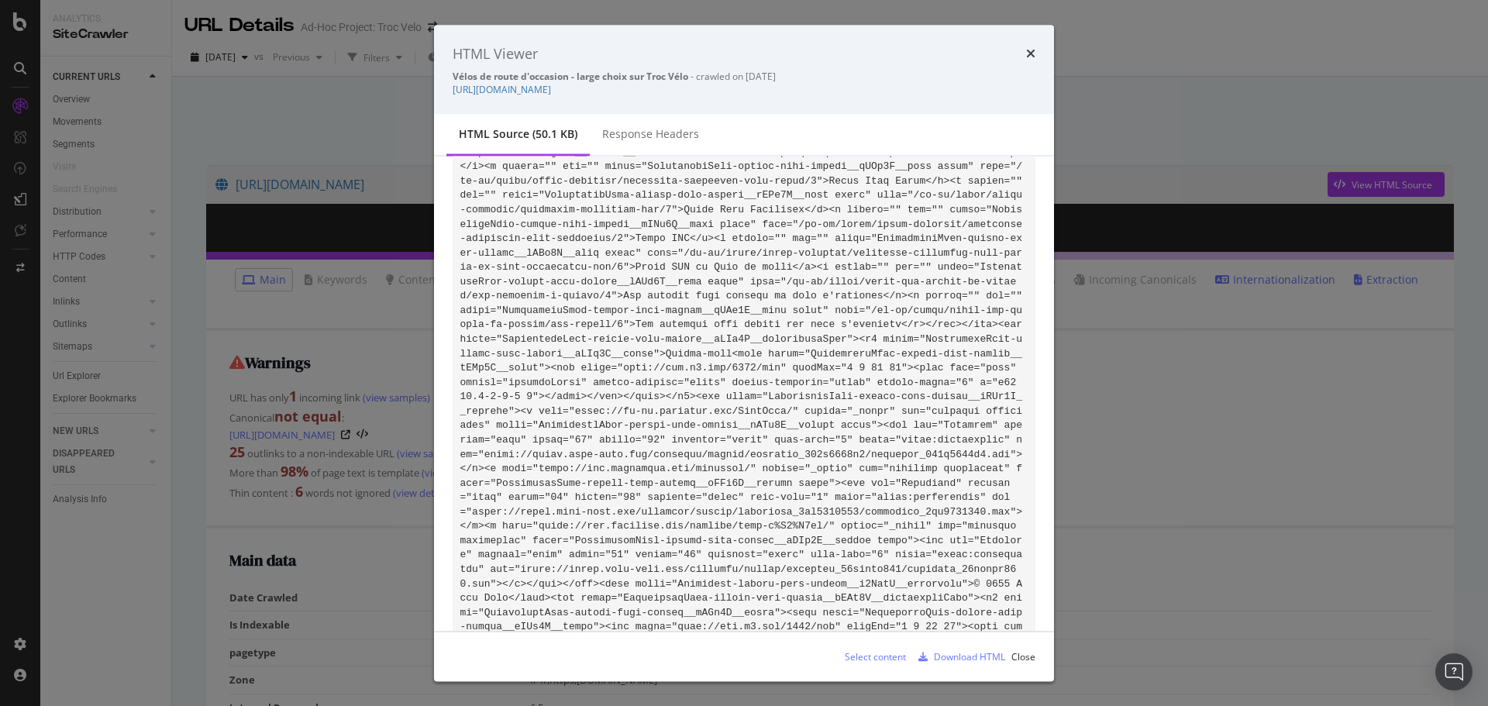
drag, startPoint x: 846, startPoint y: 335, endPoint x: 766, endPoint y: 119, distance: 229.8
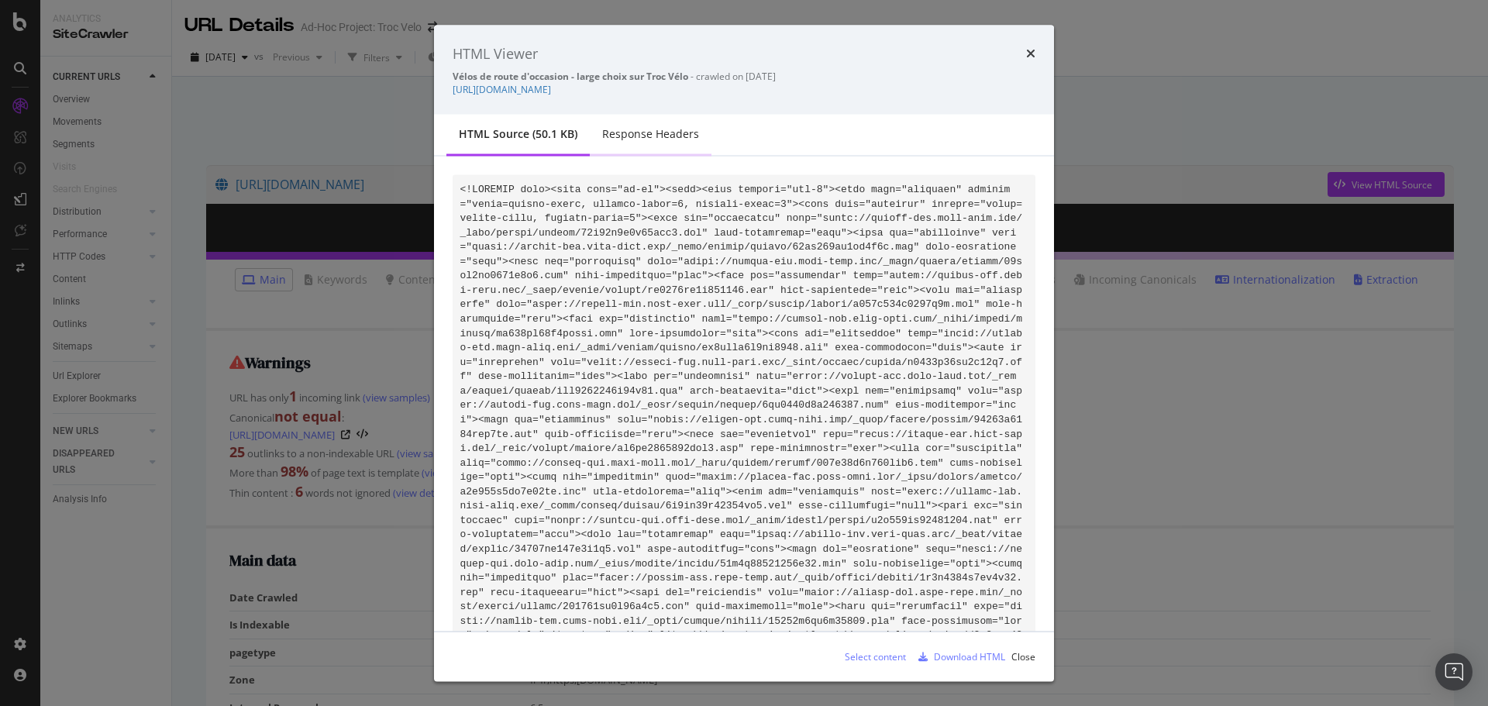
click at [705, 136] on div "Response Headers" at bounding box center [651, 135] width 122 height 43
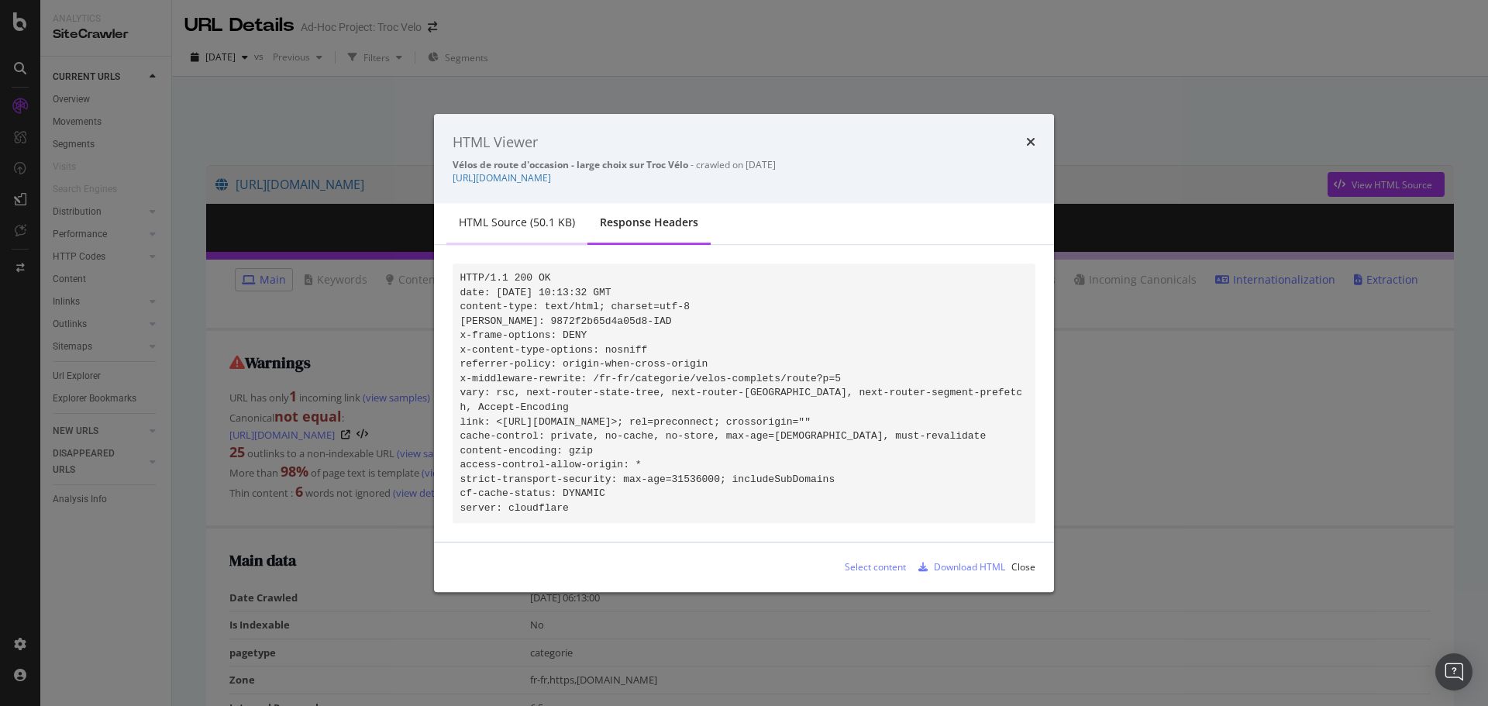
click at [511, 235] on div "HTML source (50.1 KB)" at bounding box center [517, 224] width 141 height 43
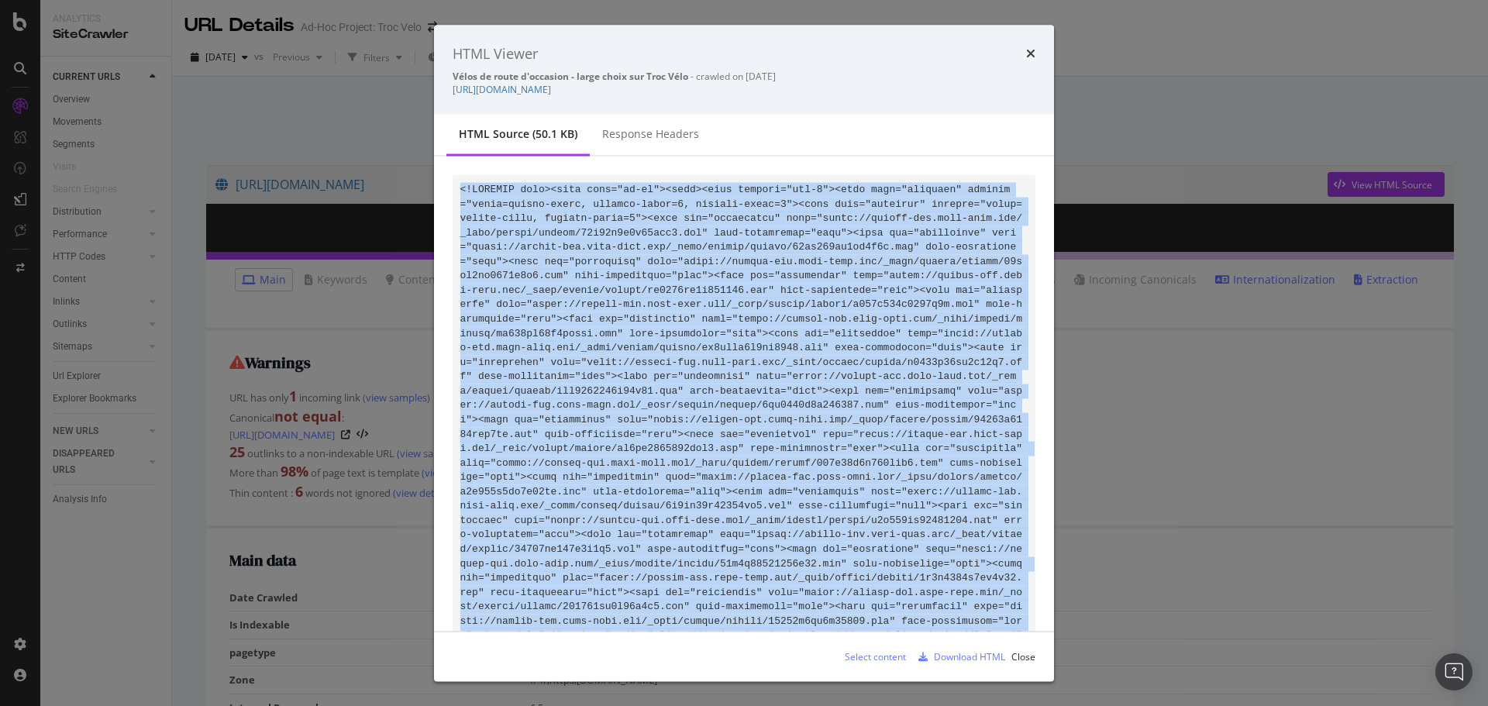
drag, startPoint x: 986, startPoint y: 600, endPoint x: 458, endPoint y: 194, distance: 666.1
copy code "<!DOCTYPE html><html lang="fr-fr"><head><meta charset="utf-8"><meta name="viewp…"
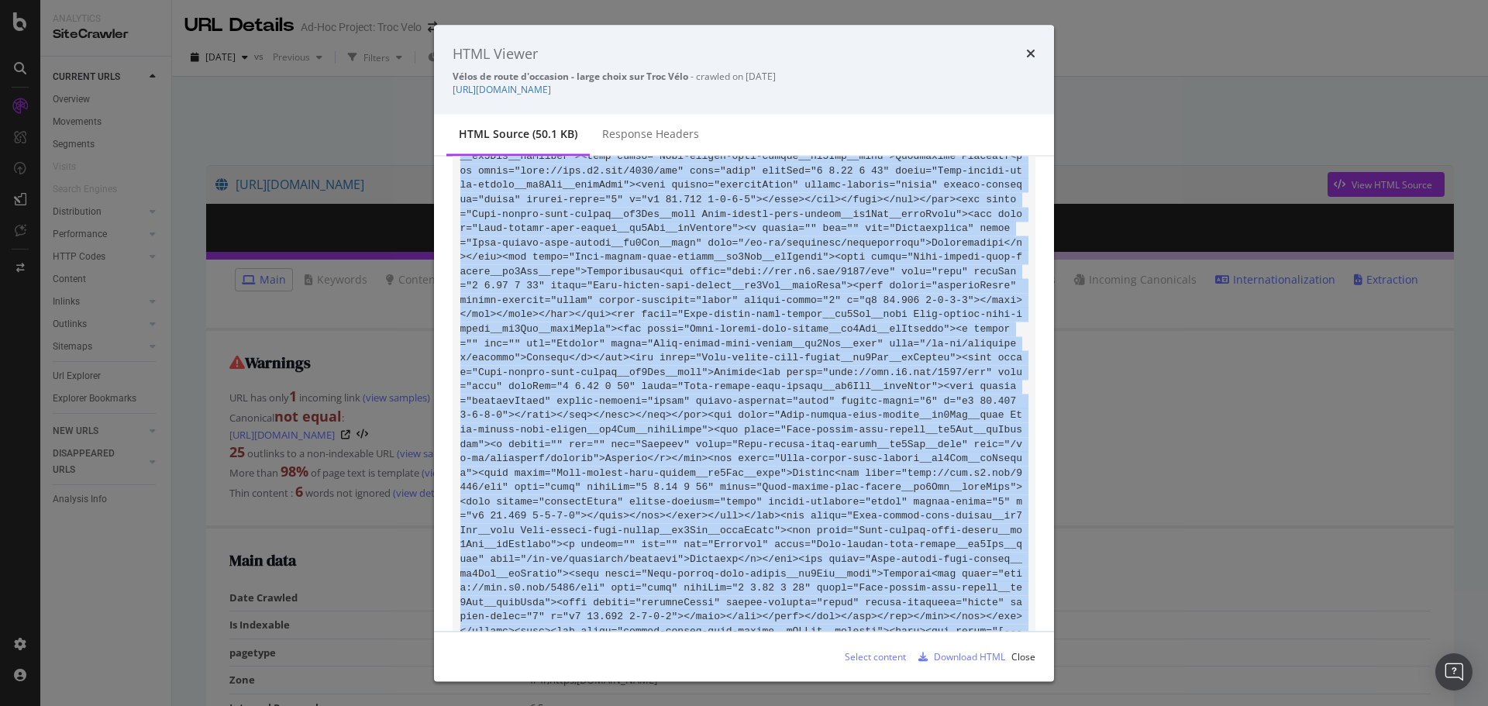
scroll to position [3713, 0]
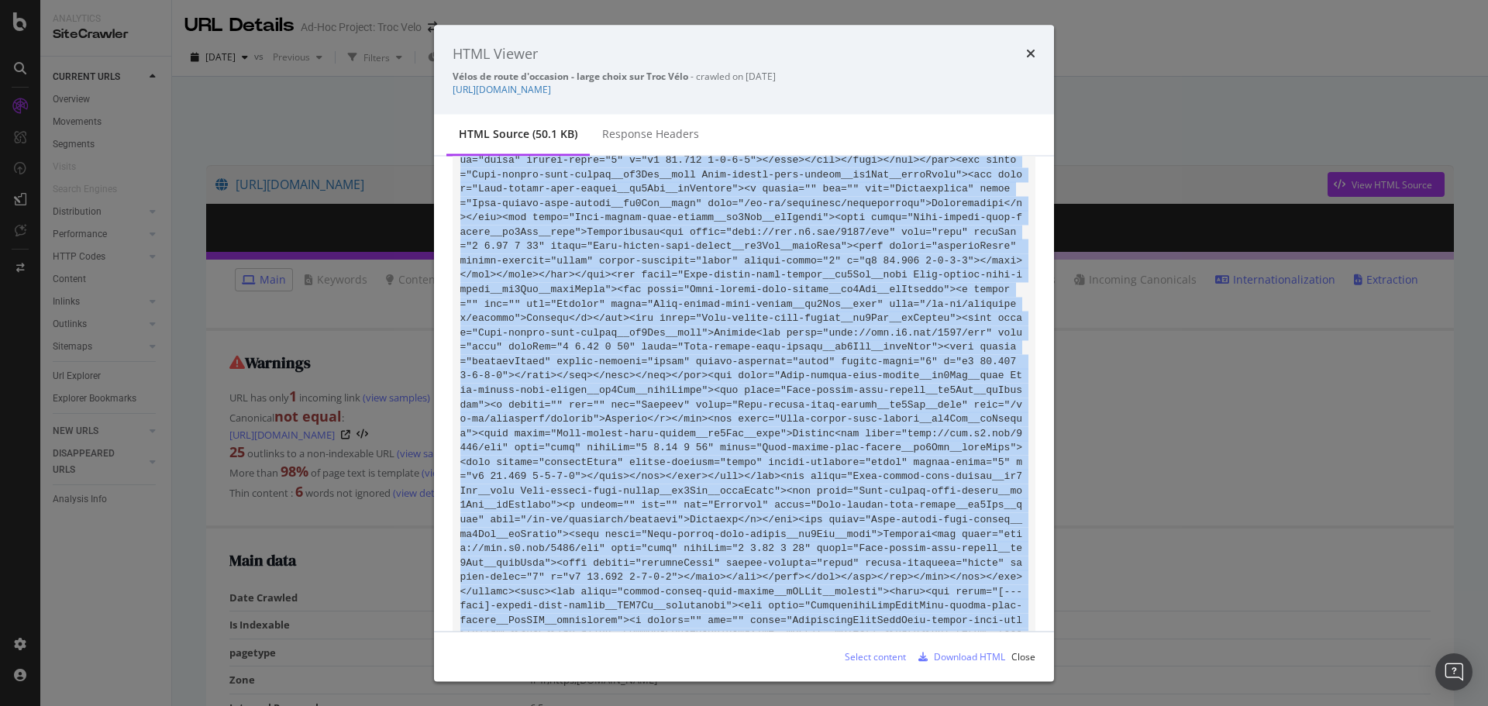
click at [685, 321] on code "modal" at bounding box center [744, 519] width 568 height 8098
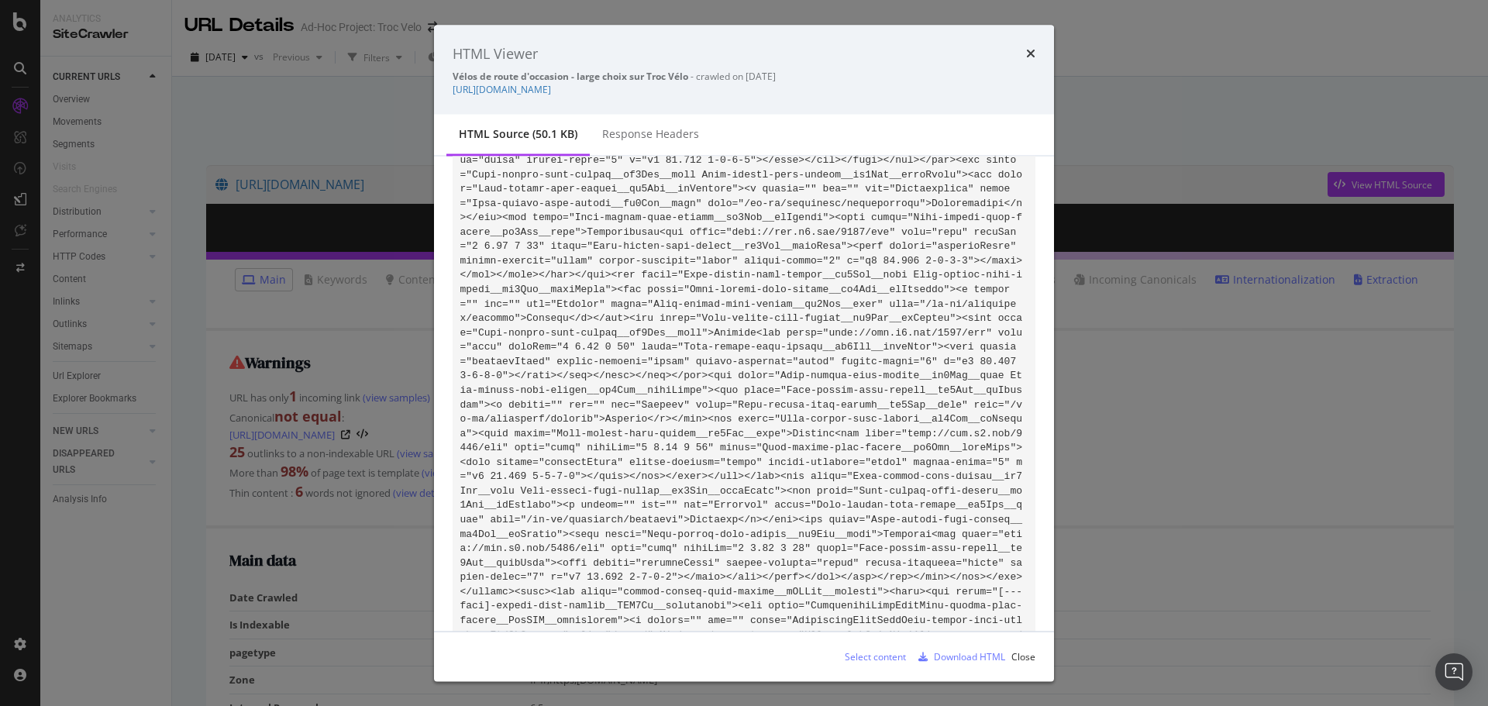
click at [577, 197] on code "modal" at bounding box center [744, 519] width 568 height 8098
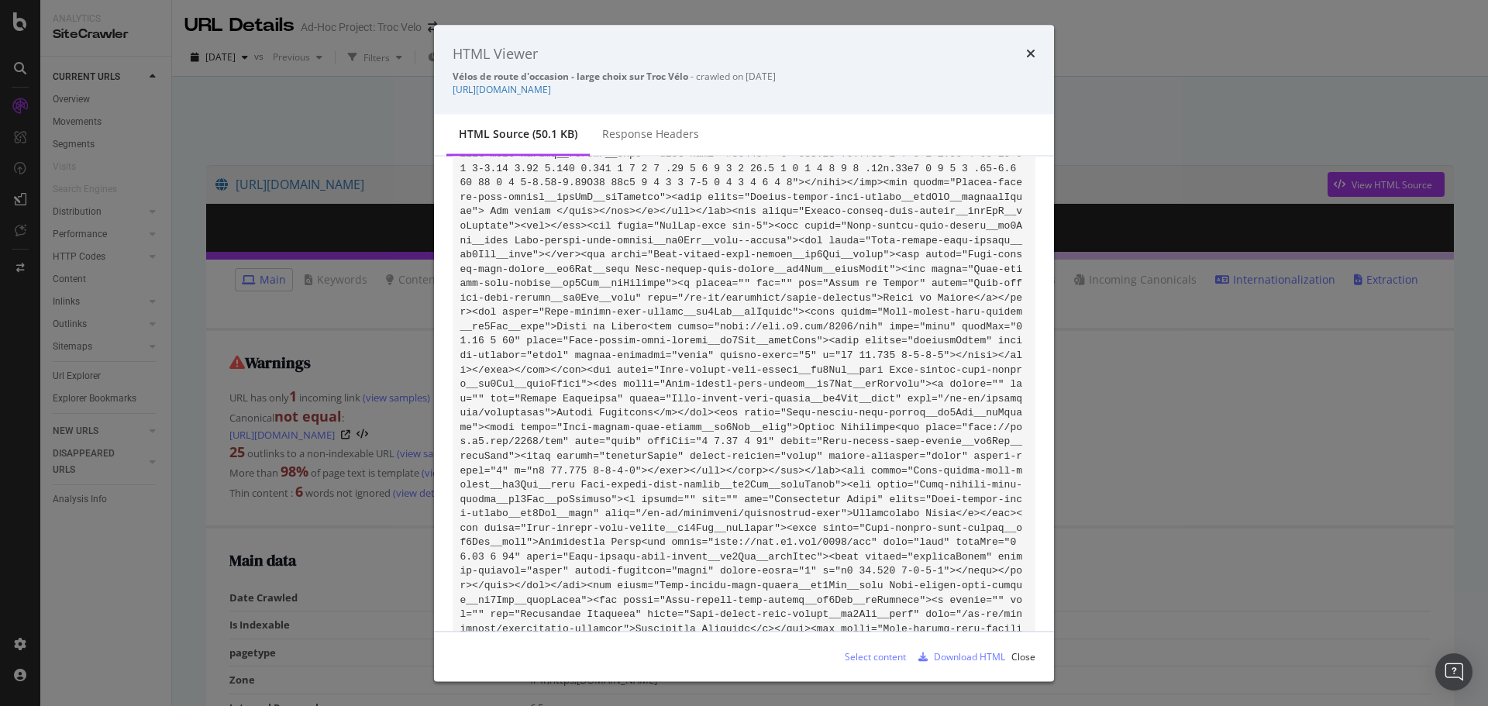
scroll to position [3171, 0]
click at [1032, 55] on icon "times" at bounding box center [1030, 53] width 9 height 12
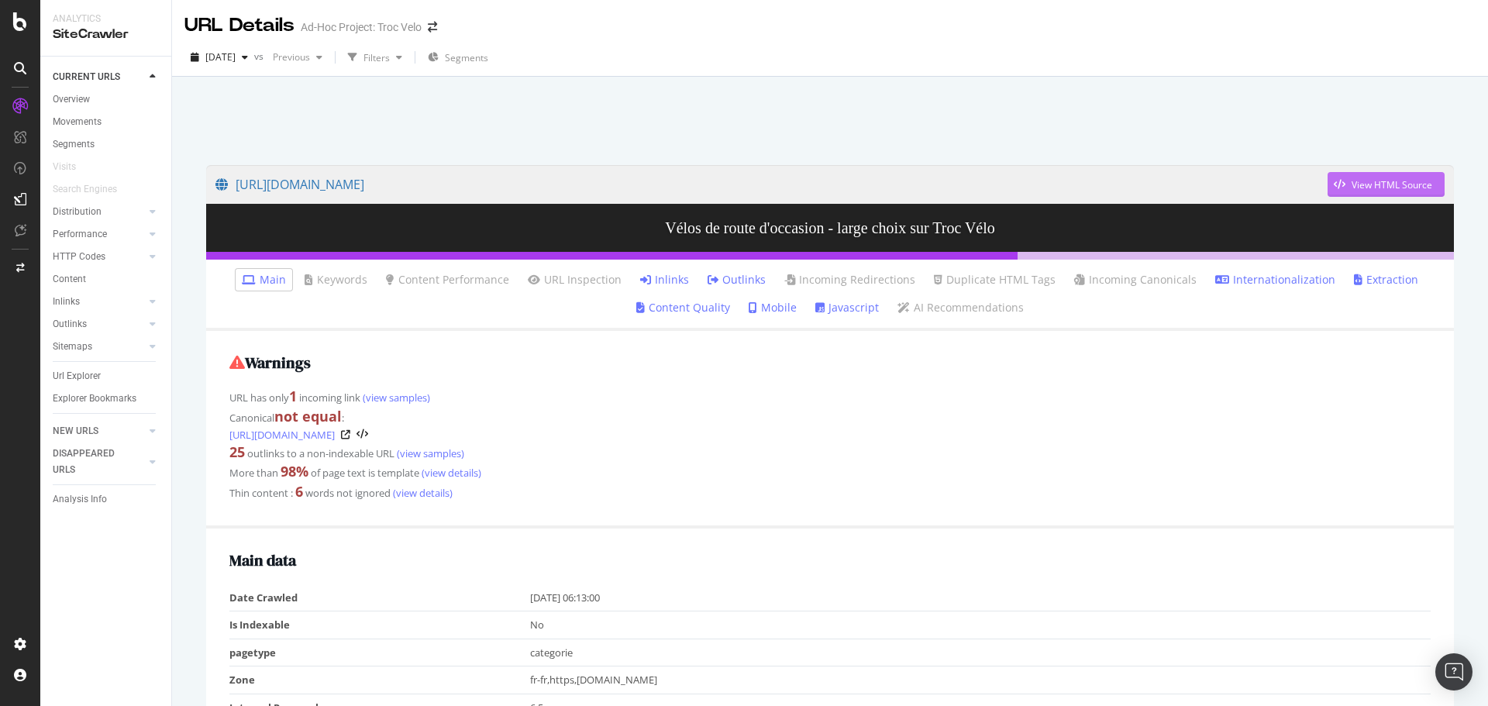
click at [1334, 184] on icon "button" at bounding box center [1340, 184] width 12 height 9
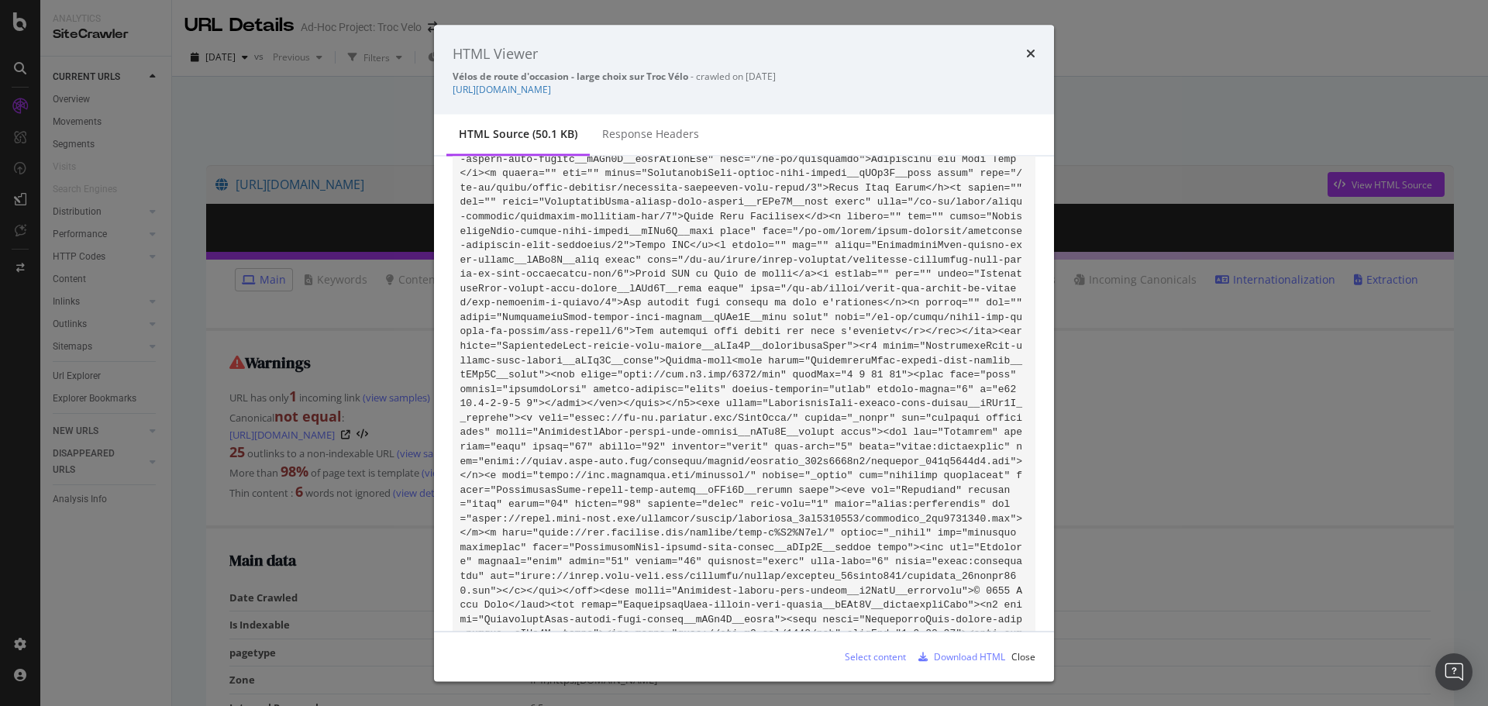
scroll to position [7117, 0]
click at [291, 262] on div "HTML Viewer Vélos de route d'occasion - large choix sur Troc Vélo - crawled on …" at bounding box center [744, 353] width 1488 height 706
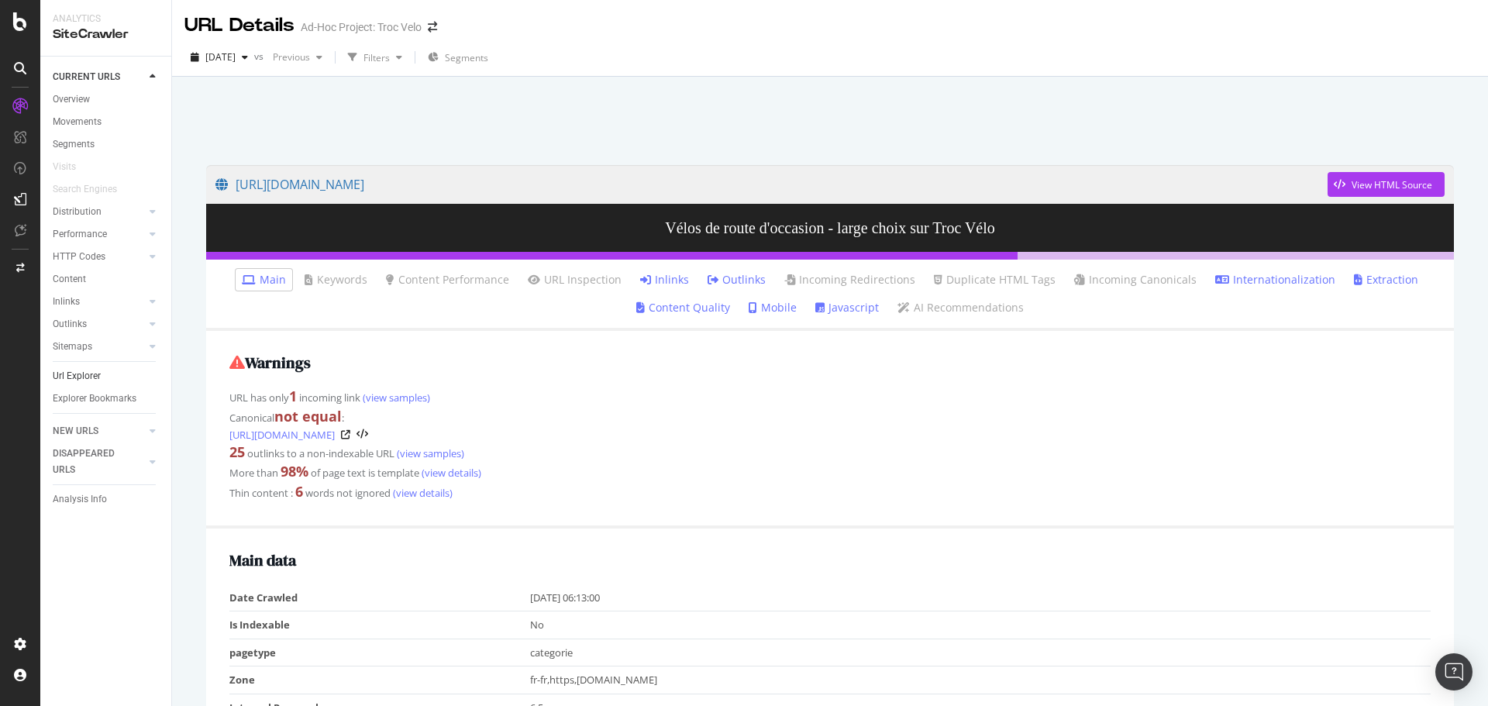
drag, startPoint x: 63, startPoint y: 384, endPoint x: 106, endPoint y: 380, distance: 43.6
click at [63, 384] on div "Url Explorer" at bounding box center [77, 376] width 48 height 16
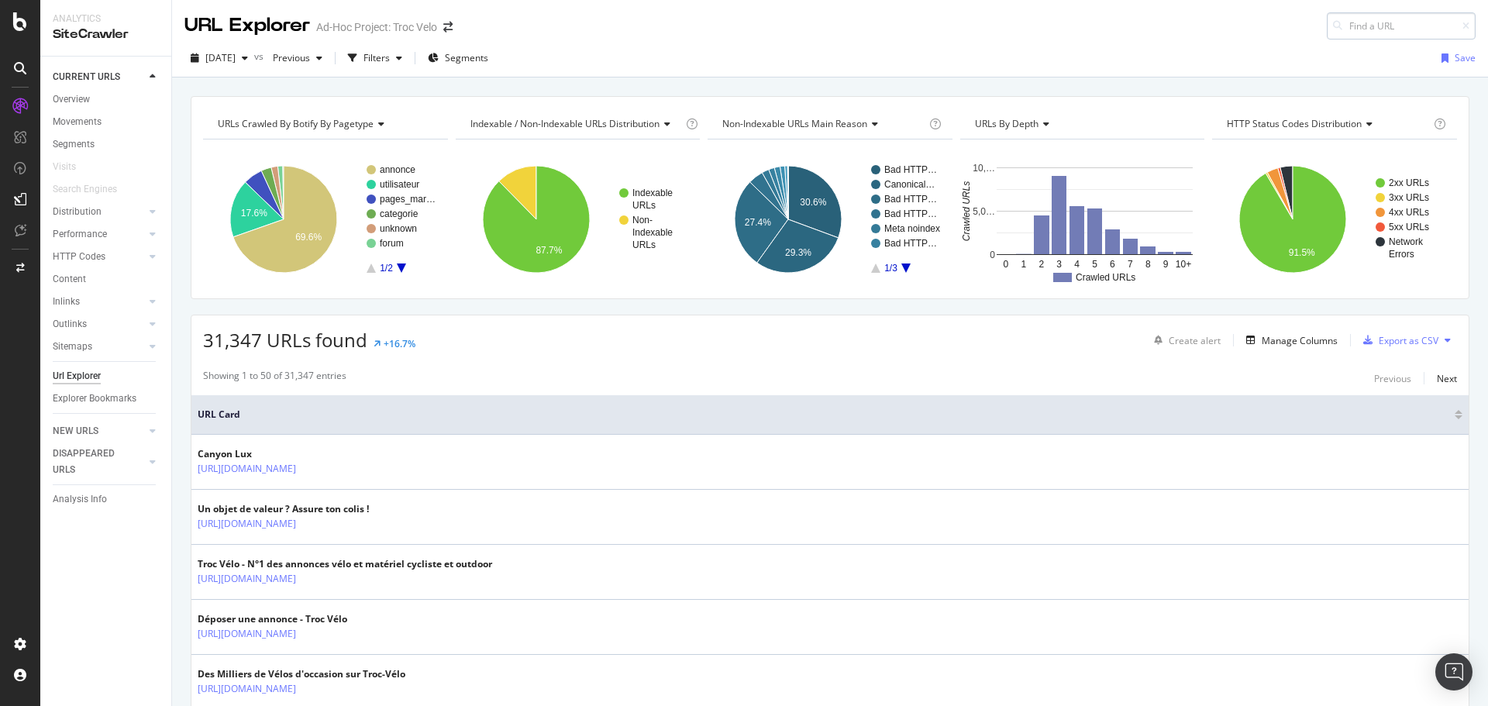
click at [1360, 27] on input at bounding box center [1401, 25] width 149 height 27
type input "https://www.troc-velo.com/fr-fr/categorie/velos-complets/route?p=4"
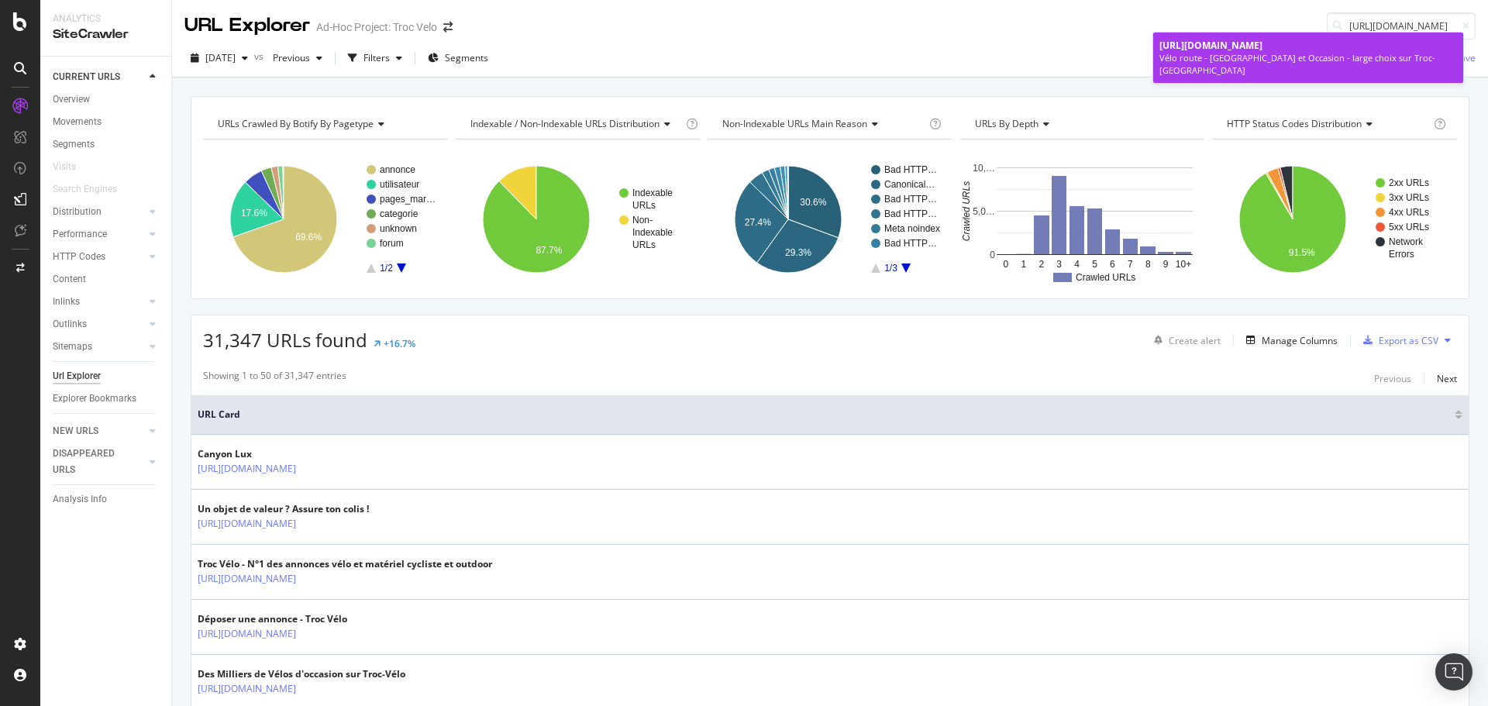
click at [1257, 52] on div "https://www.troc-velo.com/fr-fr/categorie/velos-complets/route?p=4" at bounding box center [1309, 45] width 298 height 13
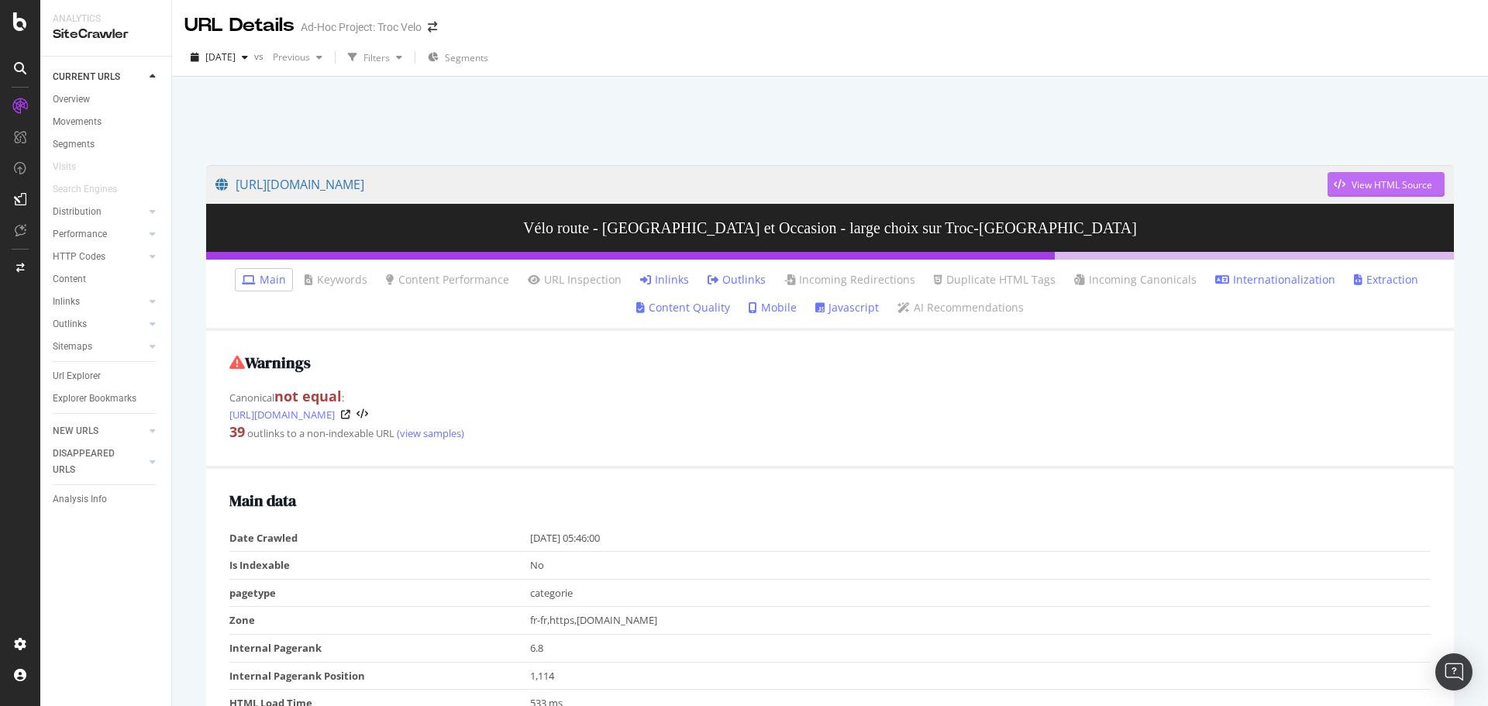
click at [1365, 188] on div "View HTML Source" at bounding box center [1392, 184] width 81 height 13
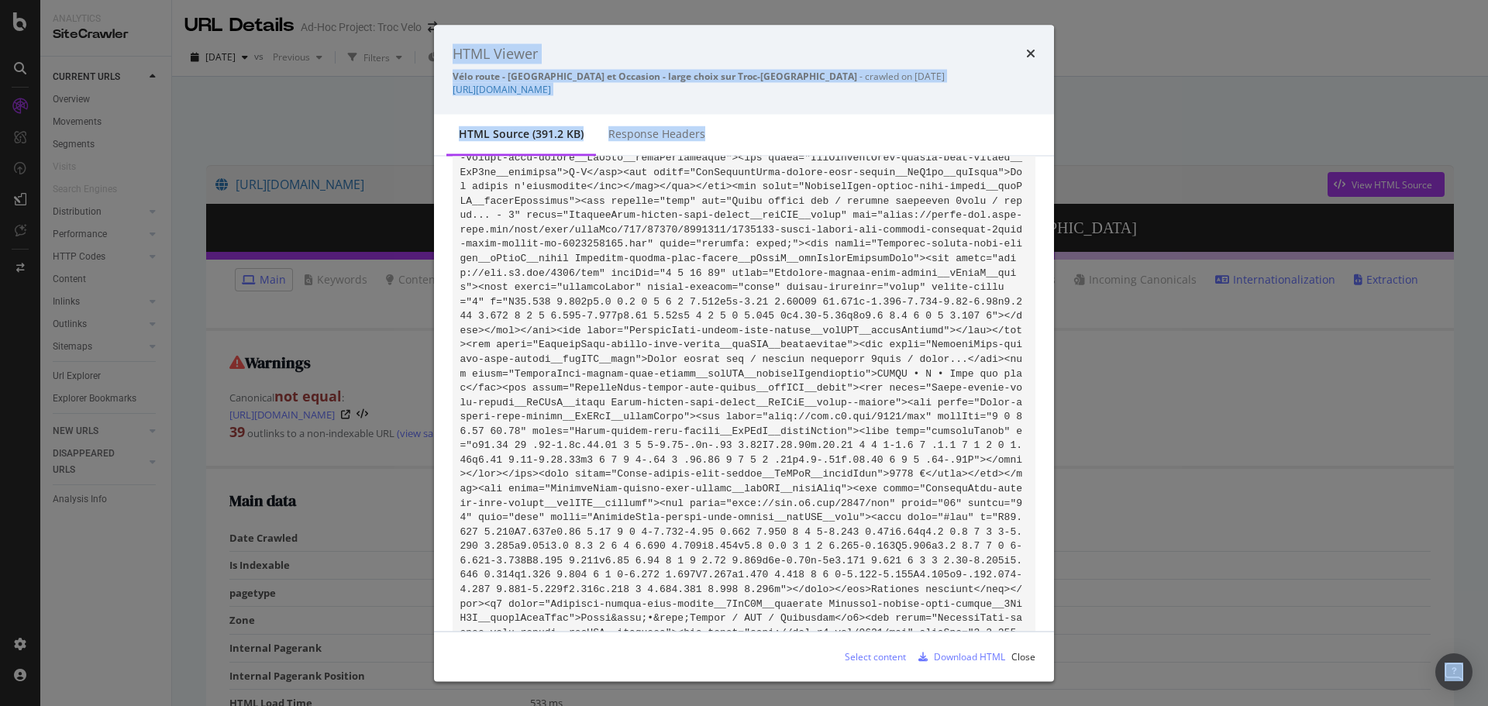
scroll to position [58013, 0]
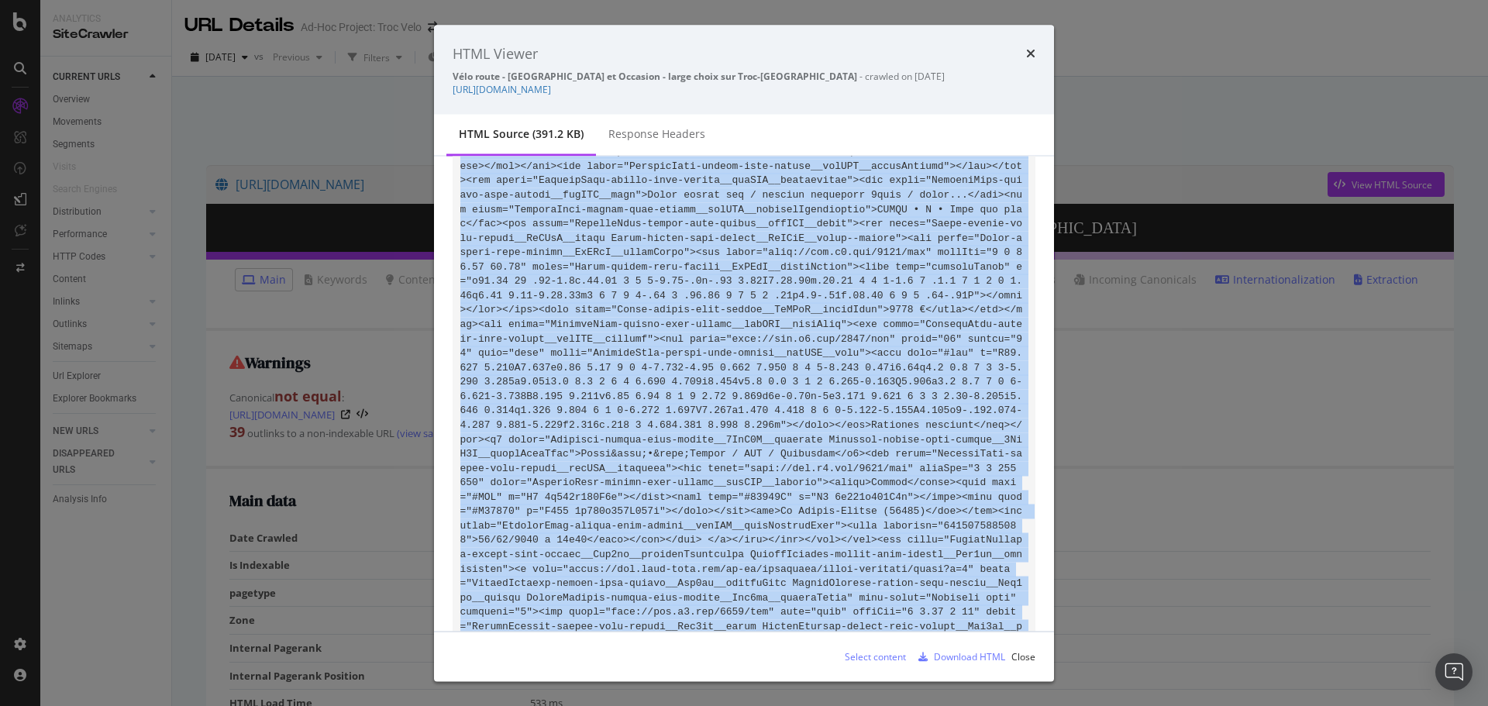
drag, startPoint x: 460, startPoint y: 189, endPoint x: 757, endPoint y: 613, distance: 518.1
click at [757, 613] on div "modal" at bounding box center [744, 394] width 620 height 474
copy code "<!DOCTYPE html><html lang="fr-fr"><head><meta charset="utf-8"><meta name="viewp…"
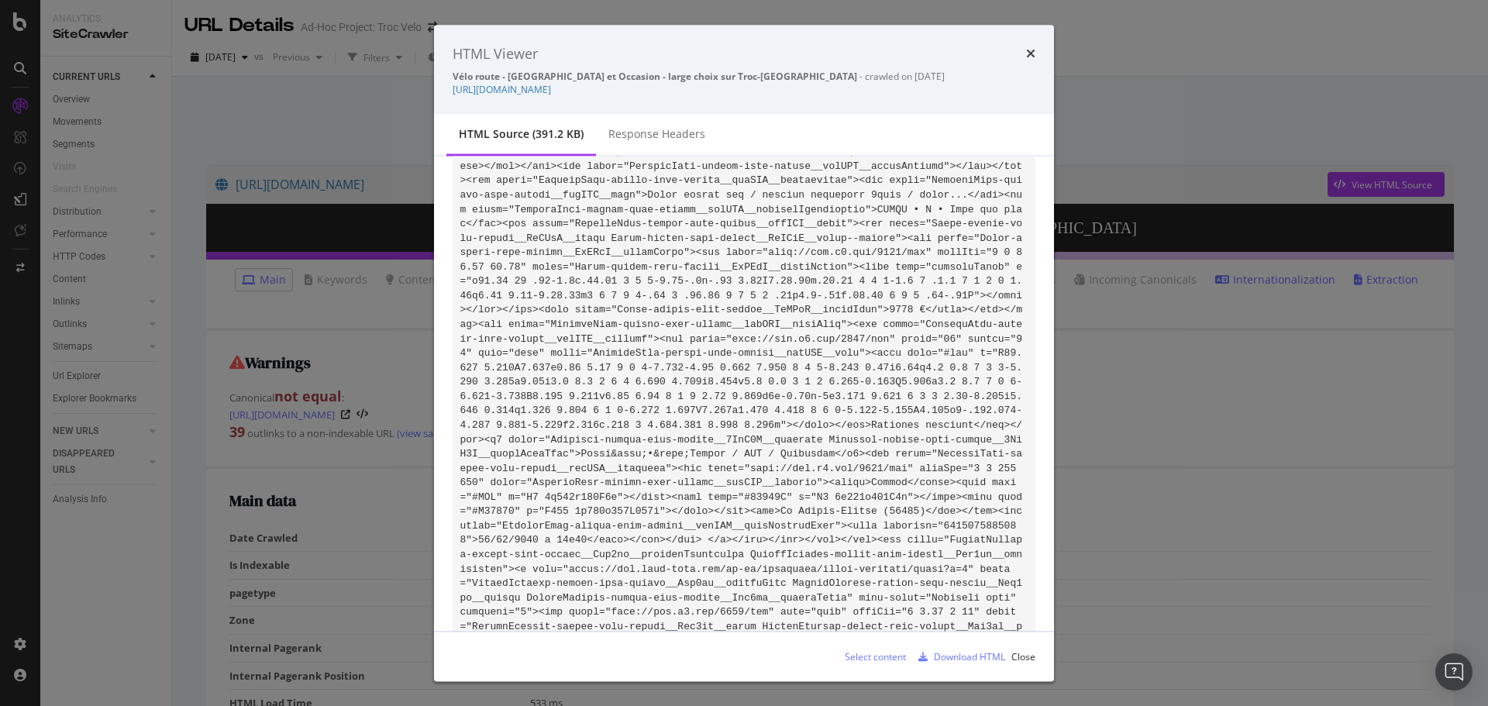
drag, startPoint x: 337, startPoint y: 155, endPoint x: 200, endPoint y: 196, distance: 143.2
click at [337, 155] on div "HTML Viewer Vélo route - Neuf et Occasion - large choix sur Troc-Vélo - crawled…" at bounding box center [744, 353] width 1488 height 706
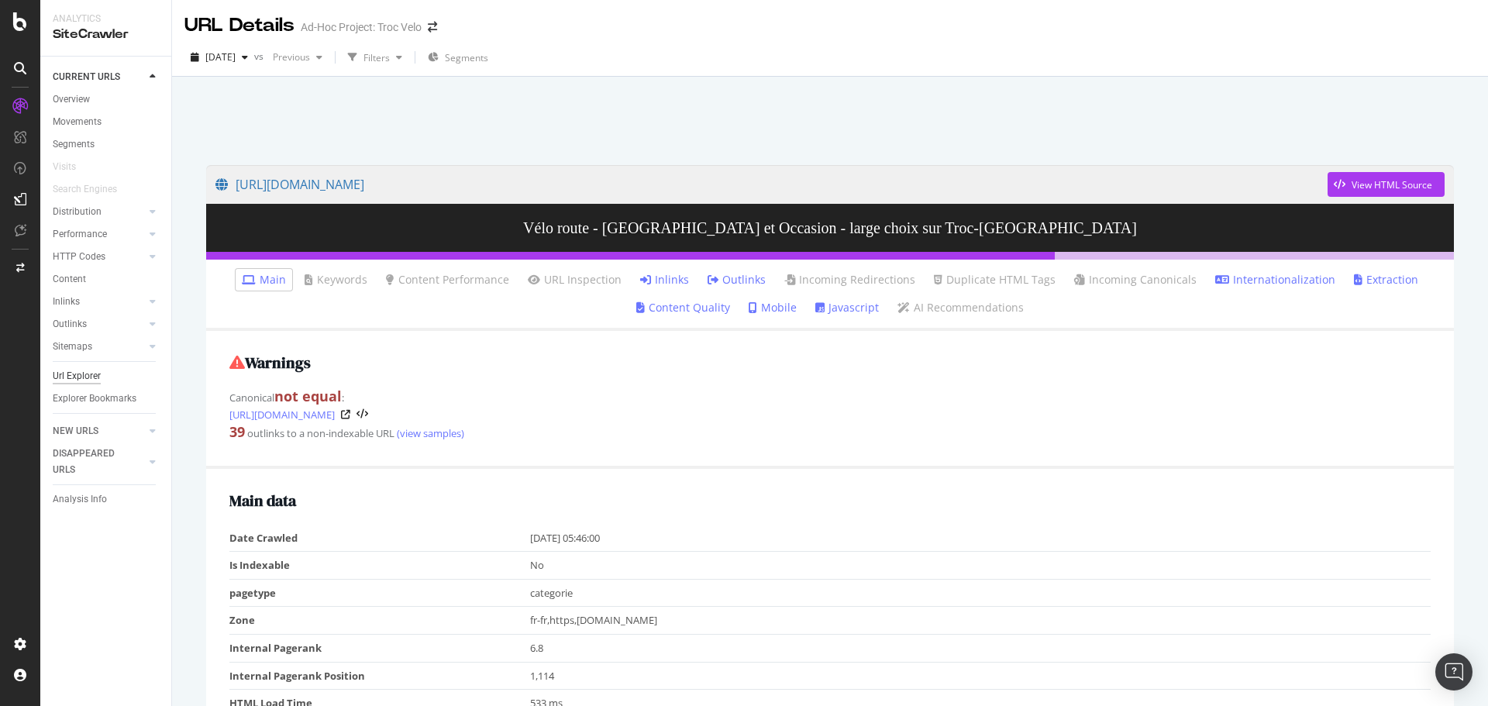
click at [98, 378] on div "Url Explorer" at bounding box center [77, 376] width 48 height 16
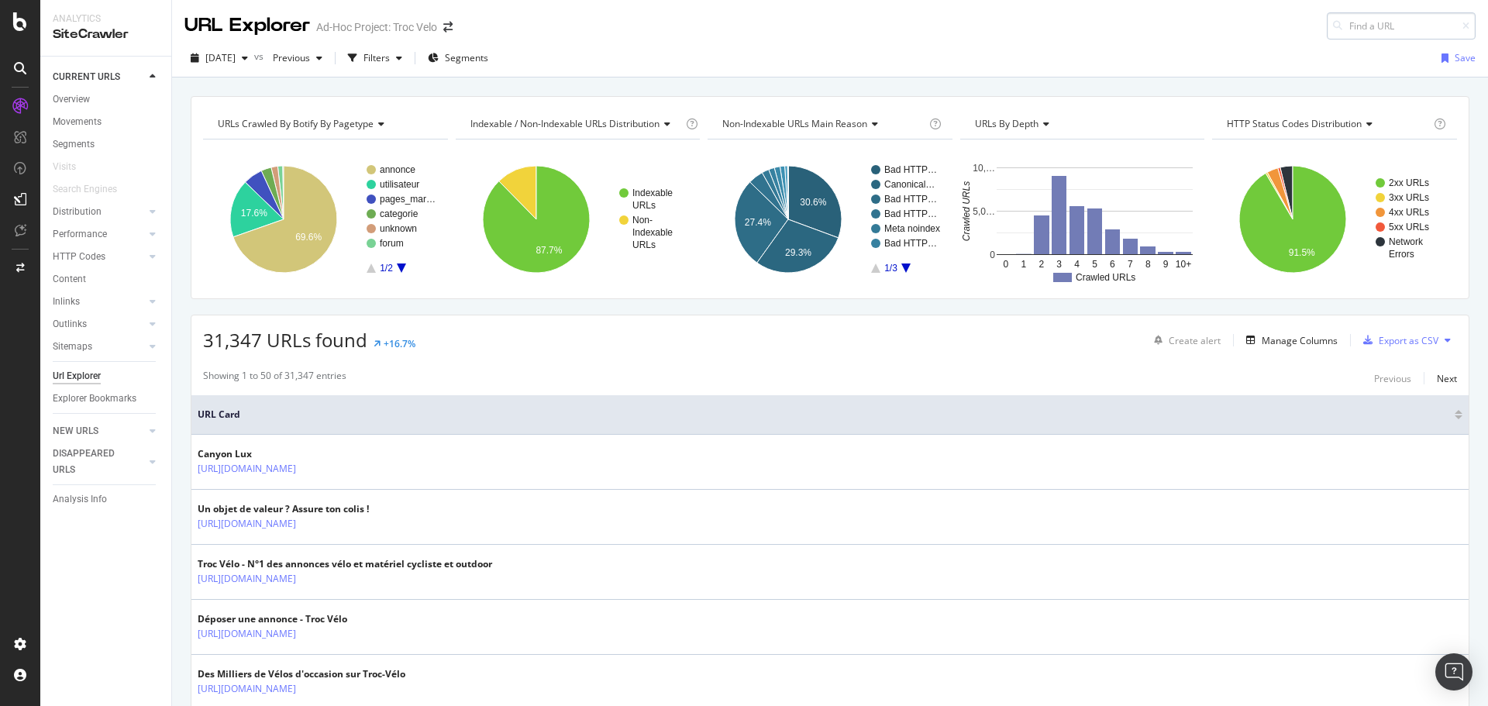
click at [1343, 21] on input at bounding box center [1401, 25] width 149 height 27
type input "<!DOCTYPE html><html lang="fr-fr"><head><meta charset="utf-8"><meta name="viewp…"
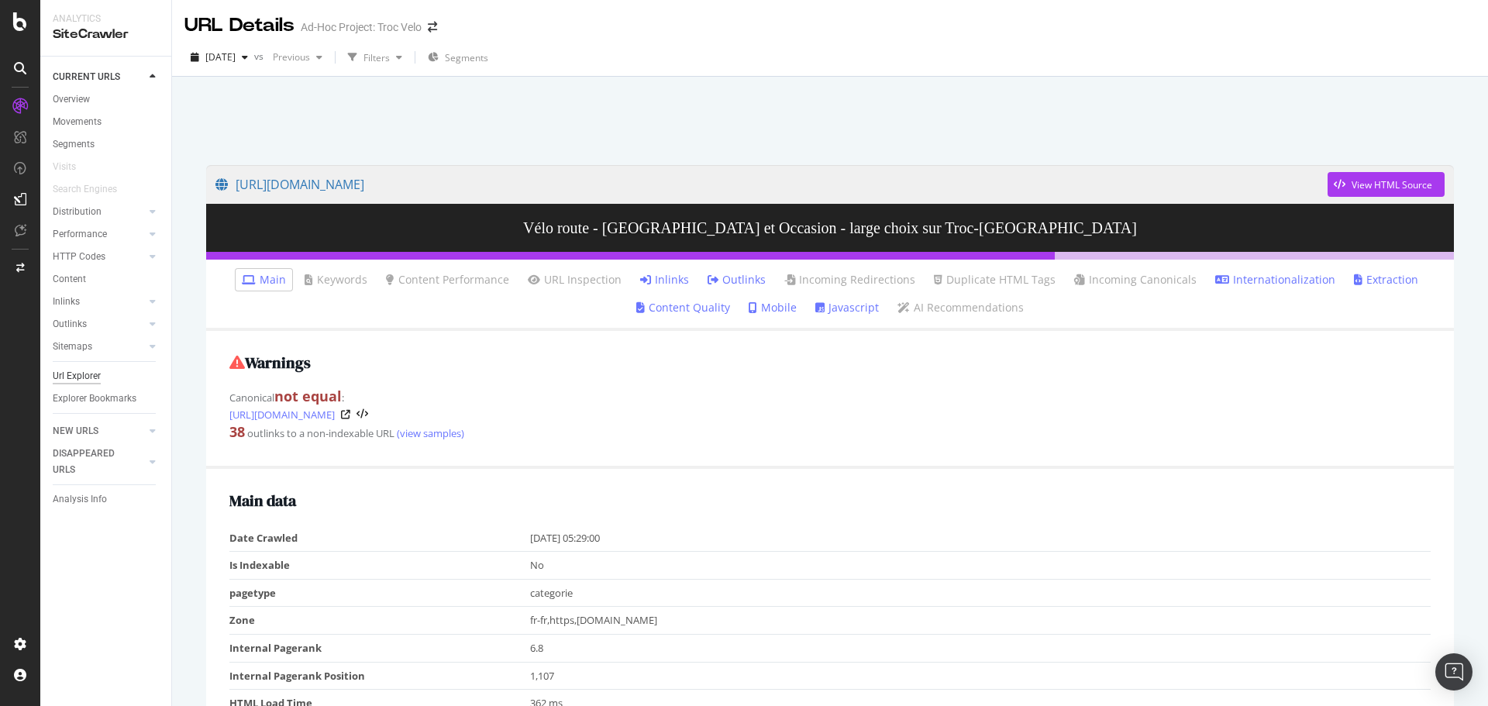
click at [95, 374] on div "Url Explorer" at bounding box center [77, 376] width 48 height 16
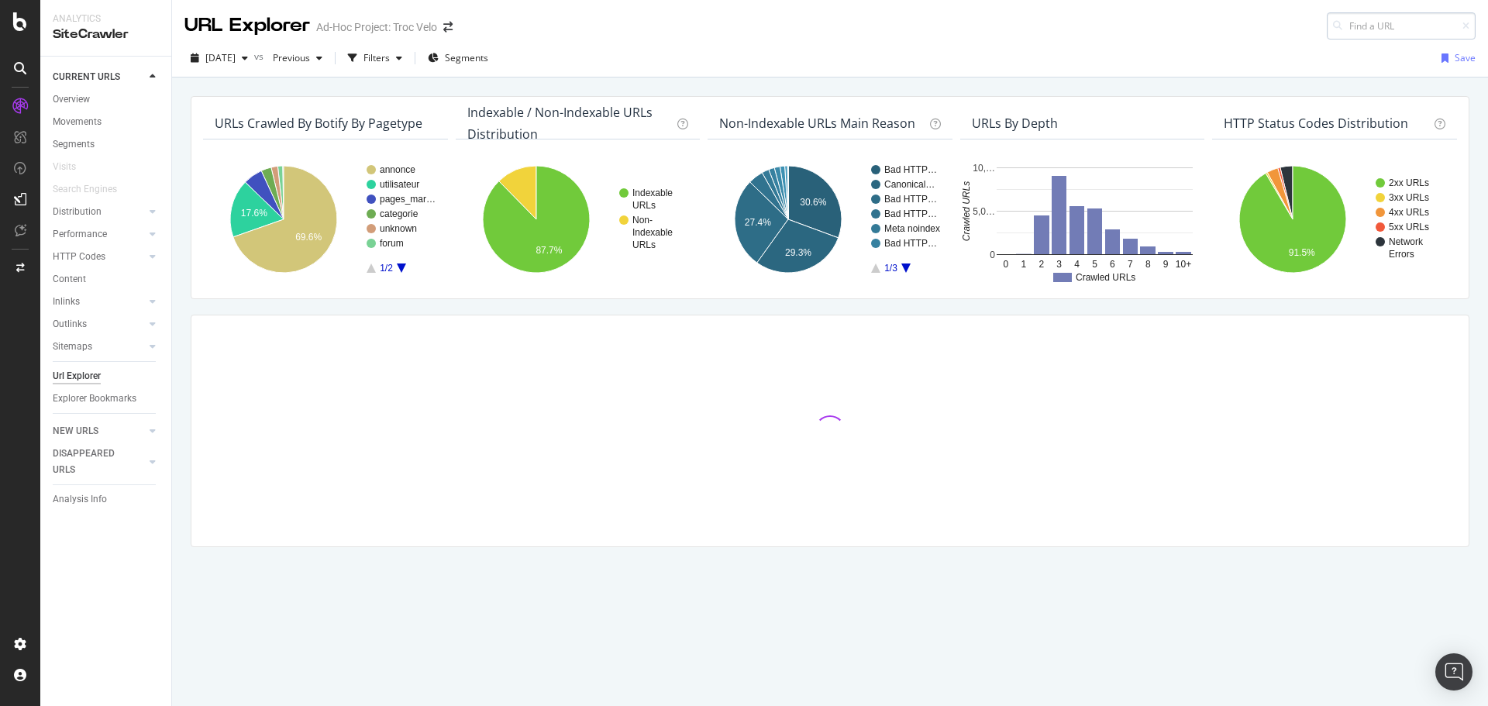
click at [1388, 14] on input at bounding box center [1401, 25] width 149 height 27
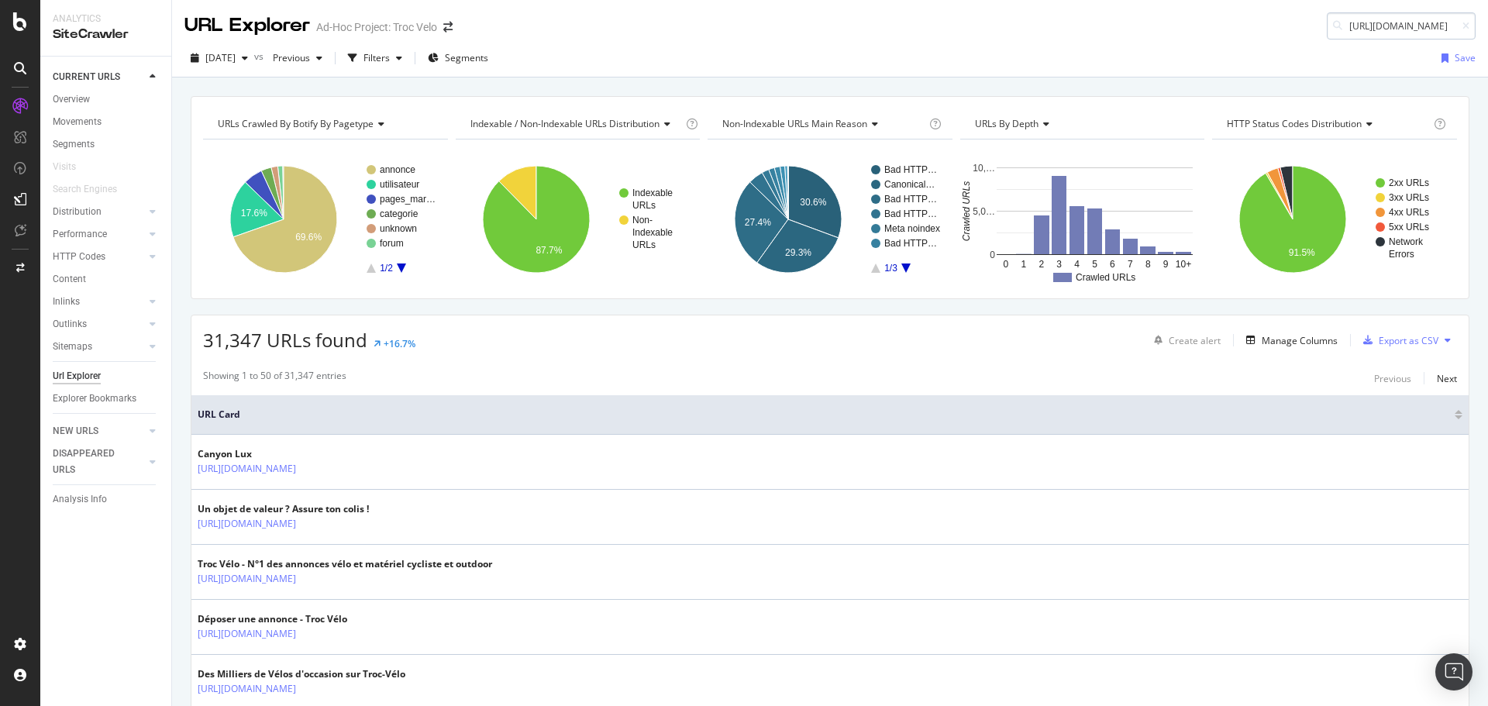
scroll to position [0, 188]
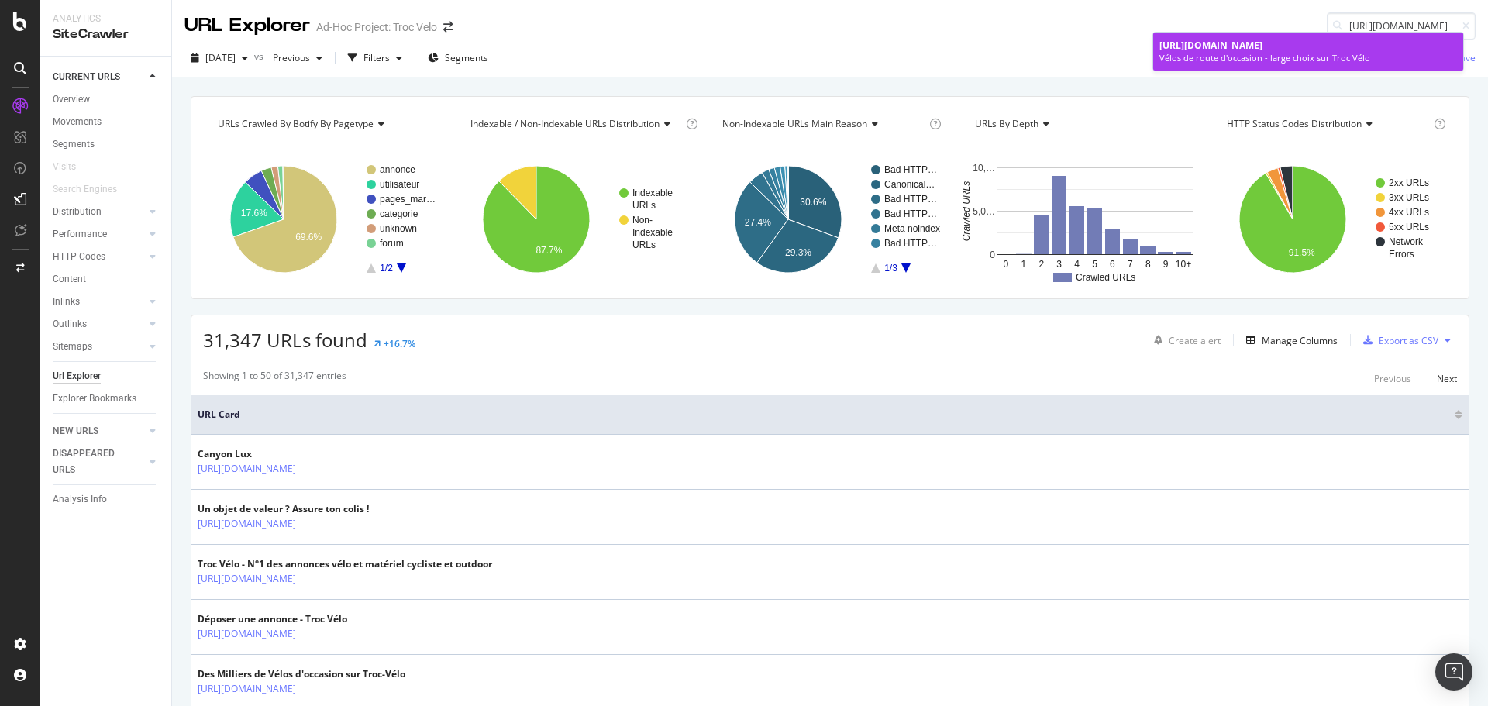
type input "[URL][DOMAIN_NAME]"
click at [1350, 52] on div "[URL][DOMAIN_NAME]" at bounding box center [1309, 45] width 298 height 13
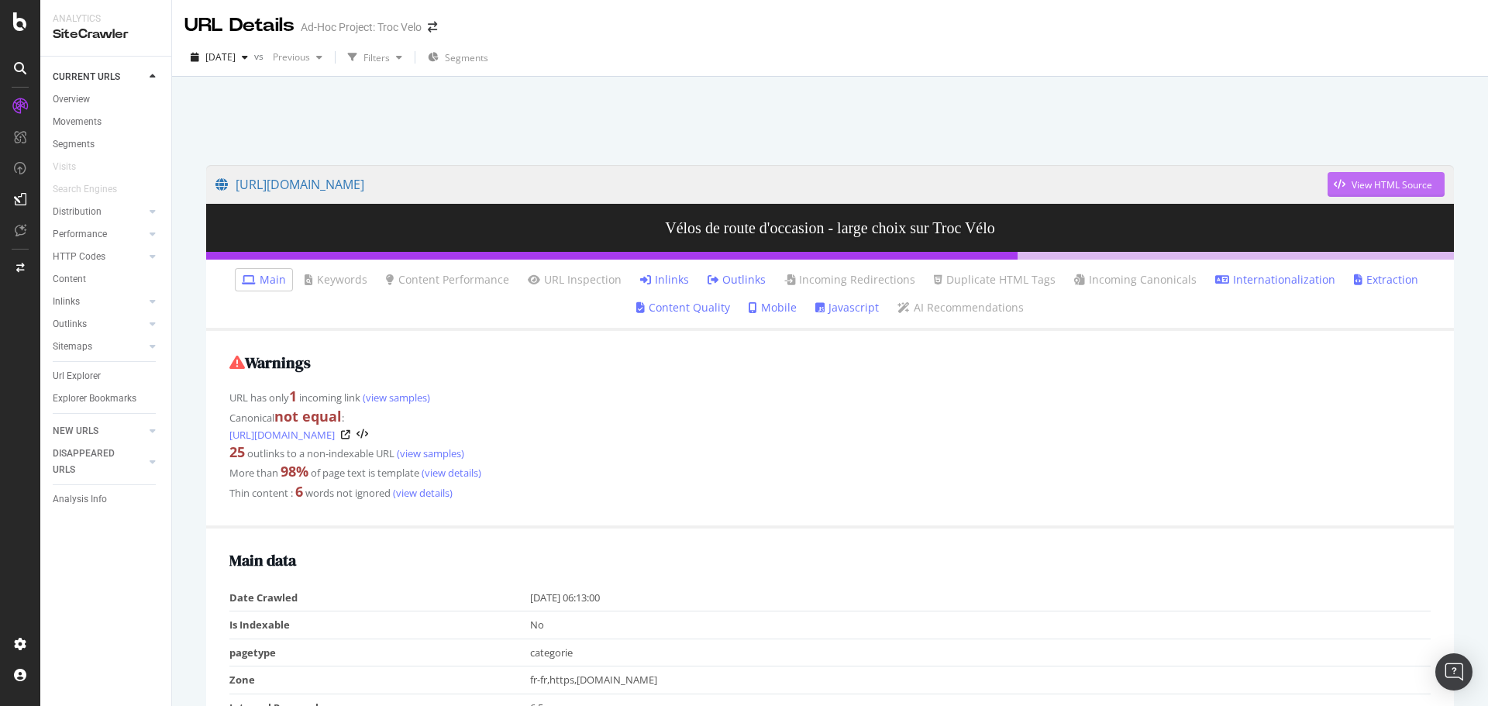
click at [1352, 185] on div "View HTML Source" at bounding box center [1392, 184] width 81 height 13
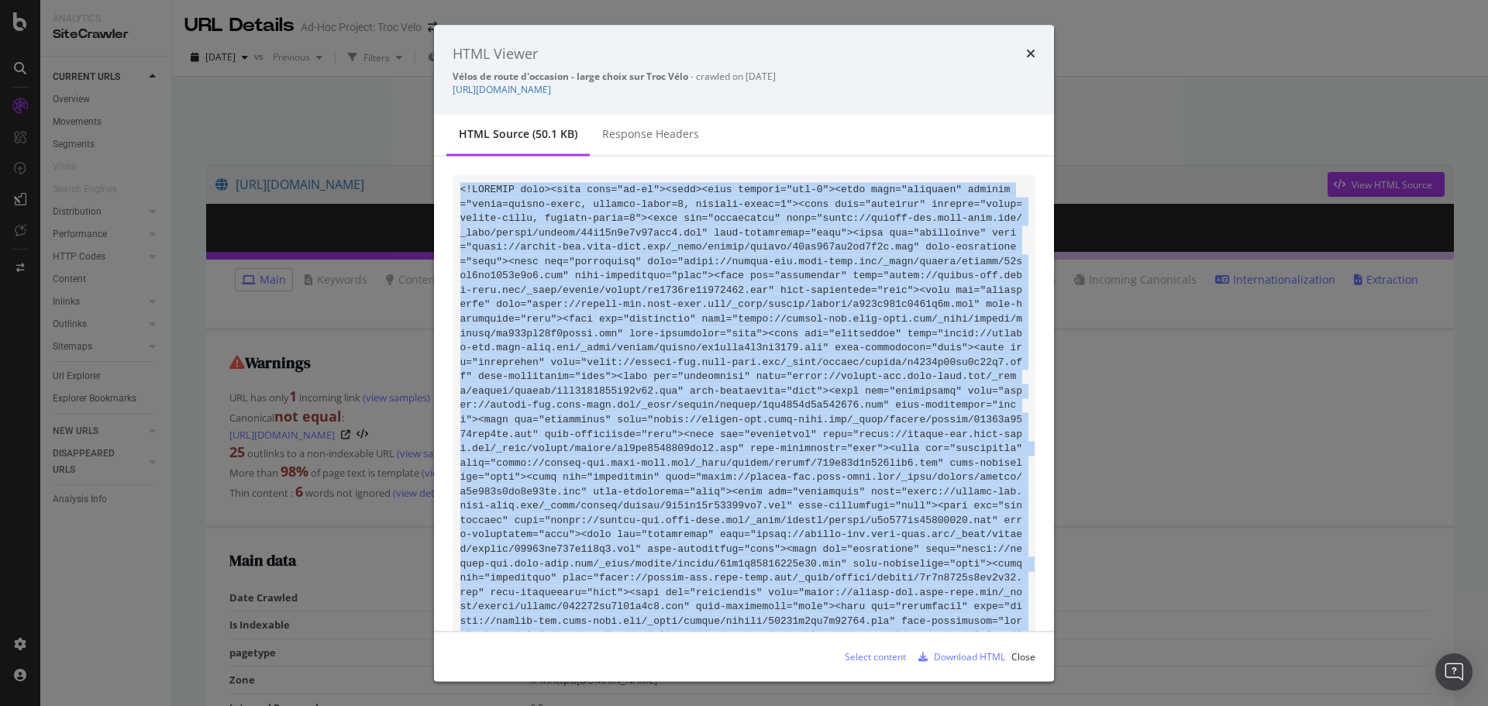
copy code "<!DOCTYPE html><html lang="fr-fr"><head><meta charset="utf-8"><meta name="viewp…"
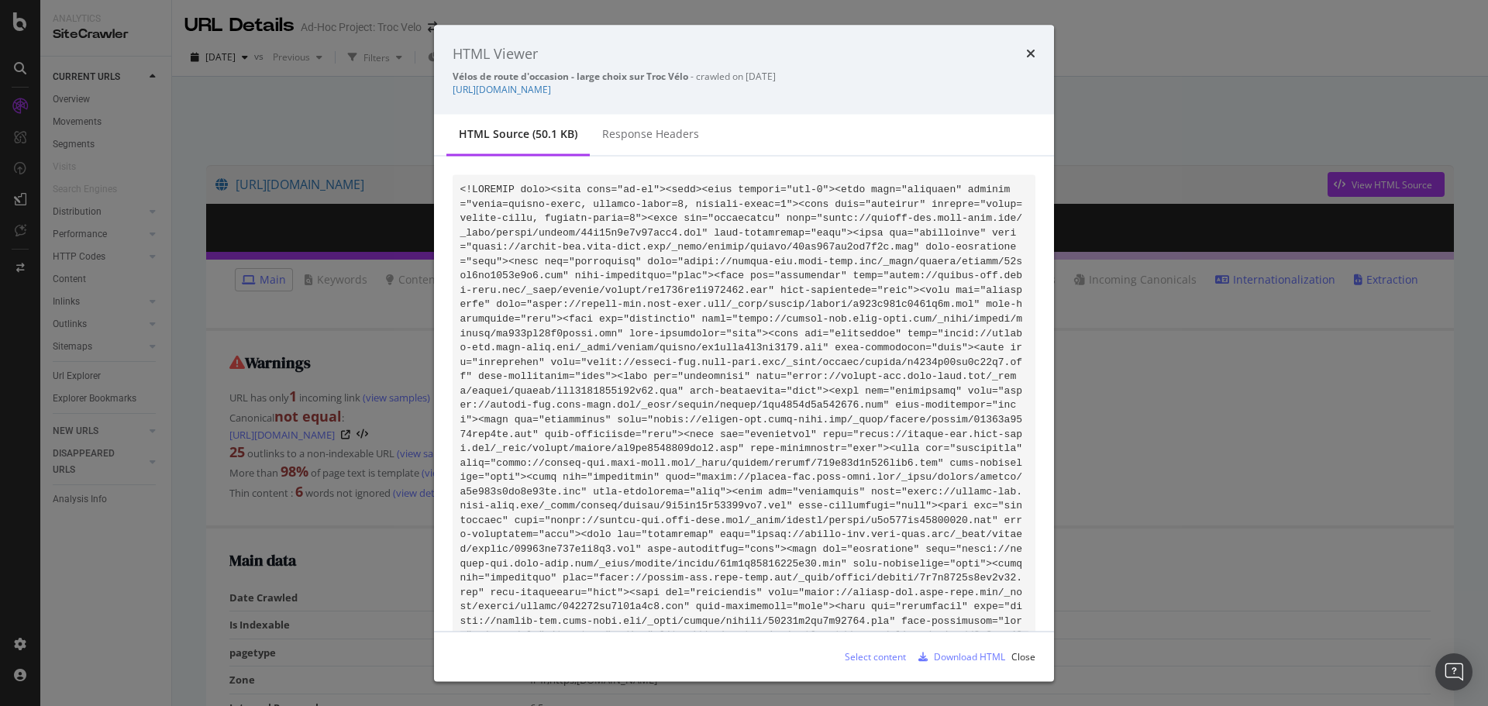
click at [1290, 394] on div "HTML Viewer Vélos de route d'occasion - large choix sur Troc Vélo - crawled on …" at bounding box center [744, 353] width 1488 height 706
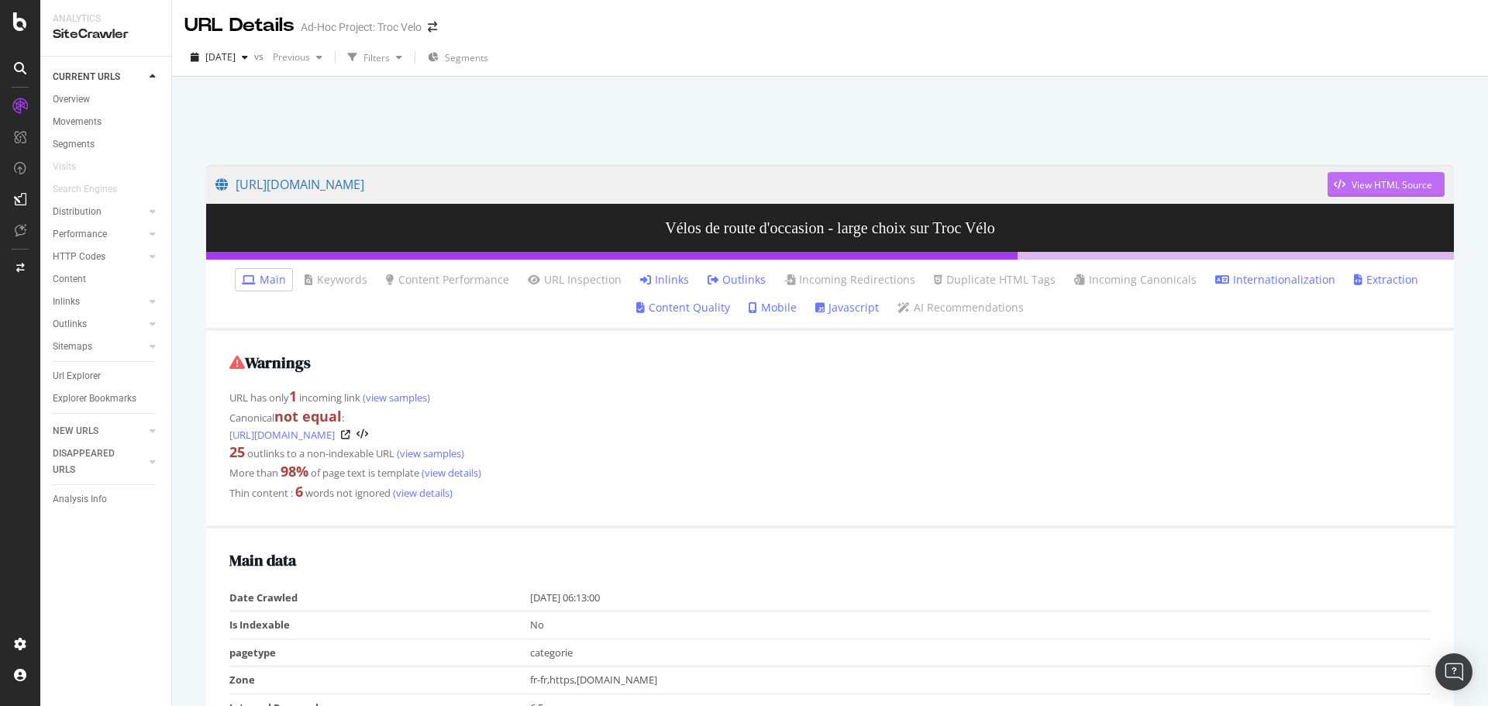
click at [1357, 188] on div "View HTML Source" at bounding box center [1392, 184] width 81 height 13
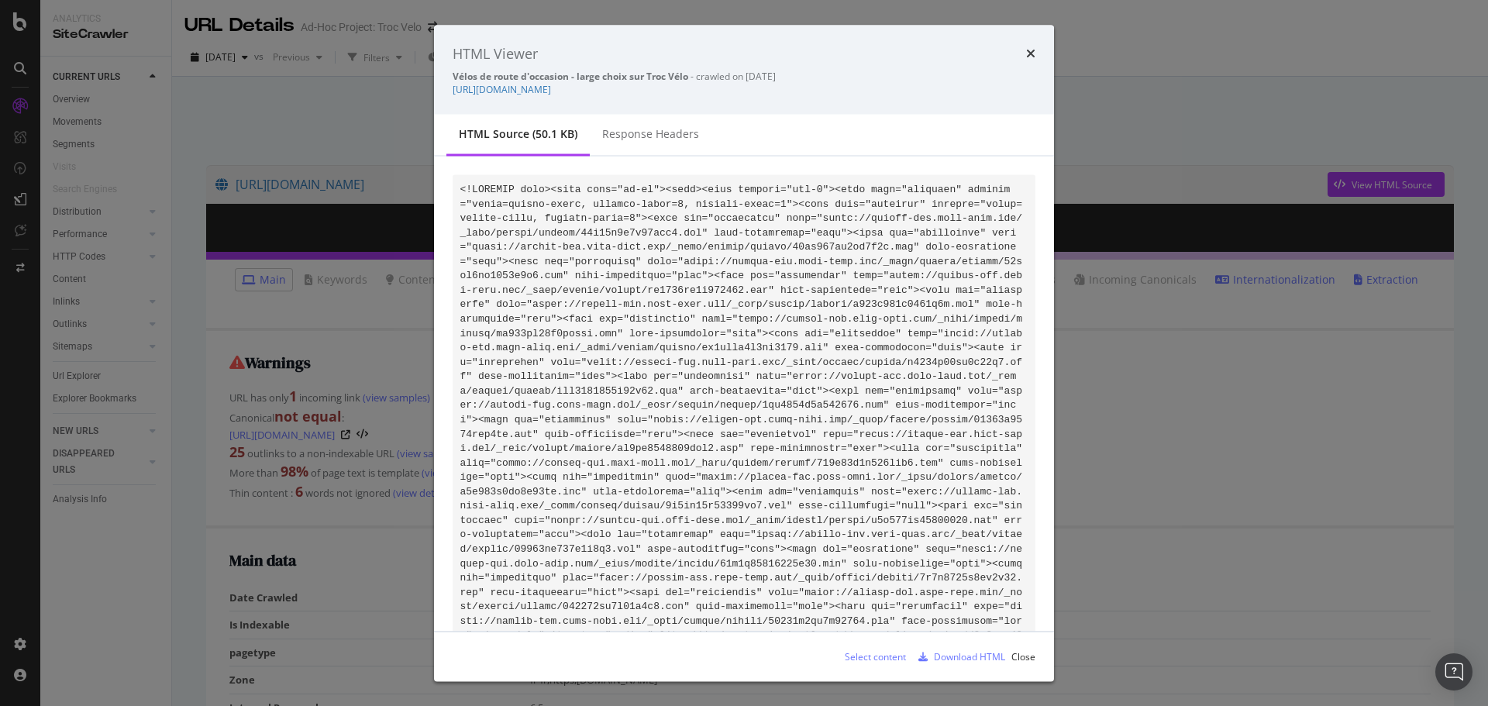
drag, startPoint x: 571, startPoint y: 188, endPoint x: 509, endPoint y: 195, distance: 61.6
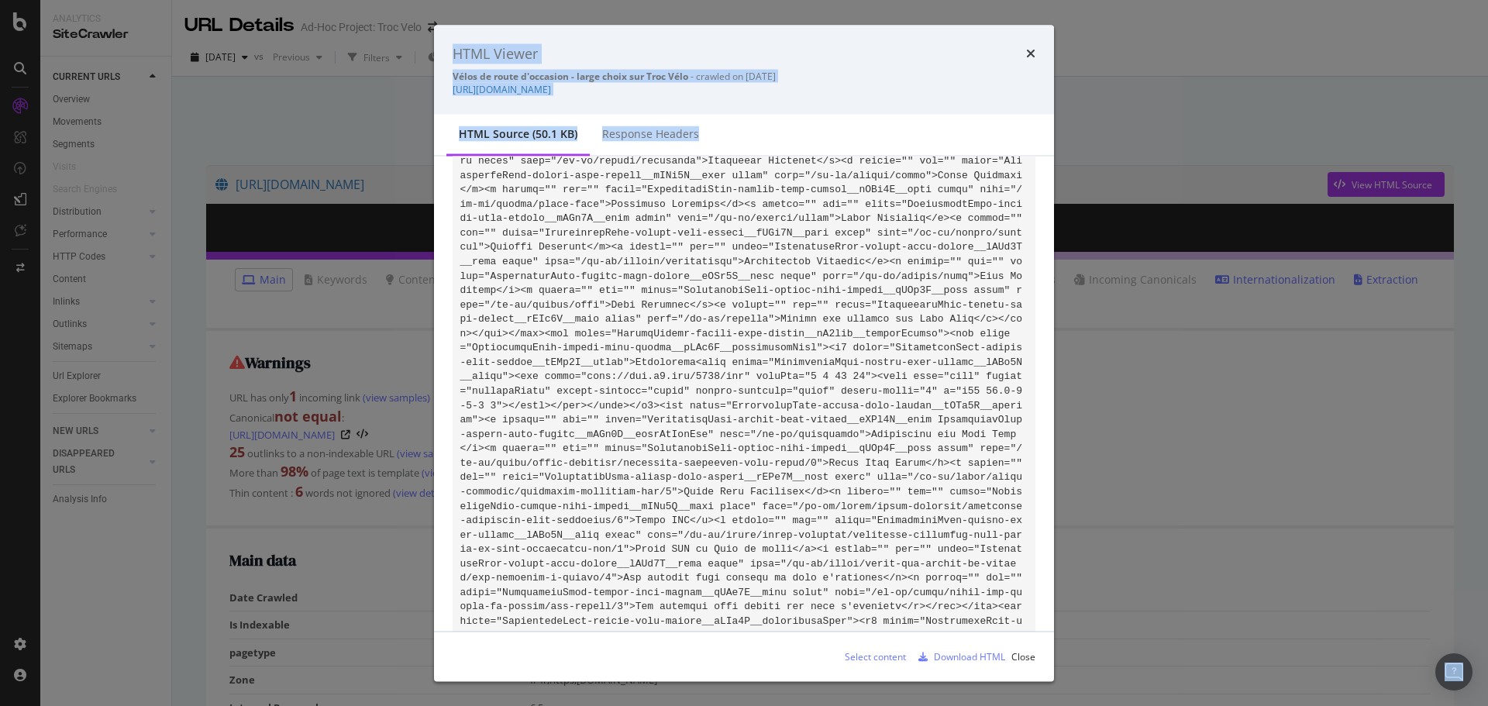
scroll to position [7118, 0]
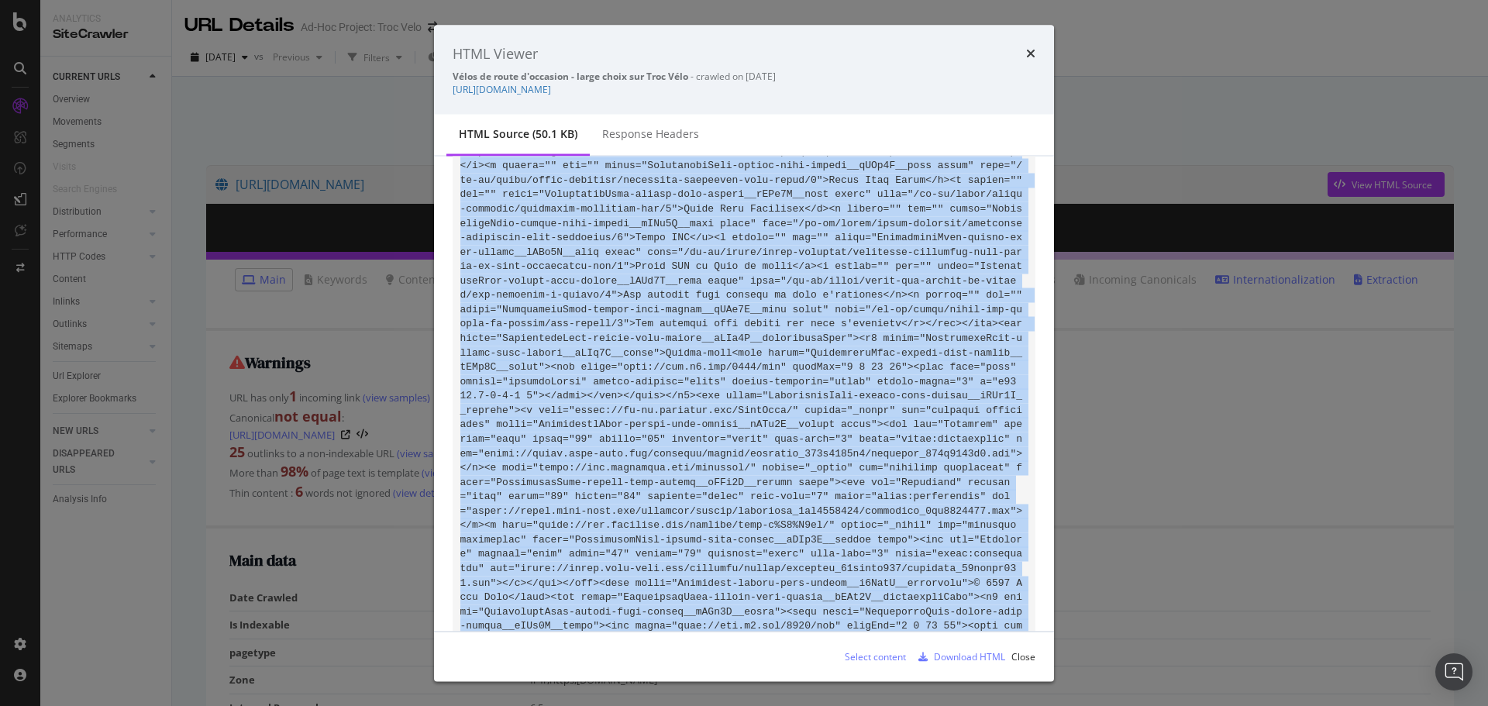
drag, startPoint x: 462, startPoint y: 191, endPoint x: 969, endPoint y: 608, distance: 656.0
copy code "<!DOCTYPE html><html lang="fr-fr"><head><meta charset="utf-8"><meta name="viewp…"
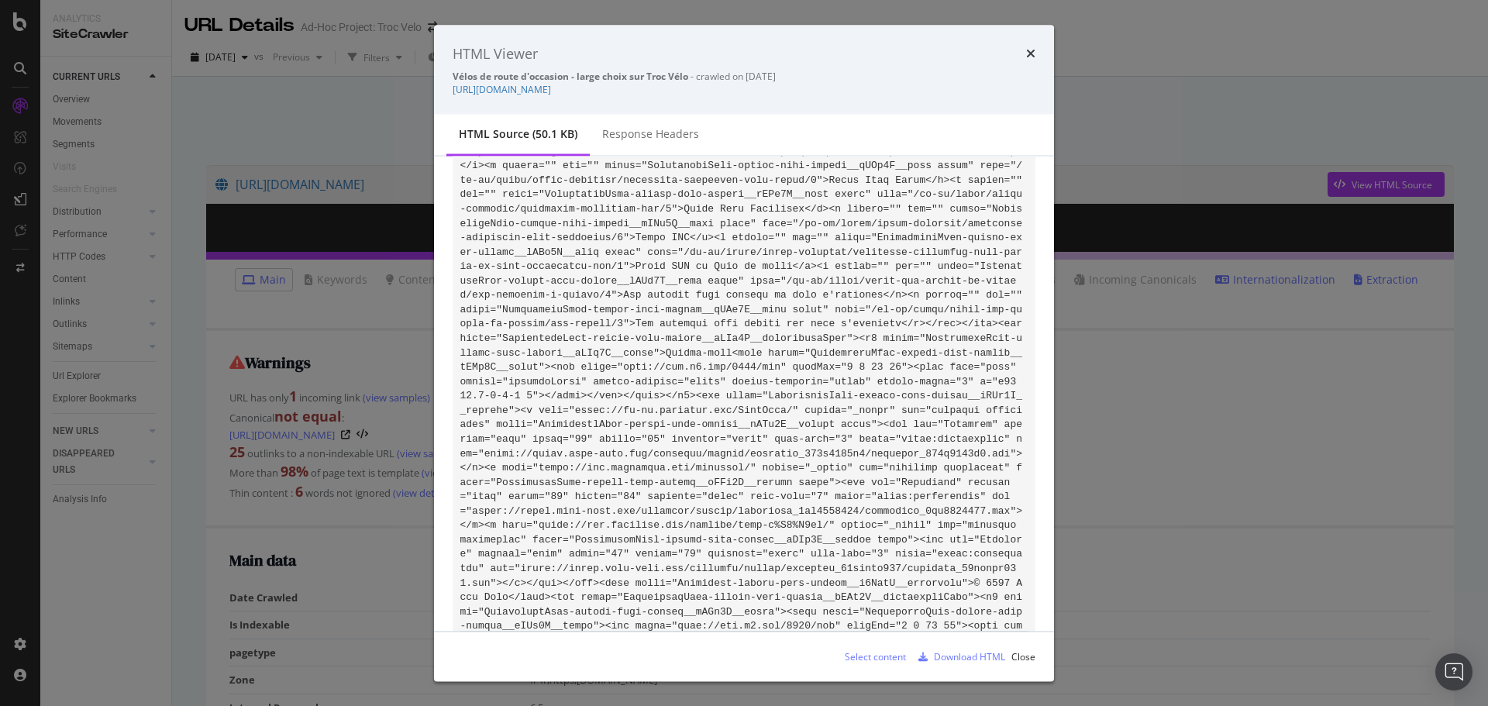
drag, startPoint x: 1330, startPoint y: 436, endPoint x: 1306, endPoint y: 63, distance: 373.6
click at [1330, 436] on div "HTML Viewer Vélos de route d'occasion - large choix sur Troc Vélo - crawled on …" at bounding box center [744, 353] width 1488 height 706
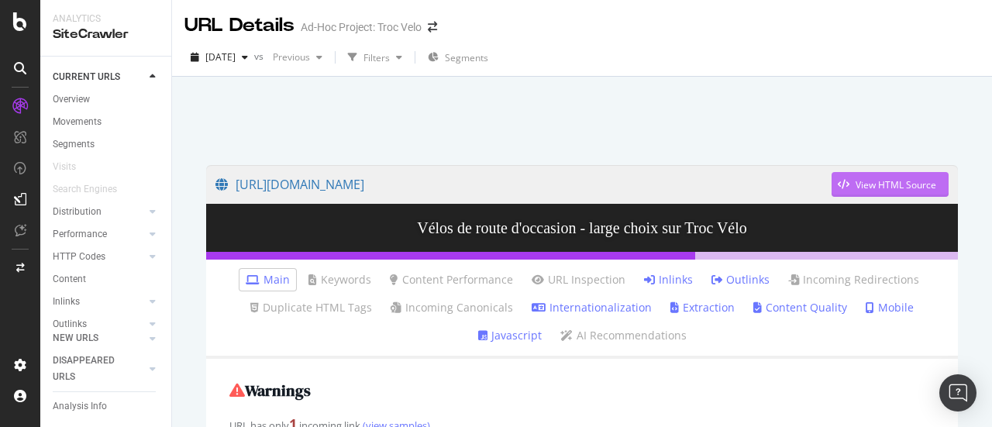
click at [856, 180] on div "View HTML Source" at bounding box center [896, 184] width 81 height 13
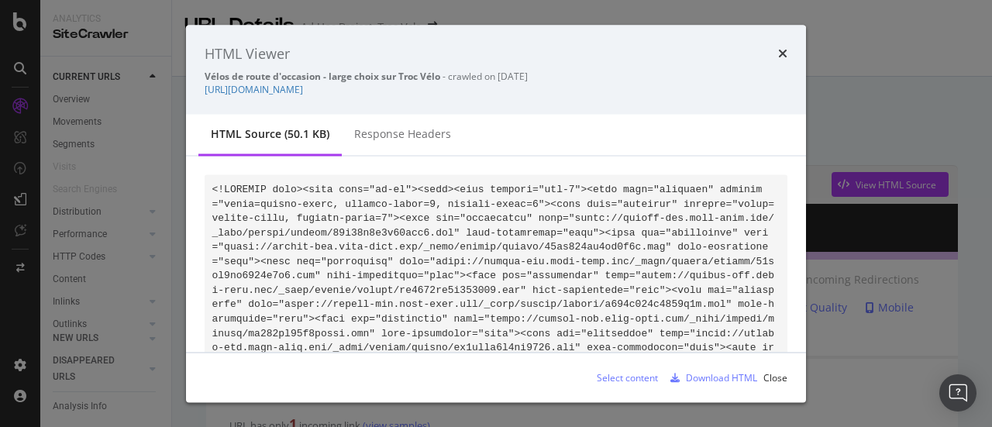
click at [613, 52] on div "HTML Viewer" at bounding box center [496, 53] width 583 height 20
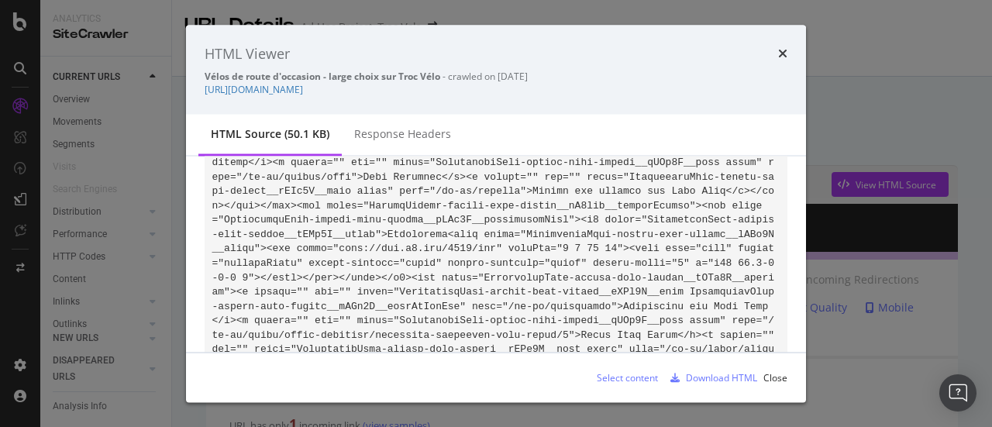
scroll to position [7396, 0]
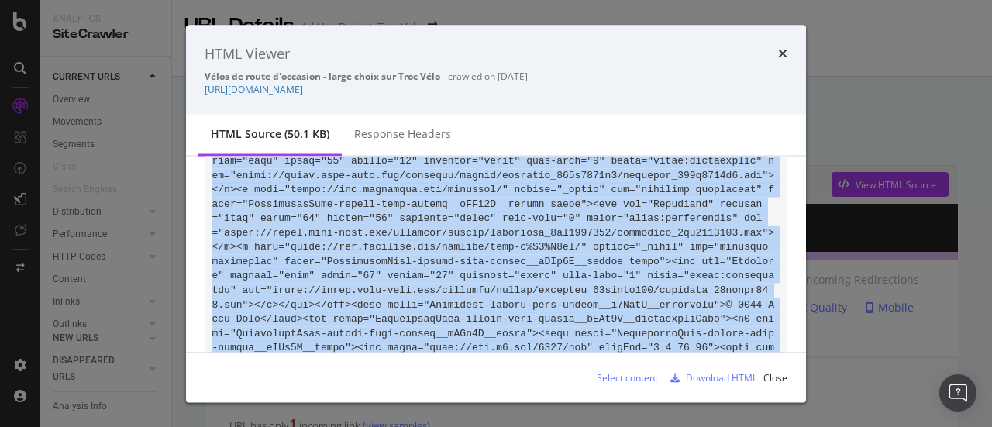
drag, startPoint x: 213, startPoint y: 188, endPoint x: 730, endPoint y: 317, distance: 532.8
copy code "<!DOCTYPE html><html lang="fr-fr"><head><meta charset="utf-8"><meta name="viewp…"
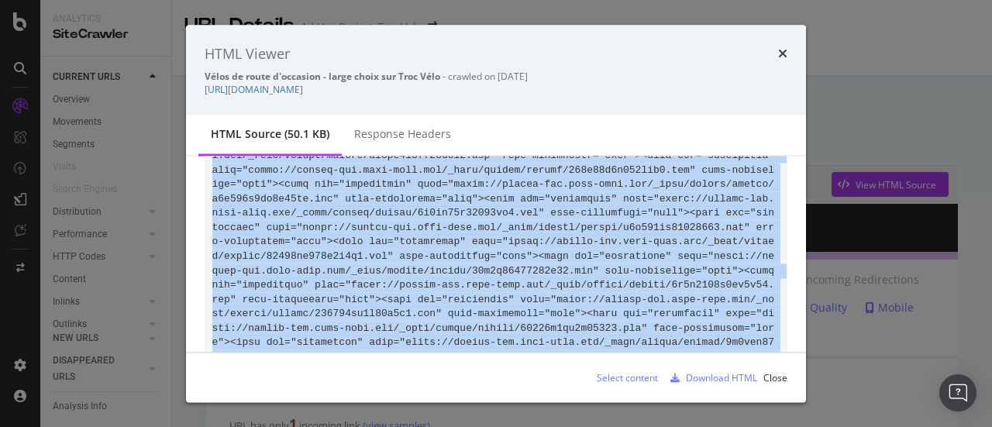
scroll to position [0, 0]
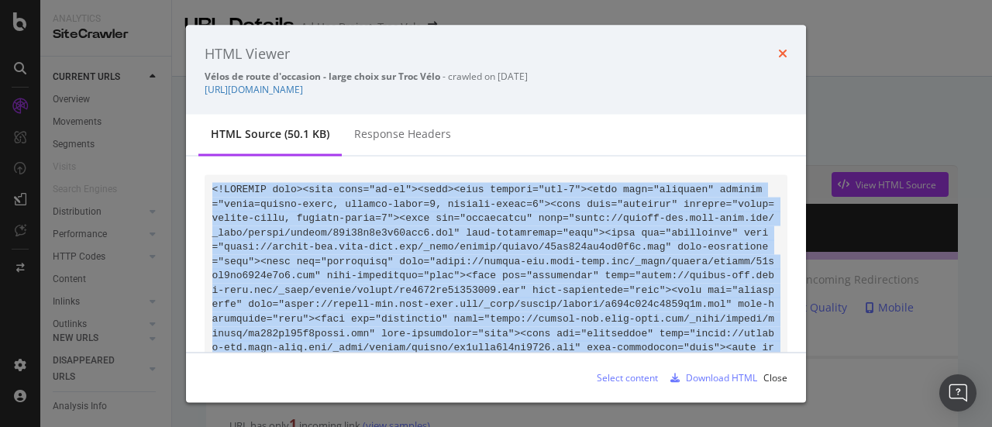
click at [781, 57] on icon "times" at bounding box center [782, 53] width 9 height 12
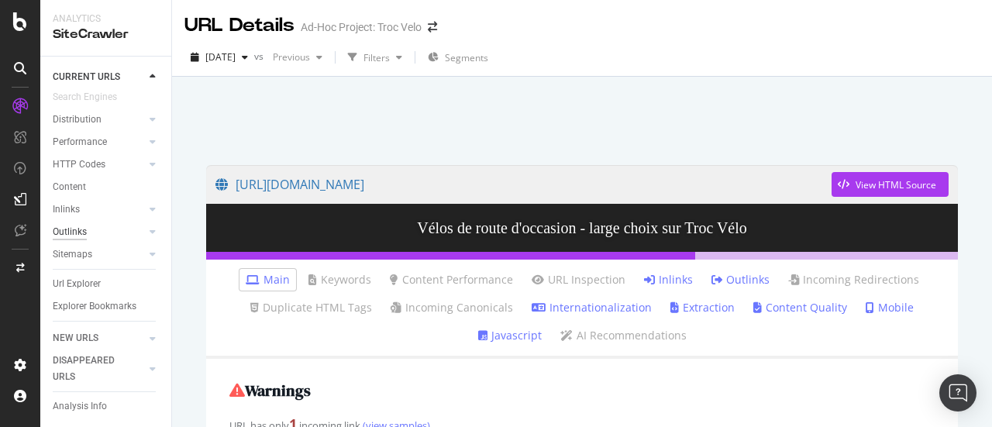
scroll to position [108, 0]
drag, startPoint x: 90, startPoint y: 271, endPoint x: 612, endPoint y: 27, distance: 575.7
click at [90, 276] on div "Url Explorer" at bounding box center [77, 284] width 48 height 16
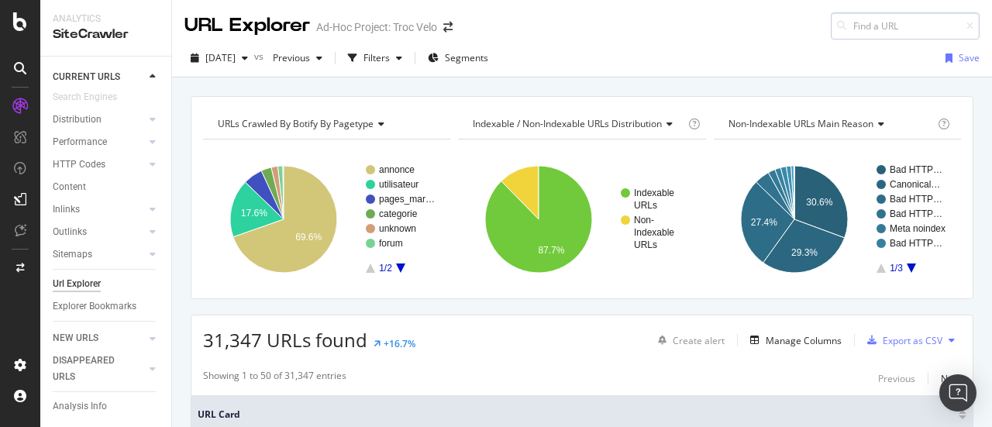
click at [912, 16] on input at bounding box center [905, 25] width 149 height 27
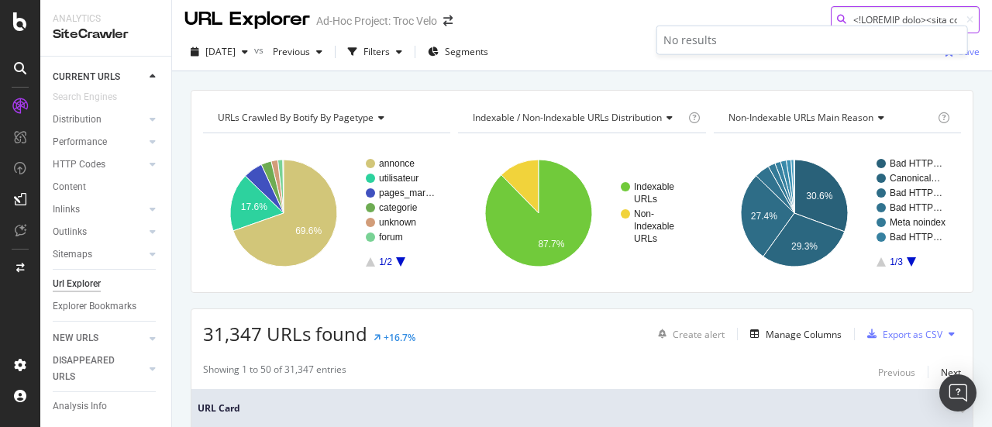
click at [864, 13] on input at bounding box center [905, 19] width 149 height 27
paste input "[URL][DOMAIN_NAME]"
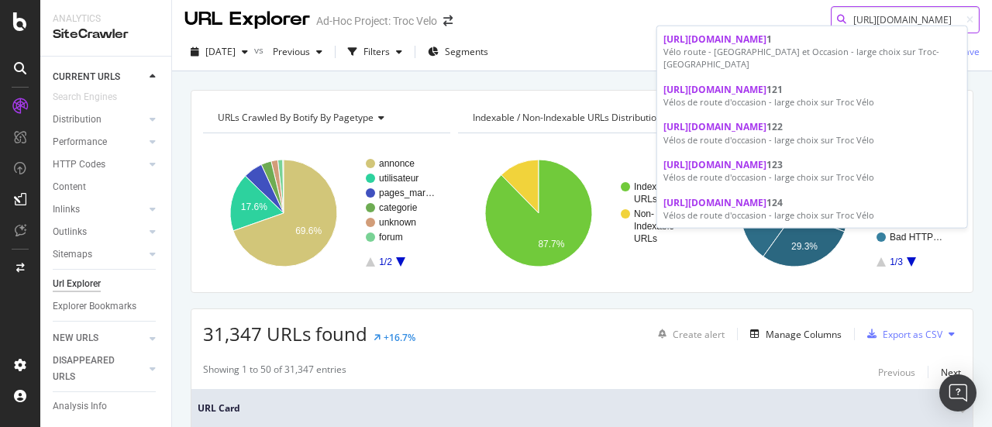
scroll to position [0, 188]
type input "[URL][DOMAIN_NAME]"
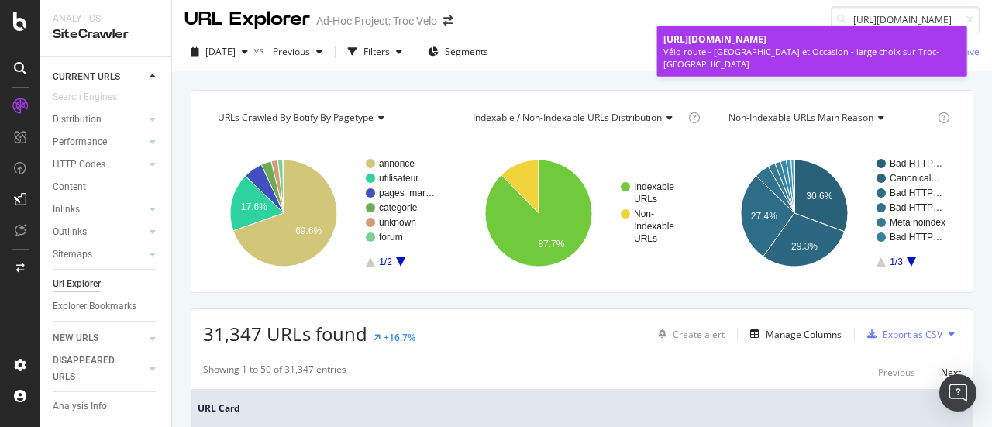
scroll to position [0, 0]
click at [836, 63] on div "Vélo route - [GEOGRAPHIC_DATA] et Occasion - large choix sur Troc-[GEOGRAPHIC_D…" at bounding box center [813, 58] width 298 height 24
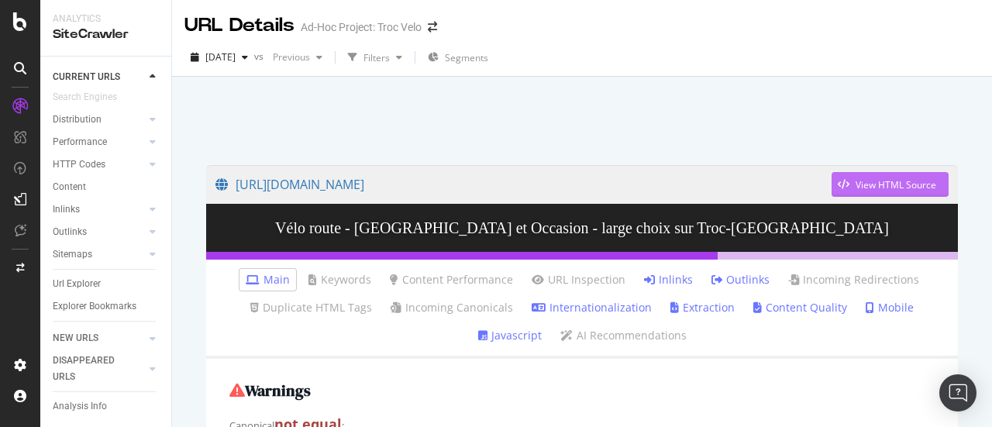
click at [856, 182] on div "View HTML Source" at bounding box center [896, 184] width 81 height 13
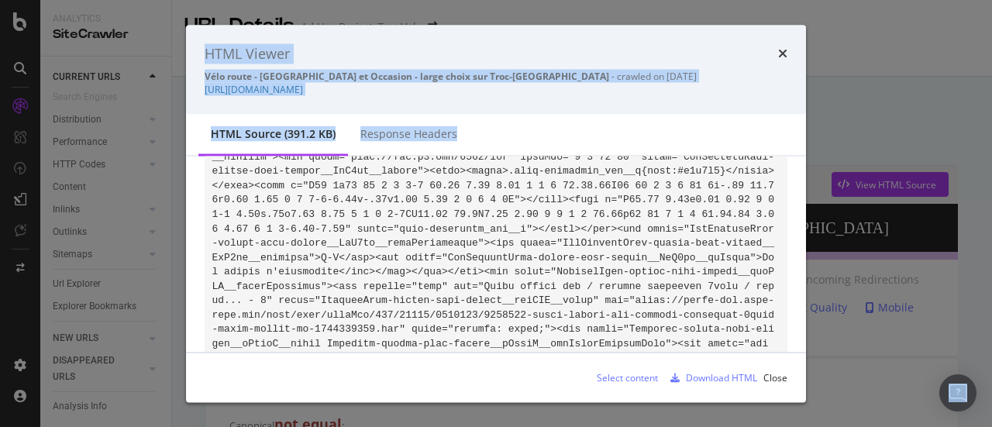
scroll to position [58291, 0]
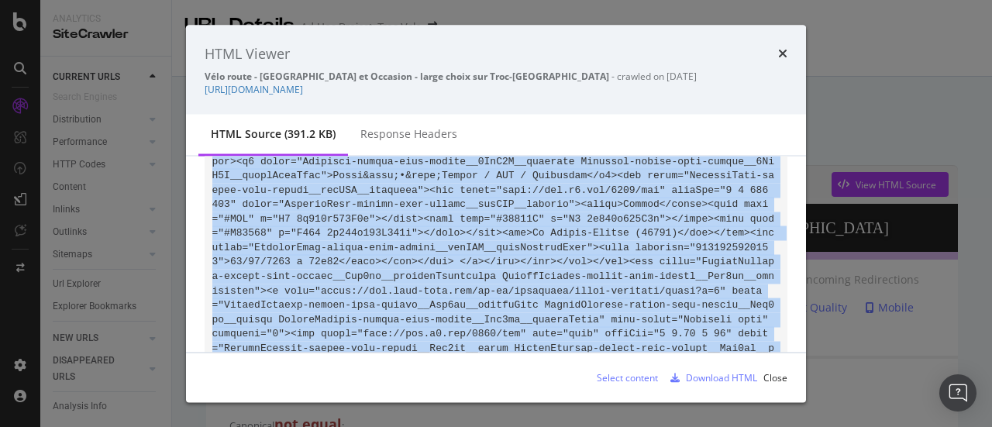
drag, startPoint x: 212, startPoint y: 192, endPoint x: 510, endPoint y: 348, distance: 336.0
click at [510, 348] on div "modal" at bounding box center [496, 254] width 620 height 195
copy code "<!DOCTYPE html><html lang="fr-fr"><head><meta charset="utf-8"><meta name="viewp…"
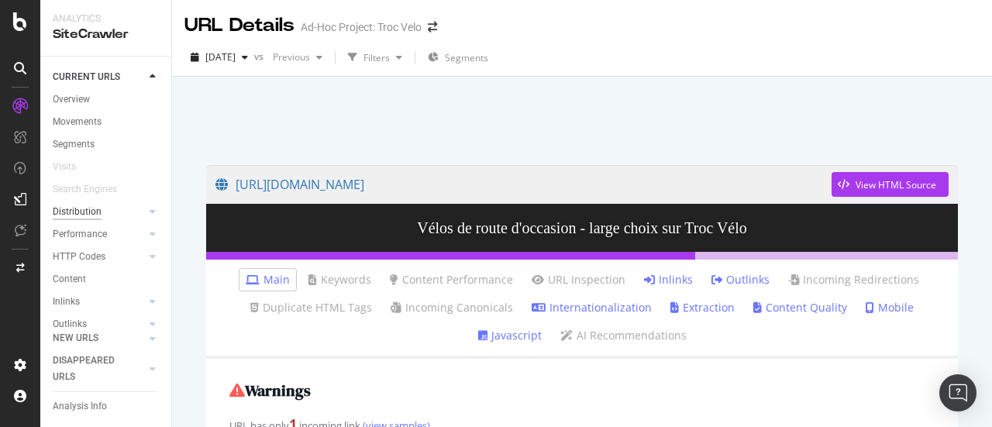
scroll to position [109, 0]
click at [84, 276] on div "Url Explorer" at bounding box center [77, 284] width 48 height 16
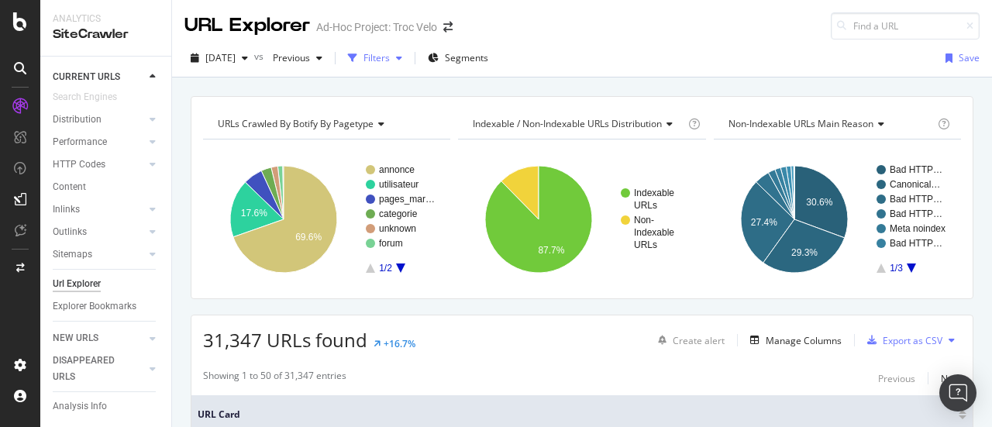
click at [390, 53] on div "Filters" at bounding box center [377, 57] width 26 height 13
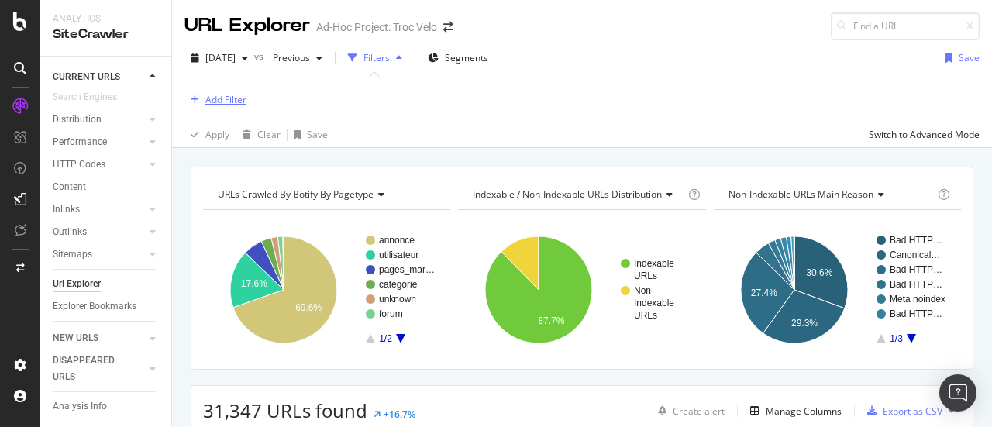
click at [234, 100] on div "Add Filter" at bounding box center [225, 99] width 41 height 13
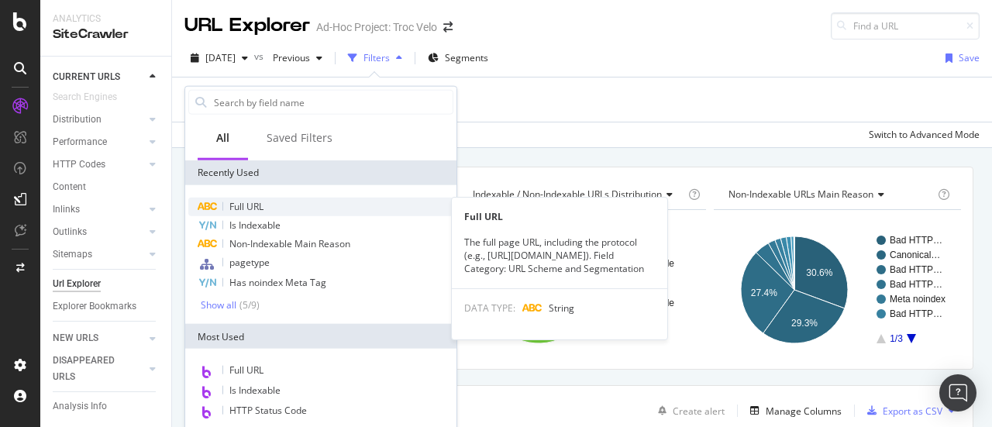
click at [243, 210] on span "Full URL" at bounding box center [246, 206] width 34 height 13
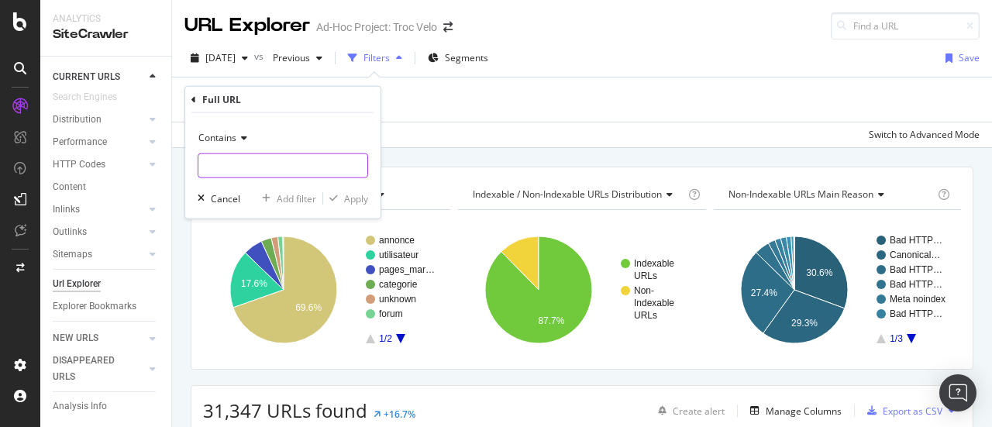
click at [256, 160] on input "text" at bounding box center [282, 165] width 169 height 25
paste input "[URL][DOMAIN_NAME]"
type input "[URL][DOMAIN_NAME]"
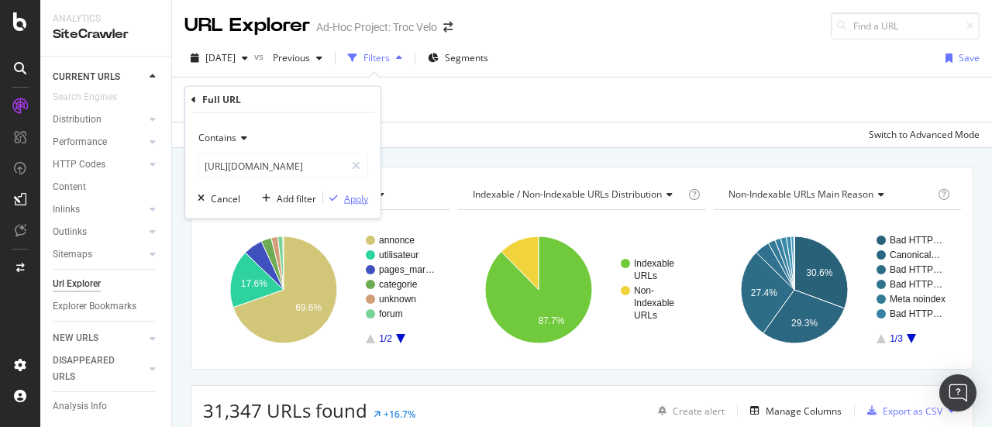
click at [353, 199] on div "Apply" at bounding box center [356, 197] width 24 height 13
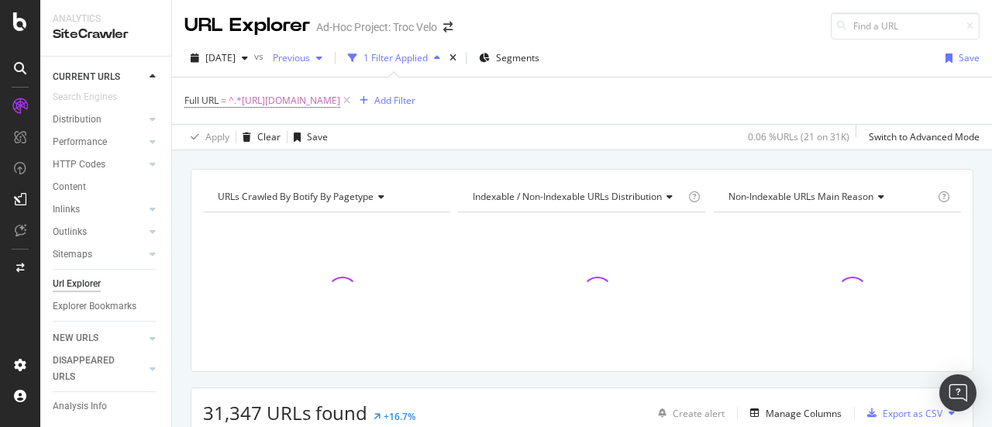
click at [329, 66] on div "Previous" at bounding box center [298, 58] width 62 height 23
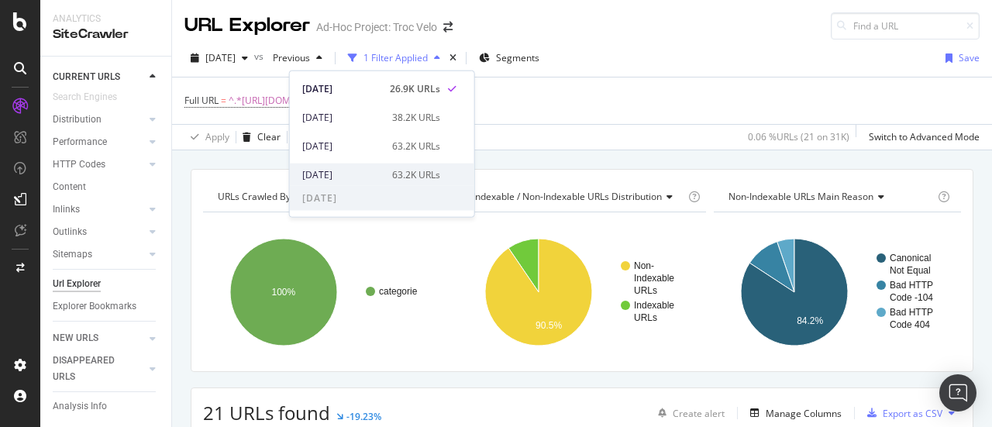
scroll to position [110, 0]
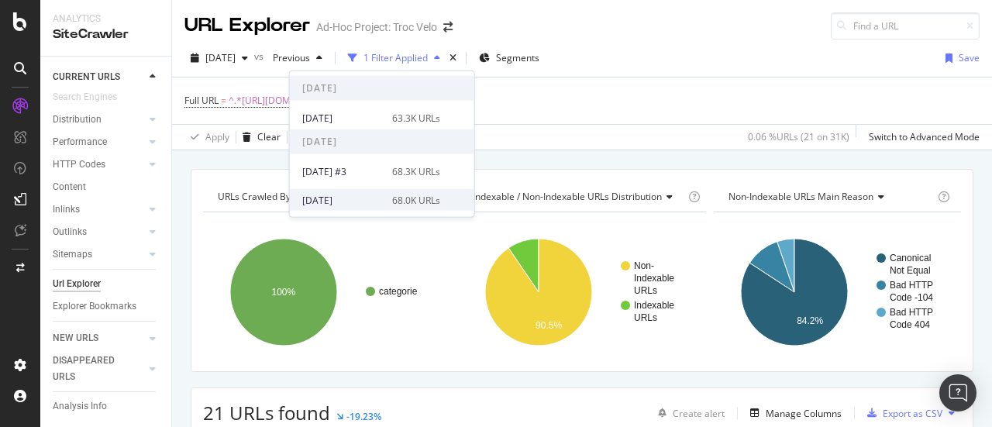
click at [341, 193] on div "[DATE]" at bounding box center [342, 200] width 81 height 14
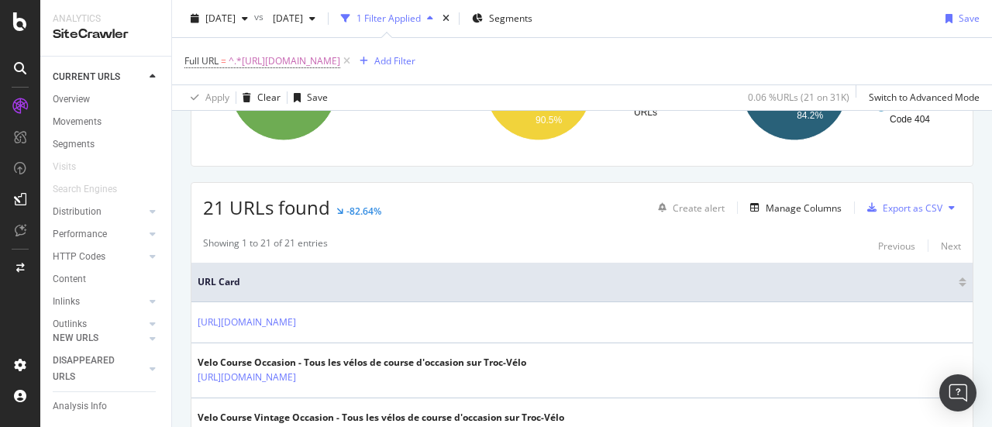
scroll to position [205, 0]
click at [755, 209] on div "button" at bounding box center [755, 208] width 22 height 9
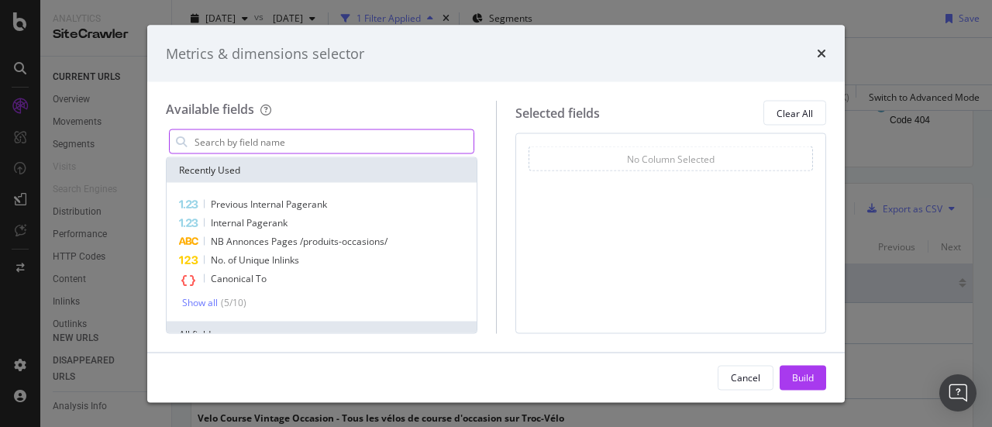
type input "h"
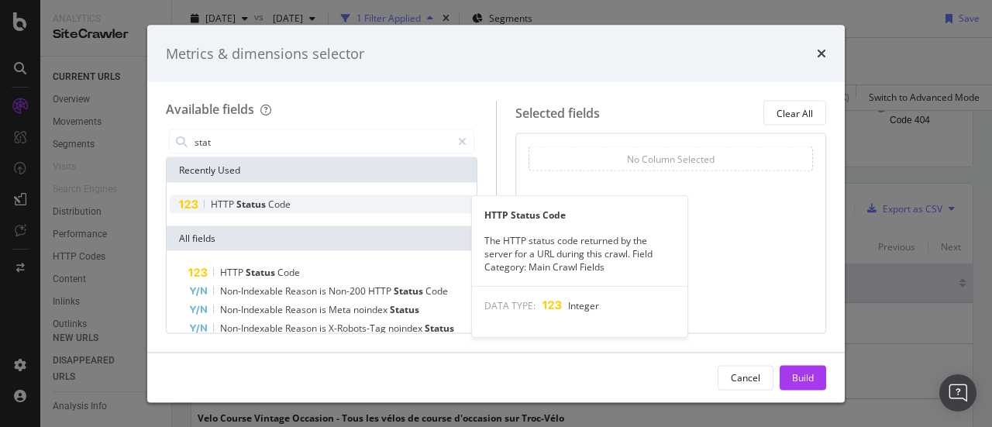
type input "stat"
click at [283, 195] on div "HTTP Status Code" at bounding box center [322, 204] width 304 height 19
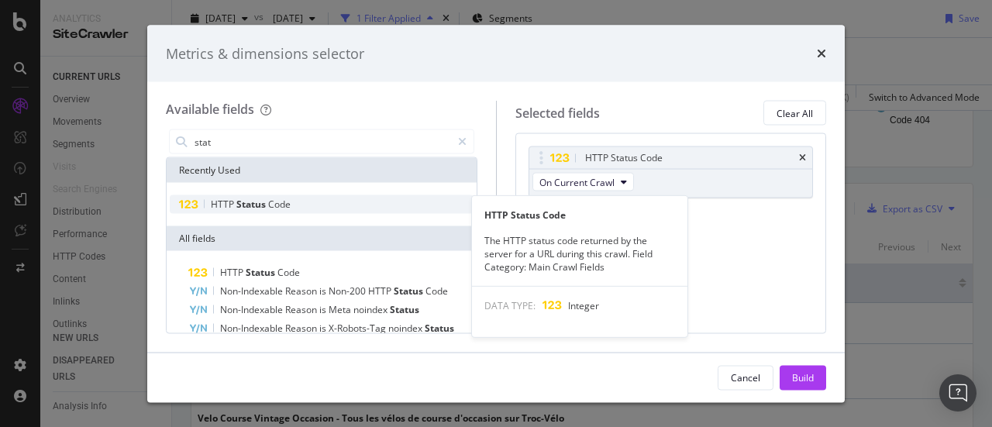
click at [338, 200] on div "HTTP Status Code" at bounding box center [322, 204] width 304 height 19
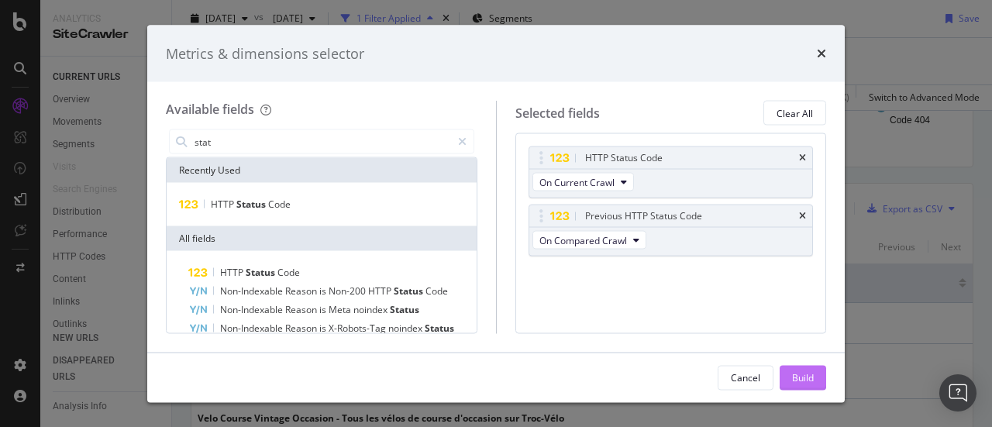
click at [819, 382] on button "Build" at bounding box center [803, 377] width 47 height 25
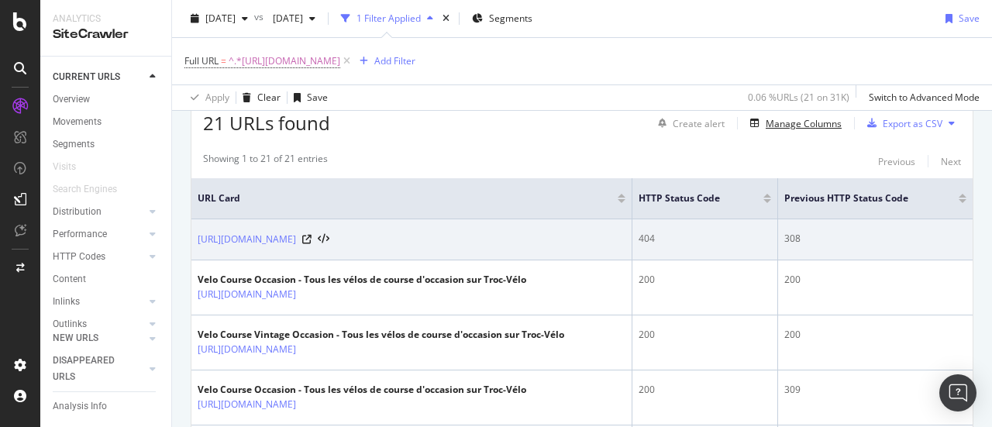
scroll to position [291, 0]
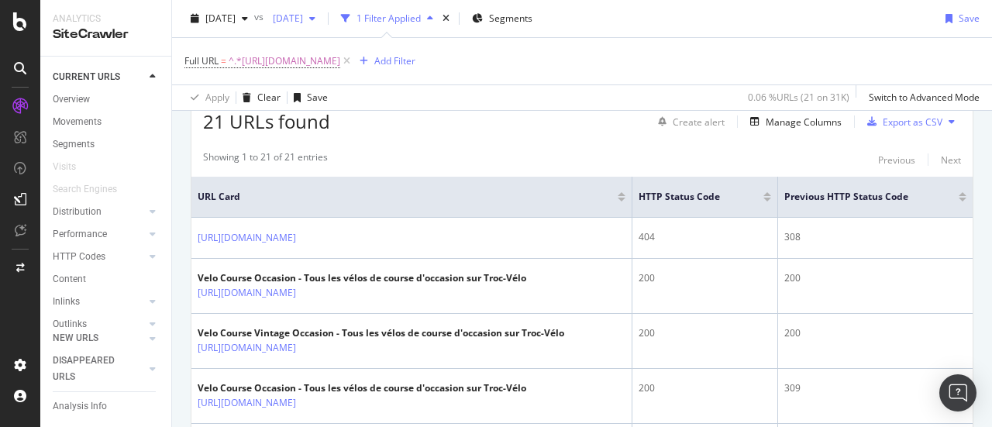
click at [303, 21] on span "[DATE]" at bounding box center [285, 18] width 36 height 13
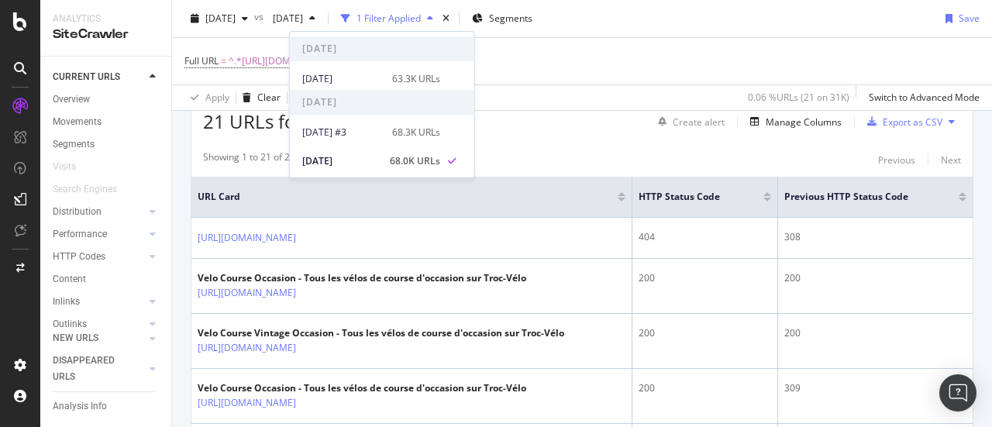
scroll to position [0, 0]
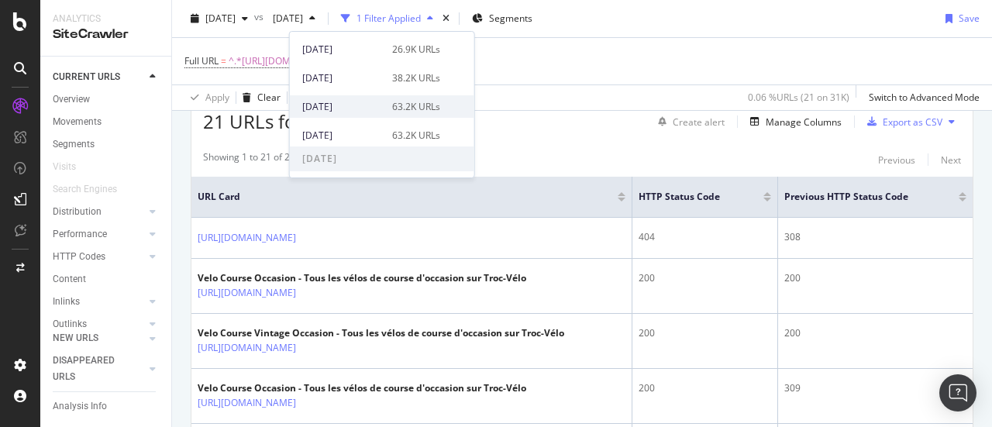
click at [350, 101] on div "[DATE]" at bounding box center [342, 107] width 81 height 14
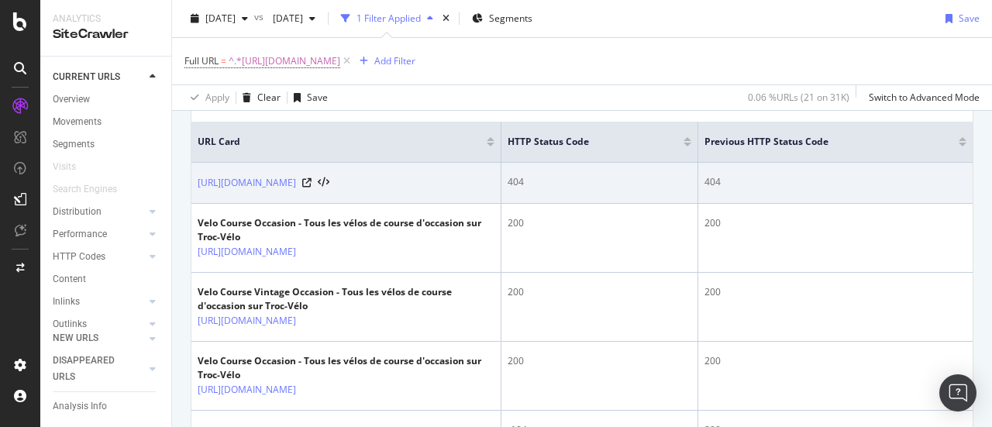
scroll to position [253, 0]
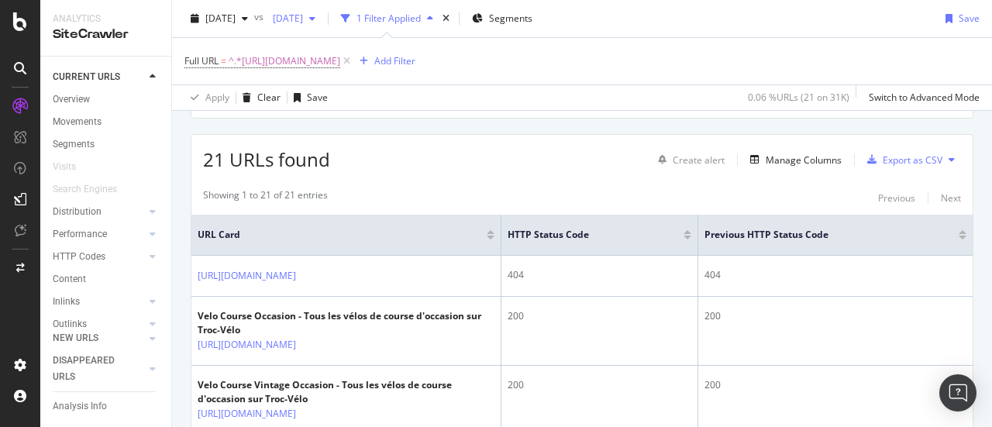
click at [303, 15] on span "[DATE]" at bounding box center [285, 18] width 36 height 13
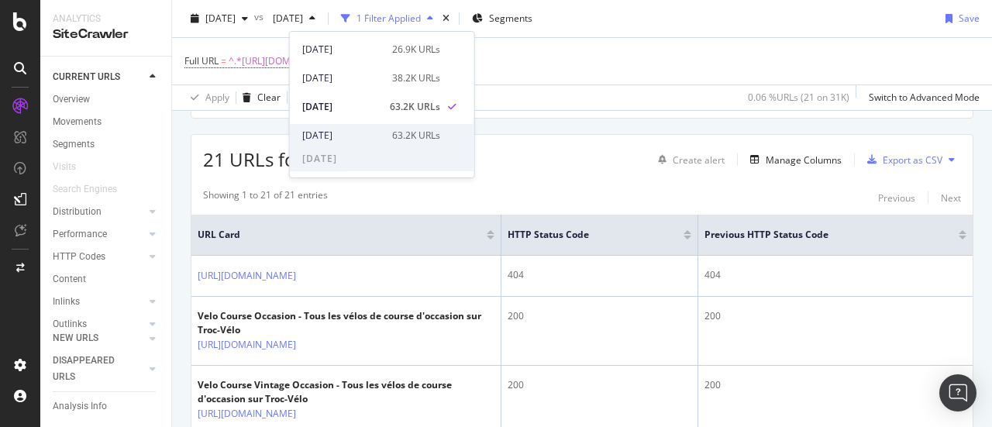
click at [358, 140] on div "[DATE]" at bounding box center [342, 136] width 81 height 14
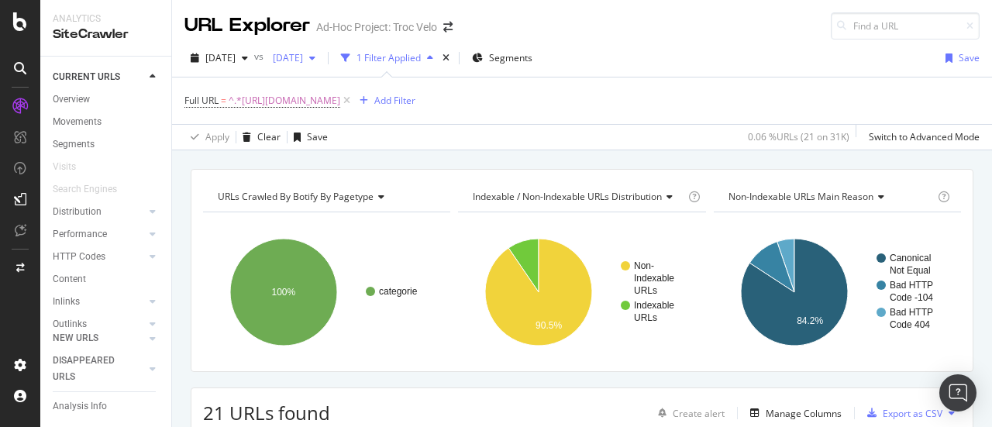
click at [303, 63] on span "[DATE]" at bounding box center [285, 57] width 36 height 13
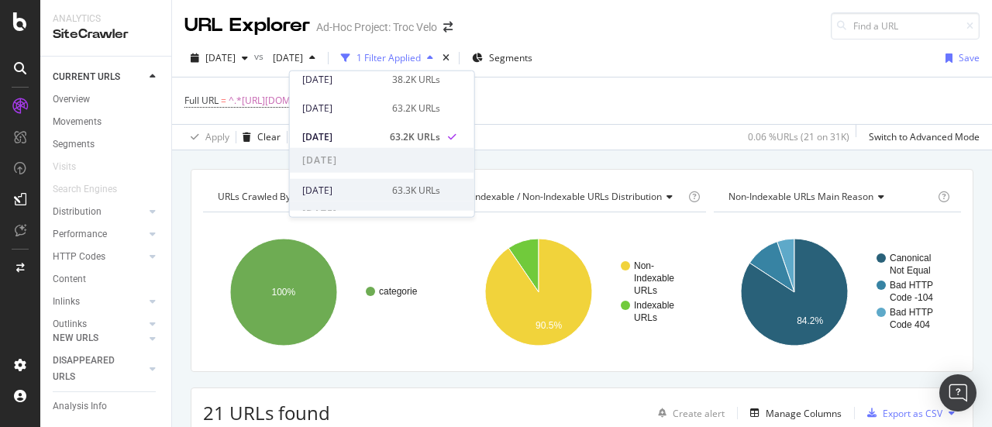
scroll to position [39, 0]
click at [350, 195] on div "[DATE]" at bounding box center [342, 189] width 81 height 14
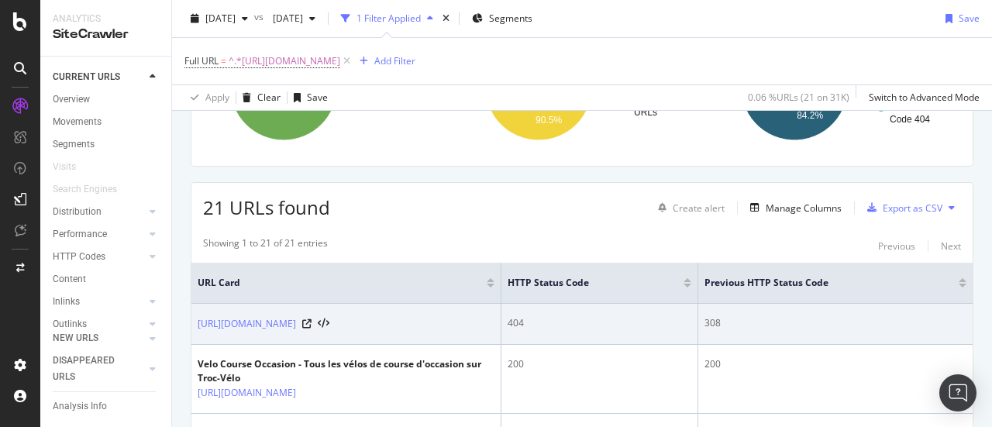
scroll to position [208, 0]
